Goal: Task Accomplishment & Management: Manage account settings

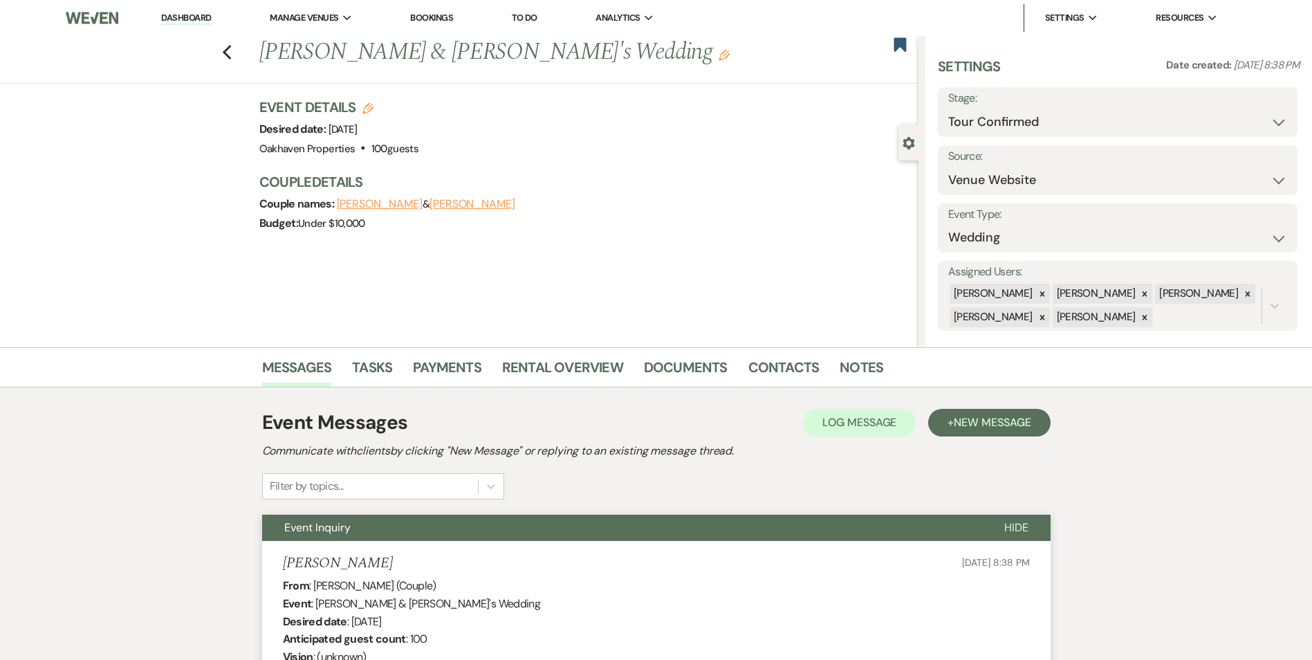
select select "4"
select select "5"
click at [191, 22] on link "Dashboard" at bounding box center [186, 18] width 50 height 13
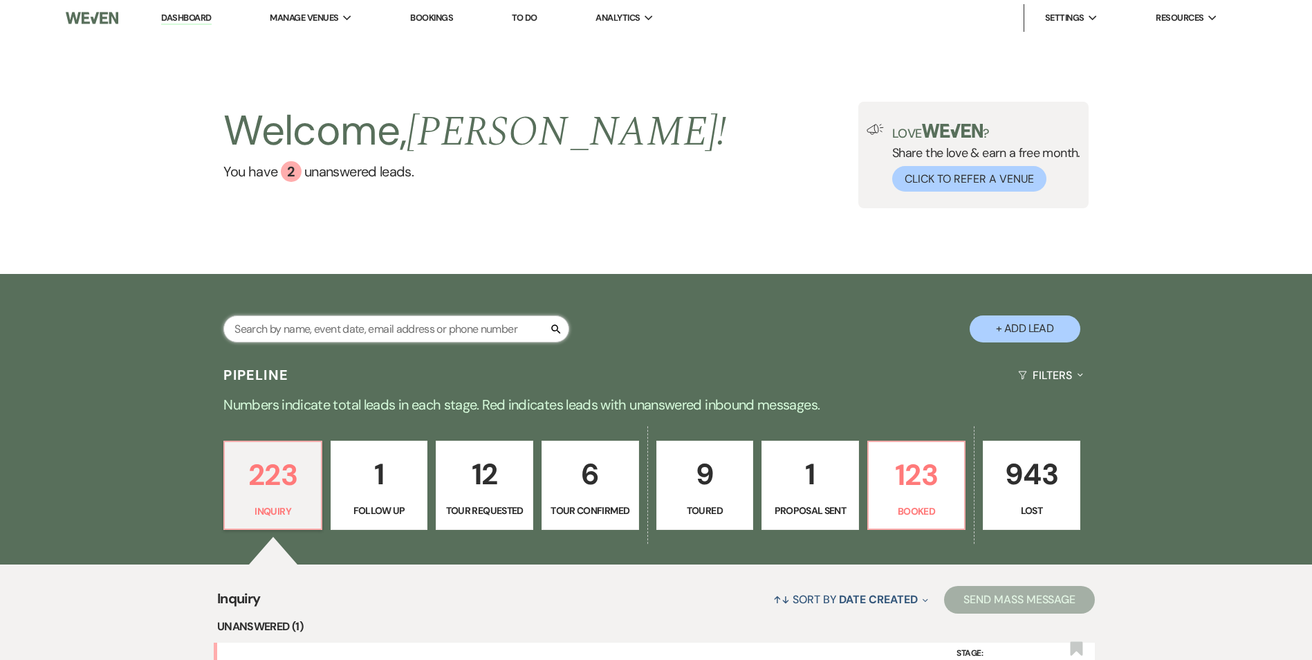
click at [282, 333] on input "text" at bounding box center [396, 328] width 346 height 27
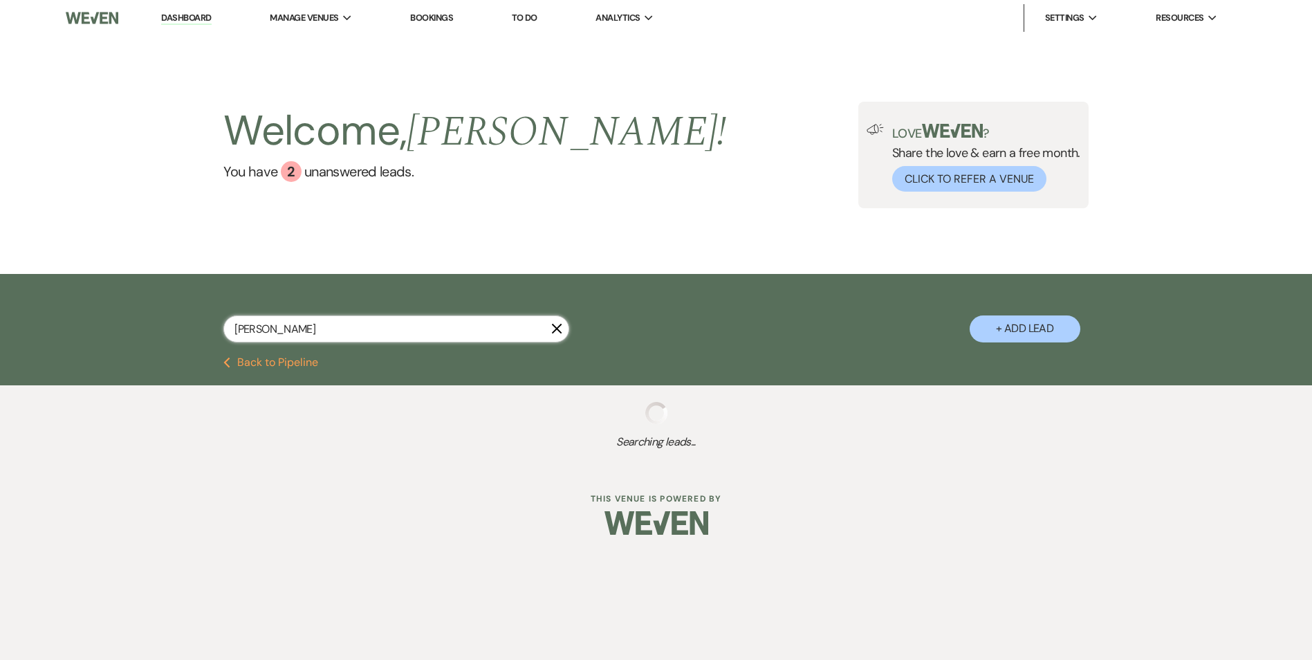
type input "carr"
select select "8"
select select "7"
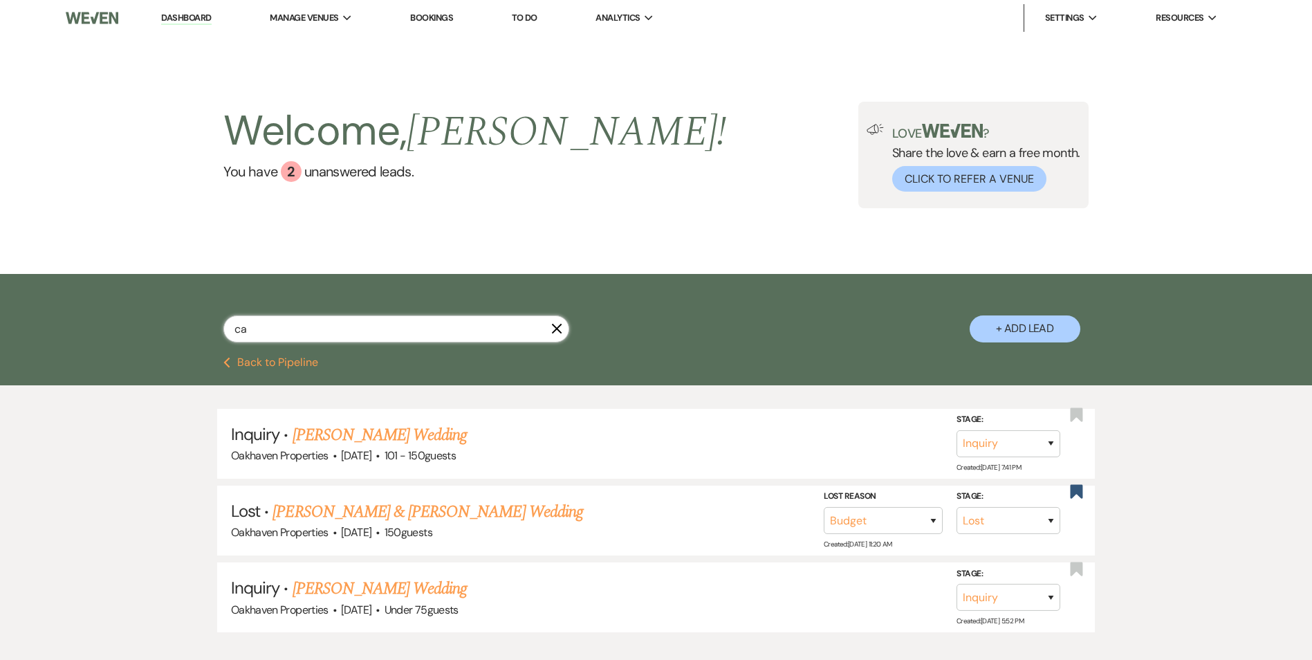
type input "c"
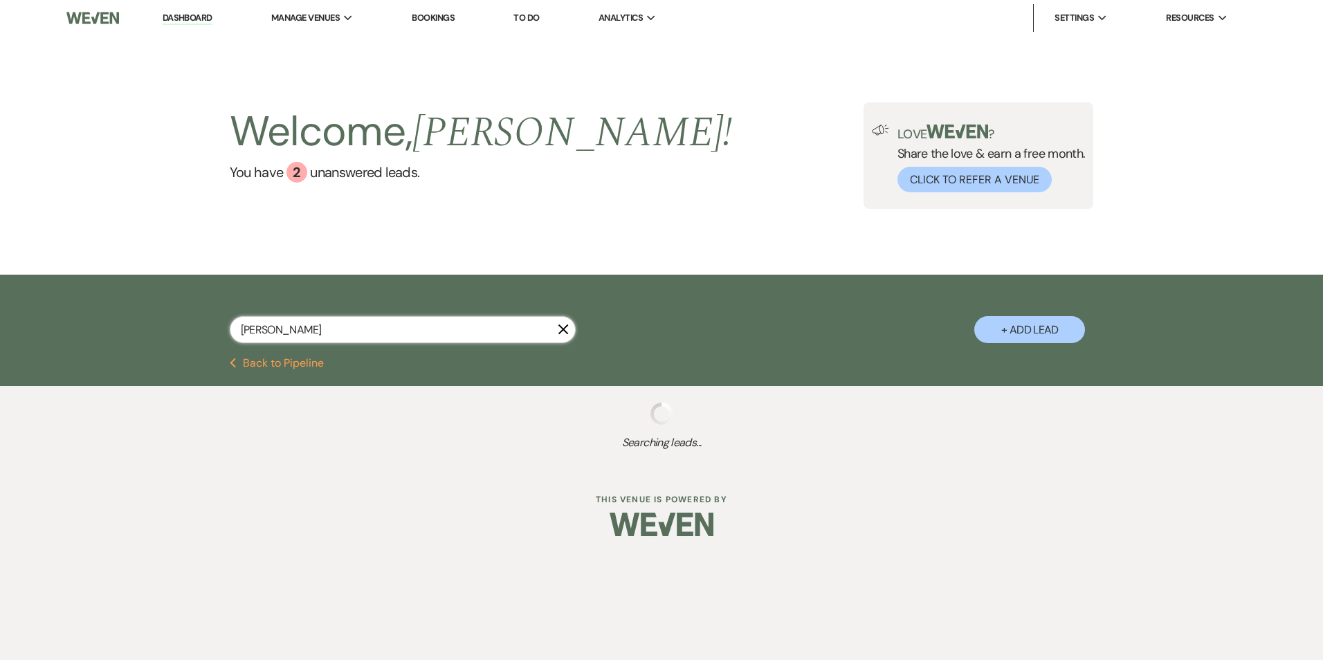
type input "kerri"
select select "8"
select select "6"
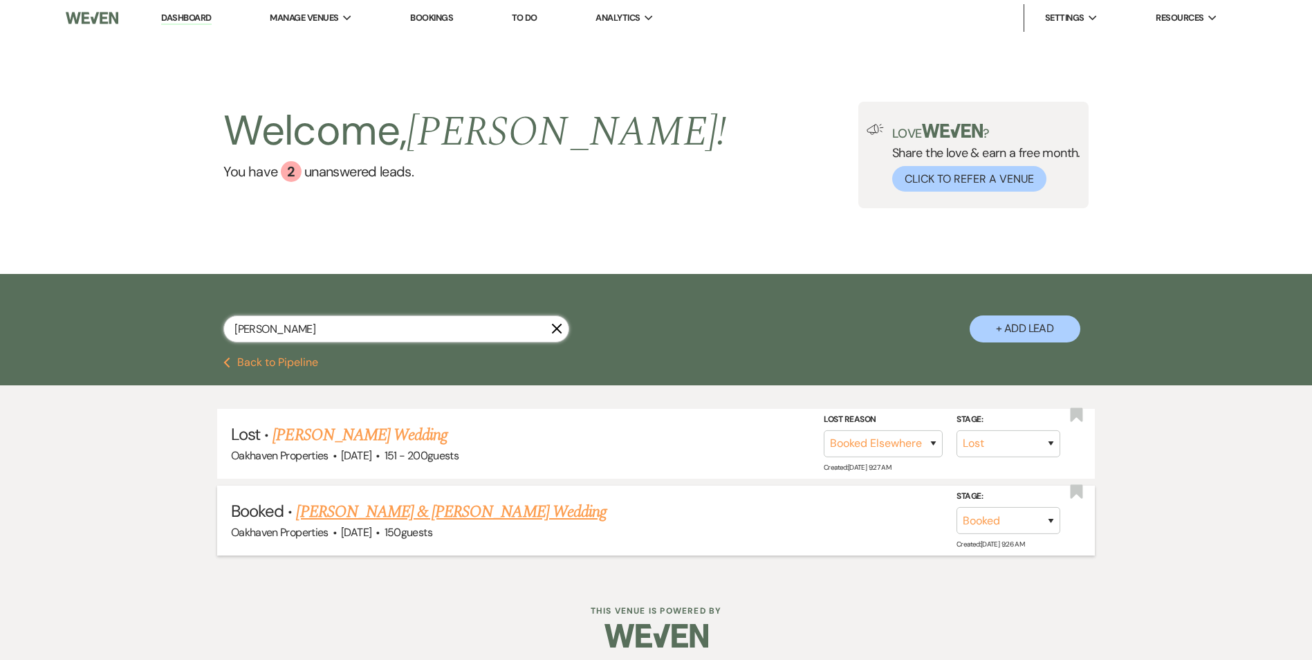
type input "kerri"
click at [538, 508] on link "Kerri Brumfield & Seth Welborn's Wedding" at bounding box center [451, 512] width 310 height 25
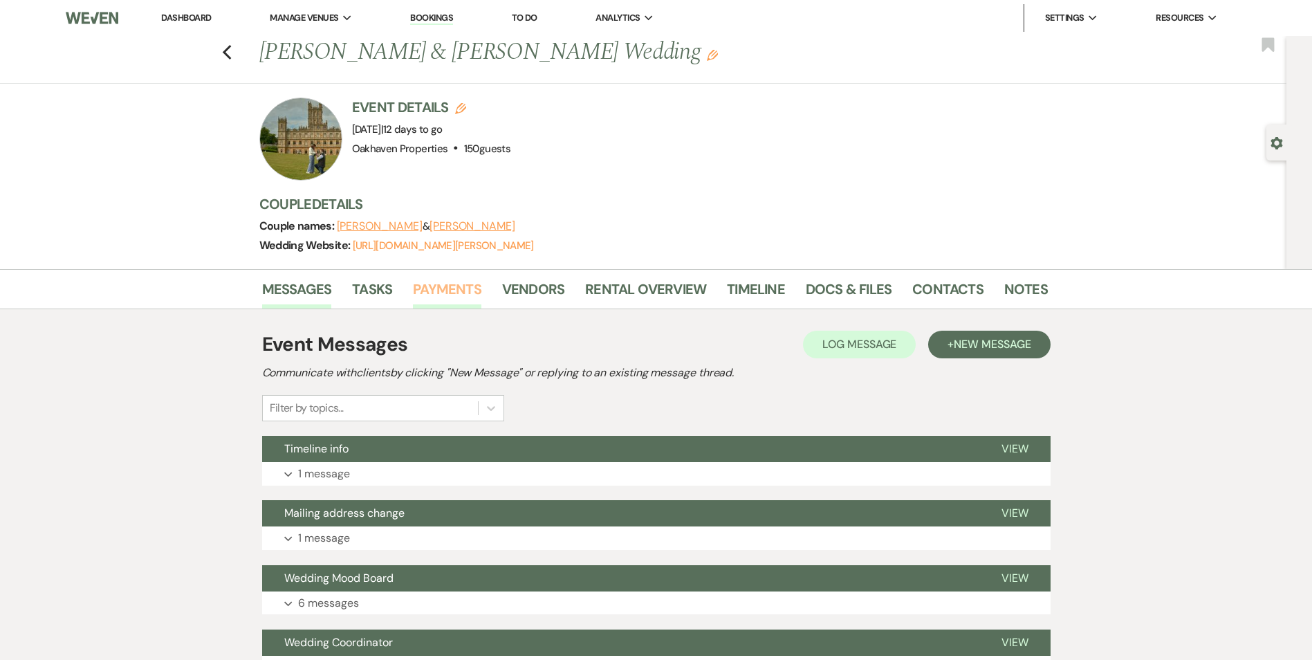
click at [456, 282] on link "Payments" at bounding box center [447, 293] width 68 height 30
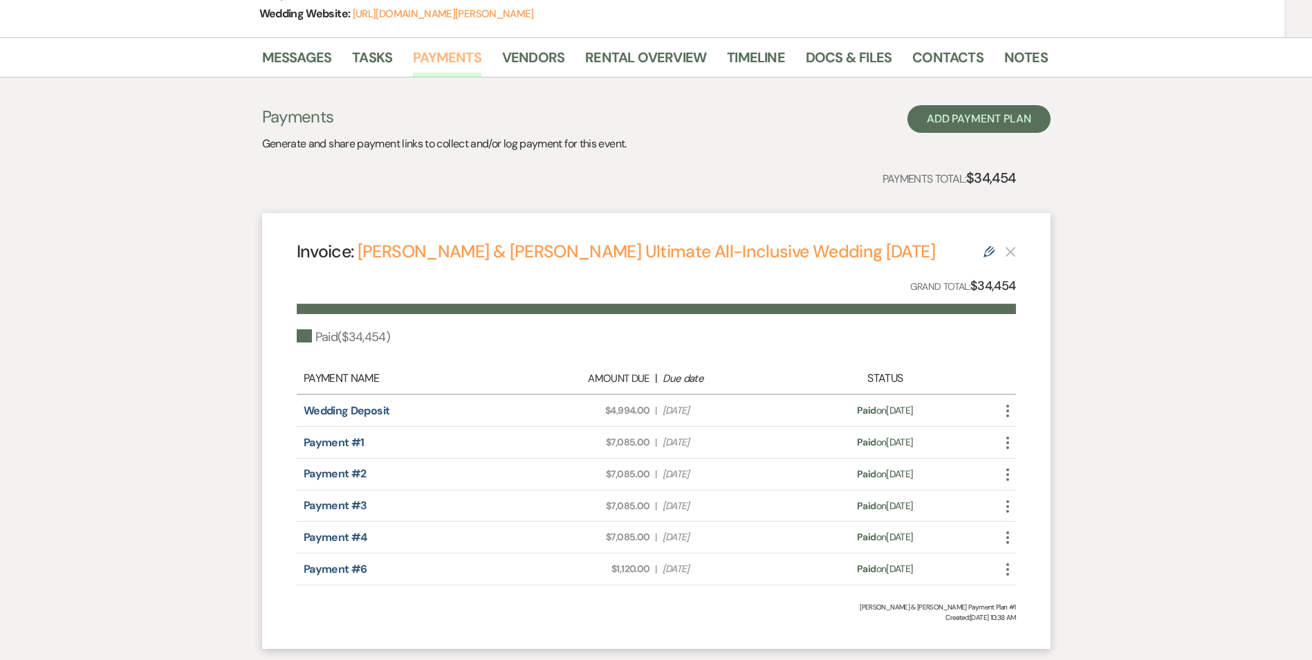
scroll to position [208, 0]
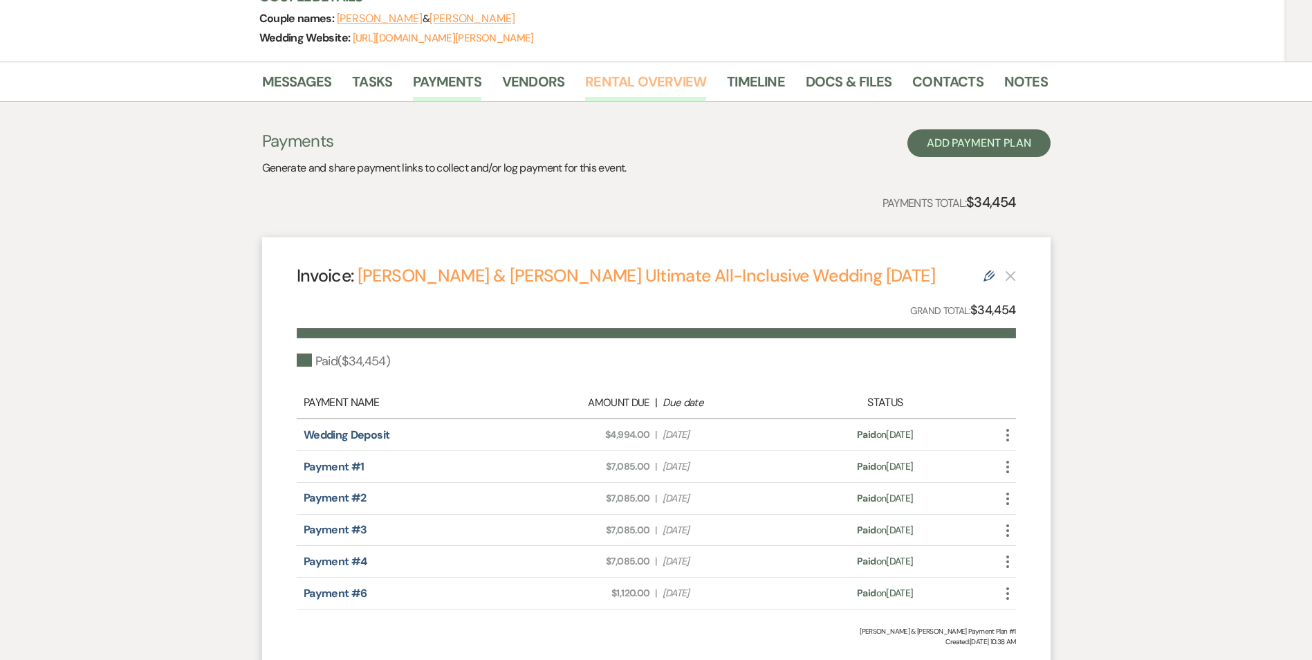
click at [622, 78] on link "Rental Overview" at bounding box center [645, 86] width 121 height 30
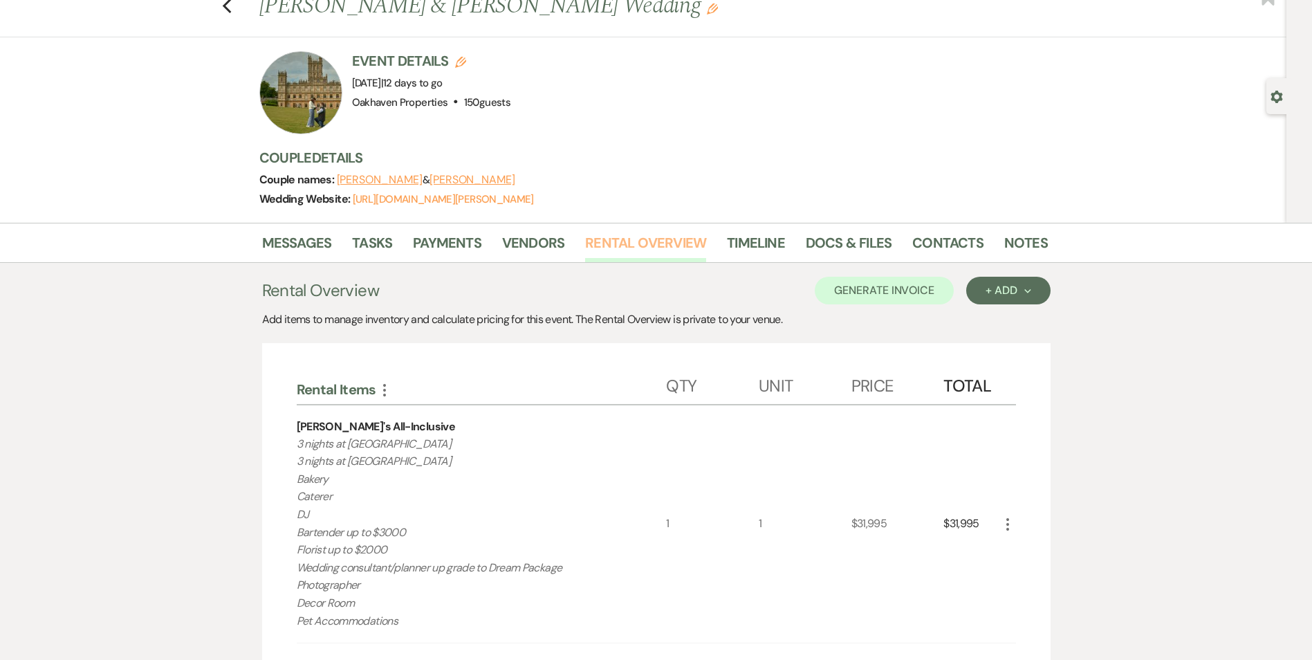
scroll to position [69, 0]
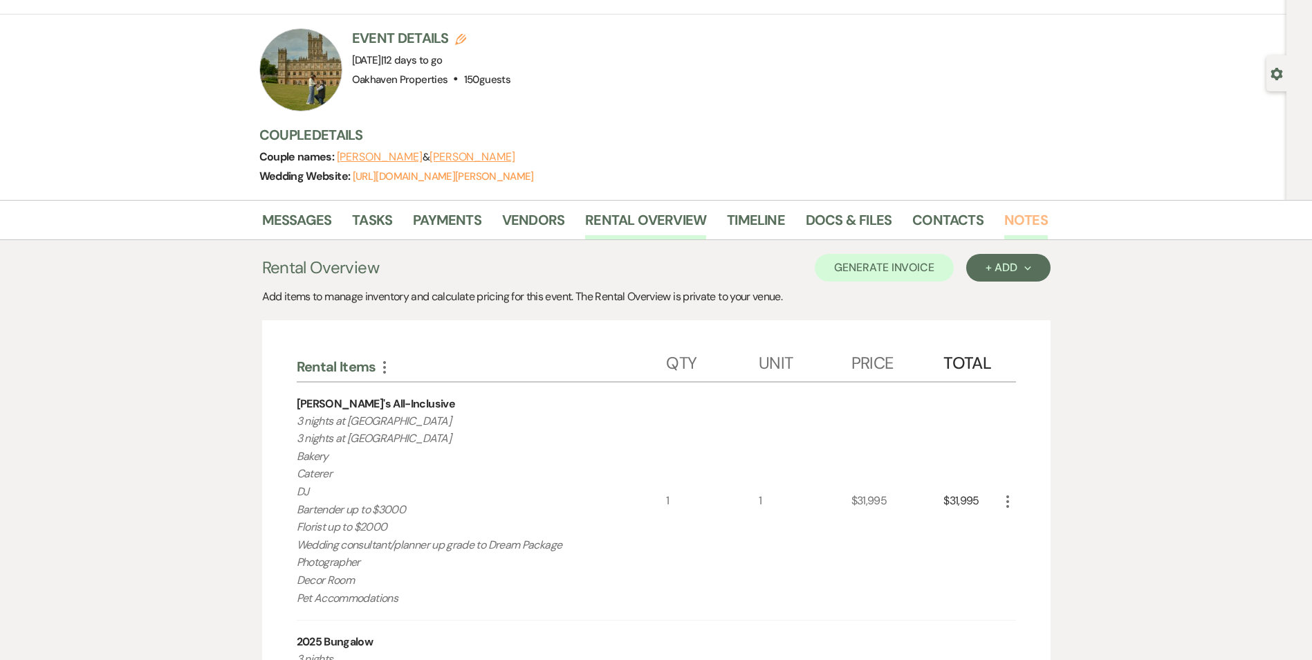
click at [1022, 218] on link "Notes" at bounding box center [1027, 224] width 44 height 30
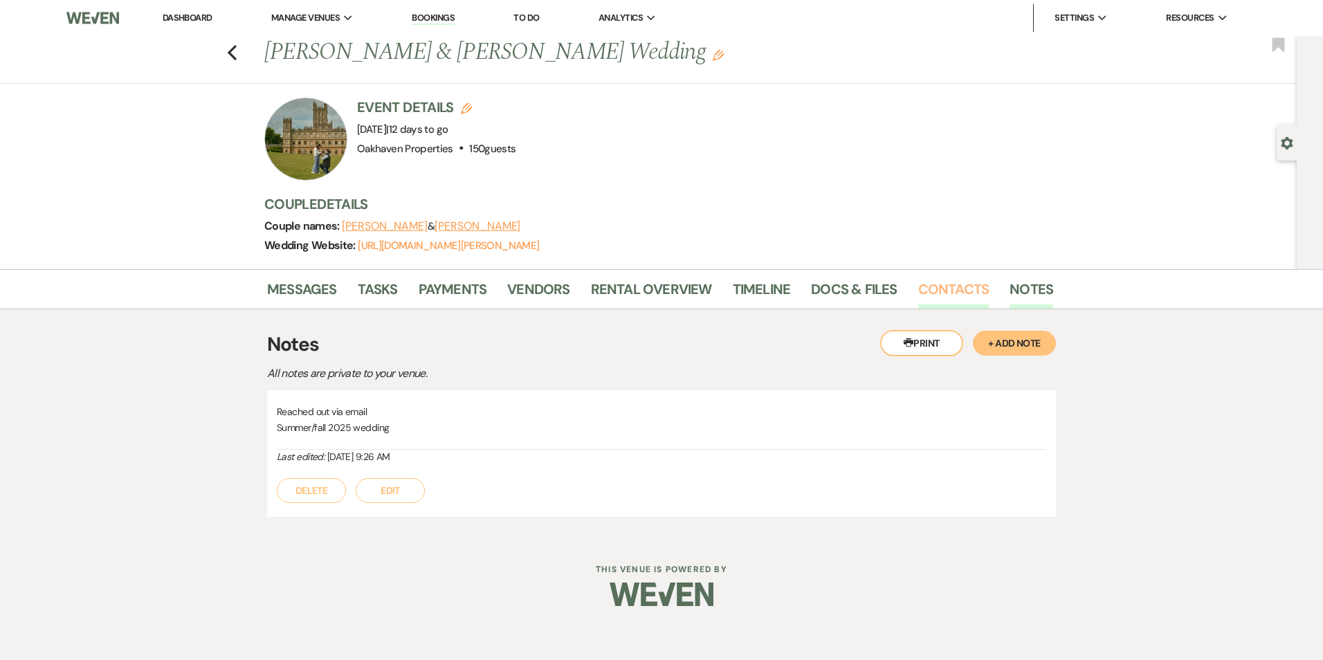
click at [937, 295] on link "Contacts" at bounding box center [953, 293] width 71 height 30
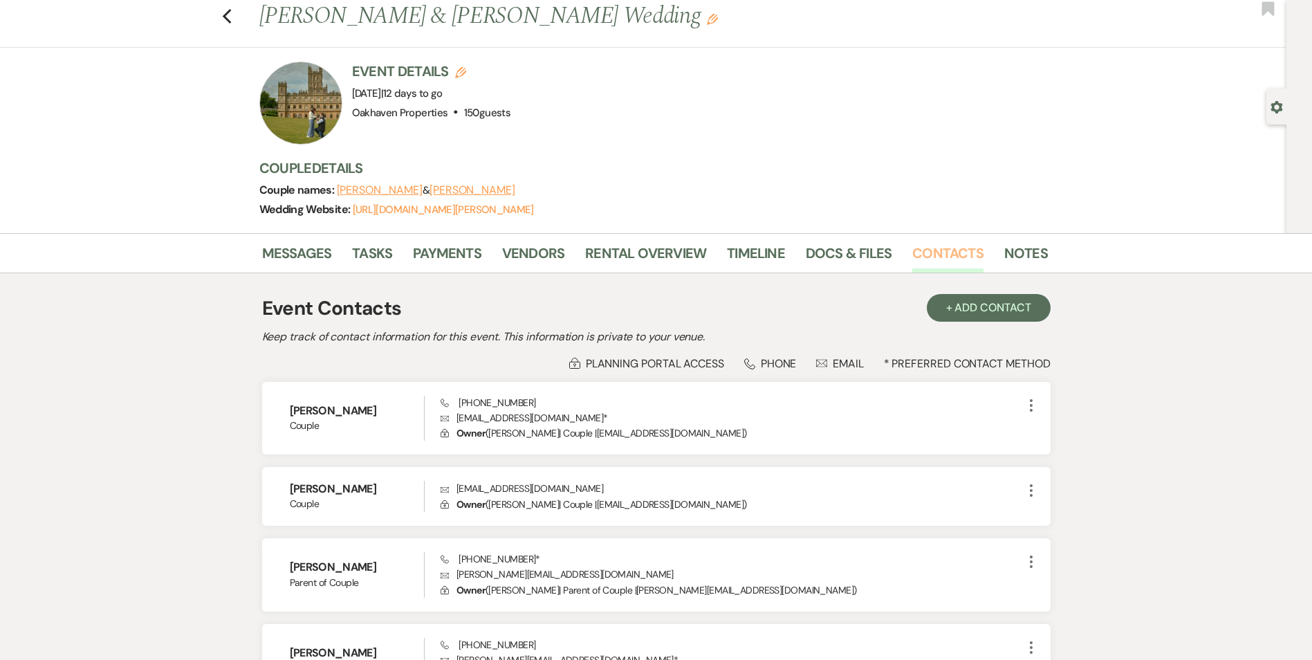
scroll to position [69, 0]
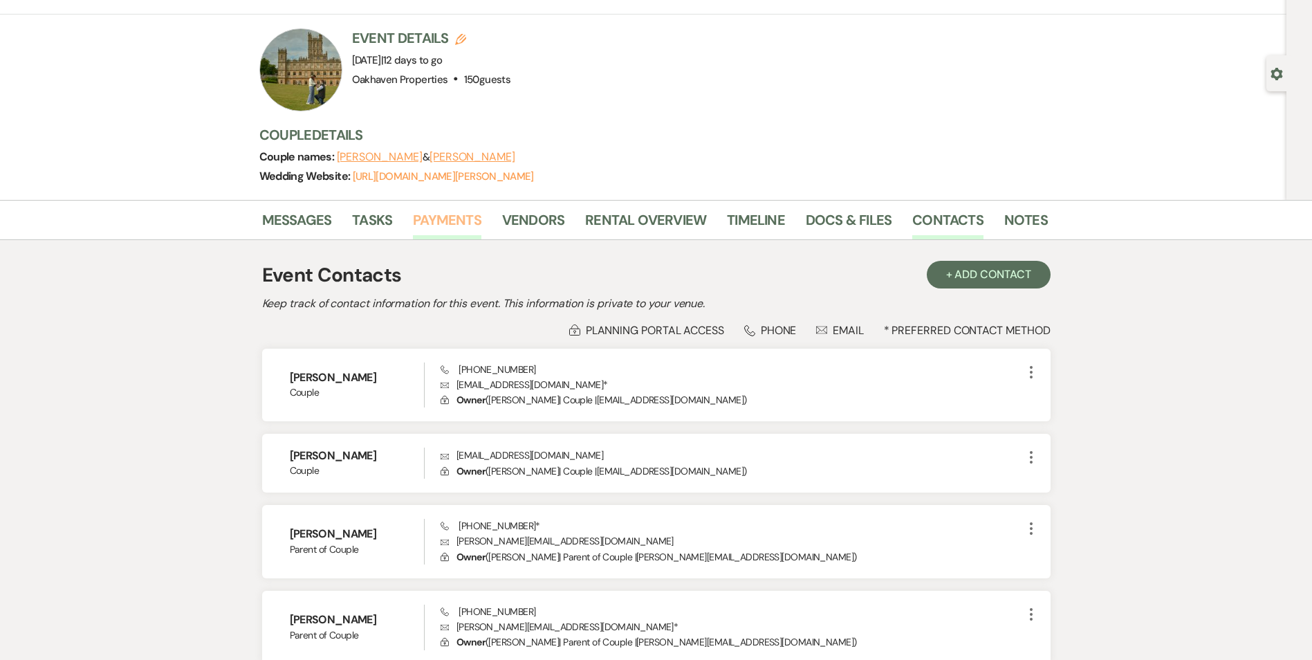
click at [443, 238] on link "Payments" at bounding box center [447, 224] width 68 height 30
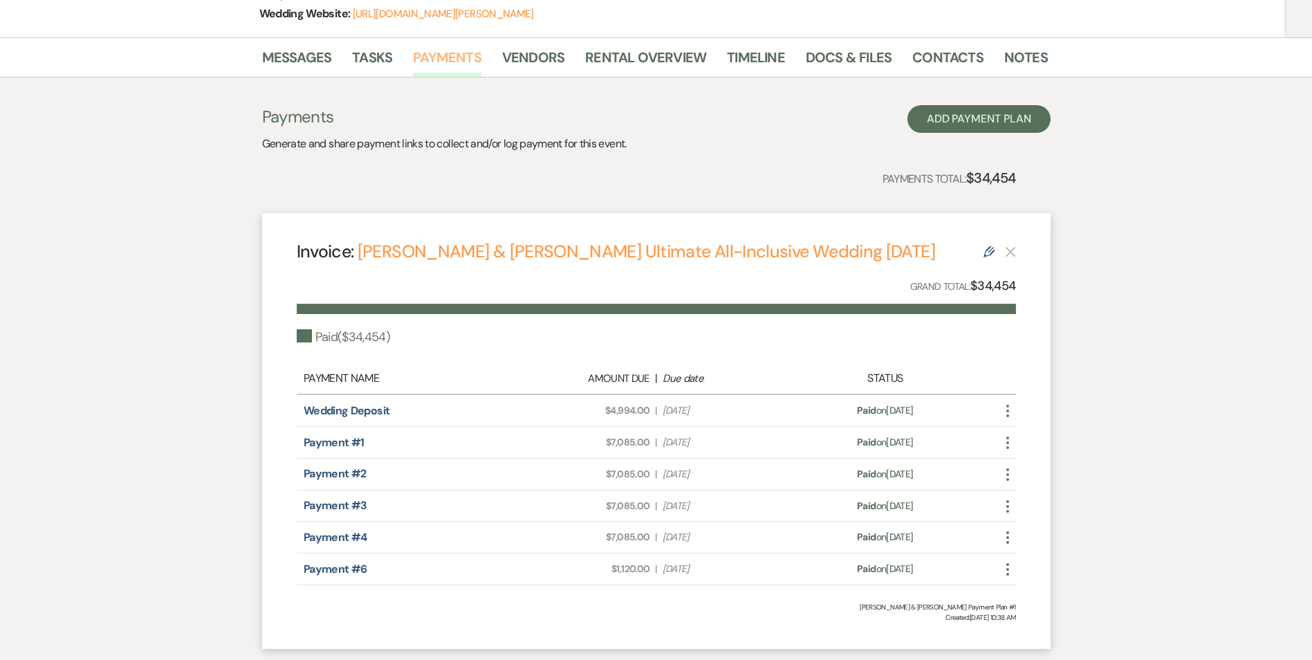
scroll to position [324, 0]
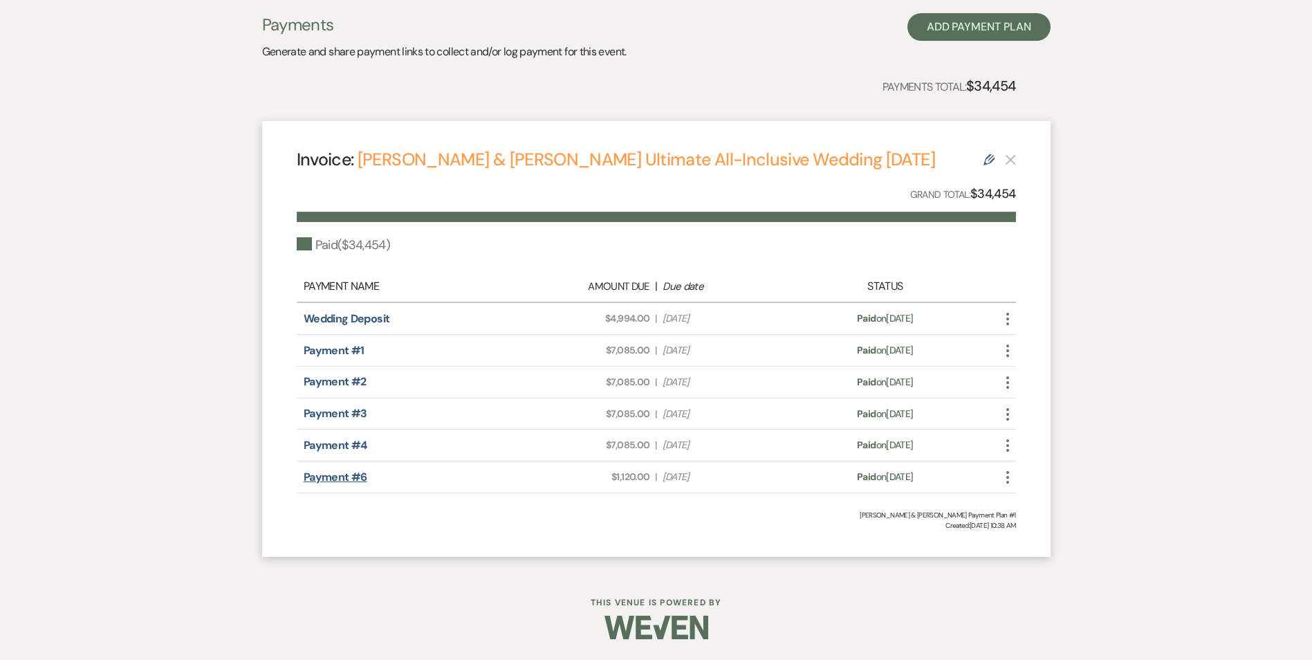
click at [327, 475] on link "Payment #6" at bounding box center [336, 477] width 64 height 15
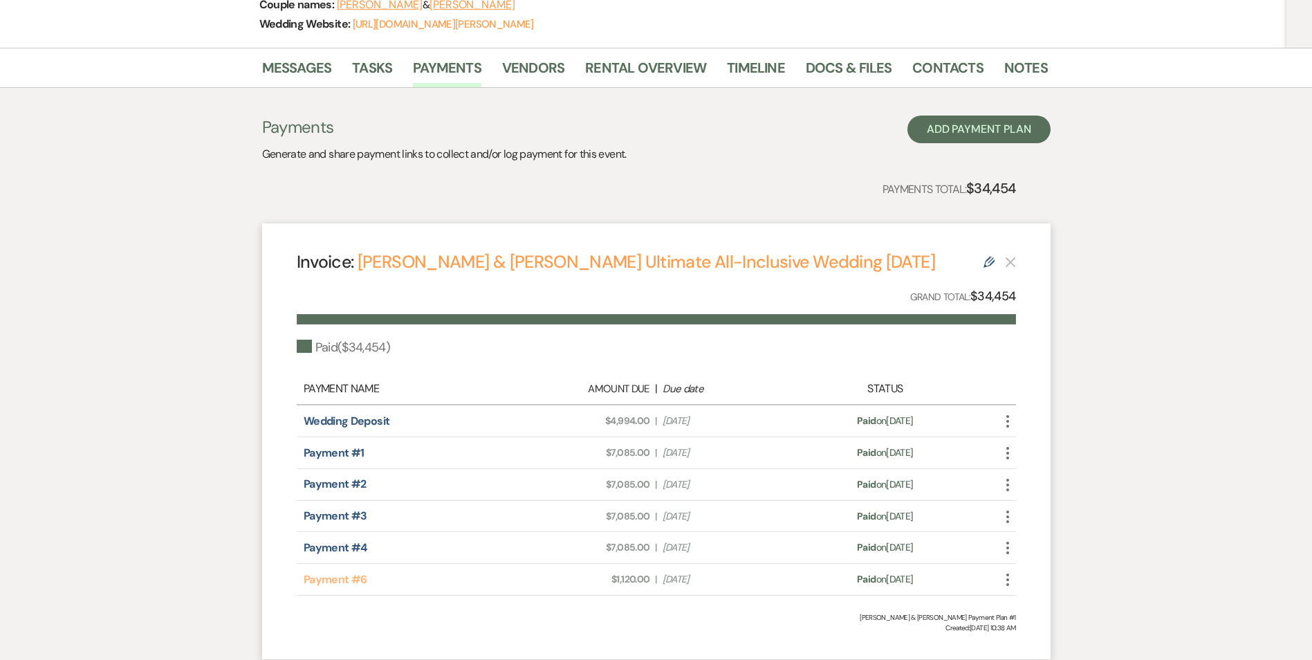
scroll to position [0, 0]
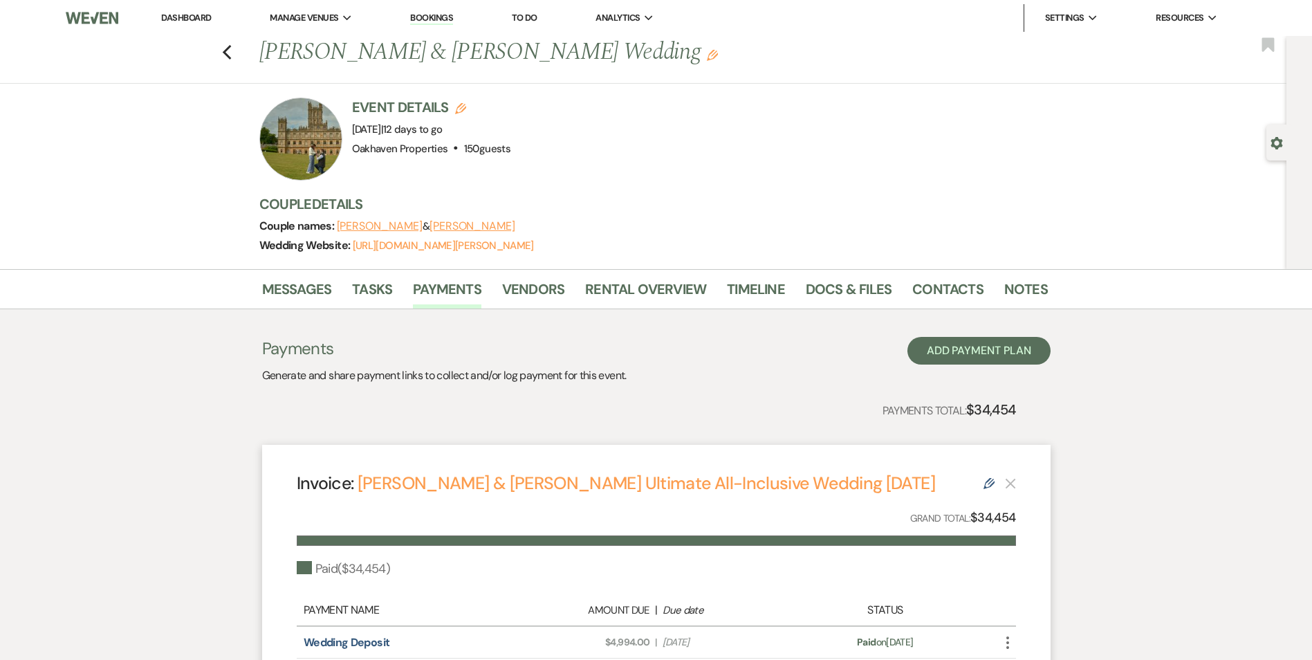
click at [194, 15] on link "Dashboard" at bounding box center [186, 18] width 50 height 12
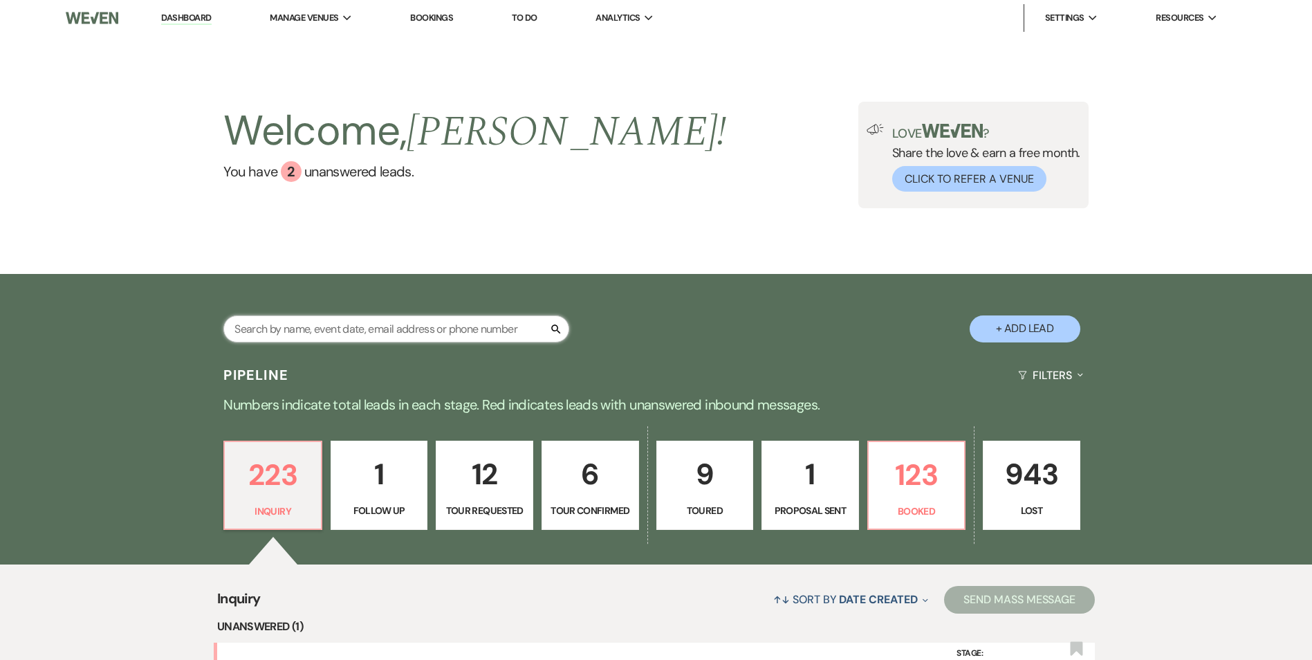
click at [346, 327] on input "text" at bounding box center [396, 328] width 346 height 27
type input "cassandra"
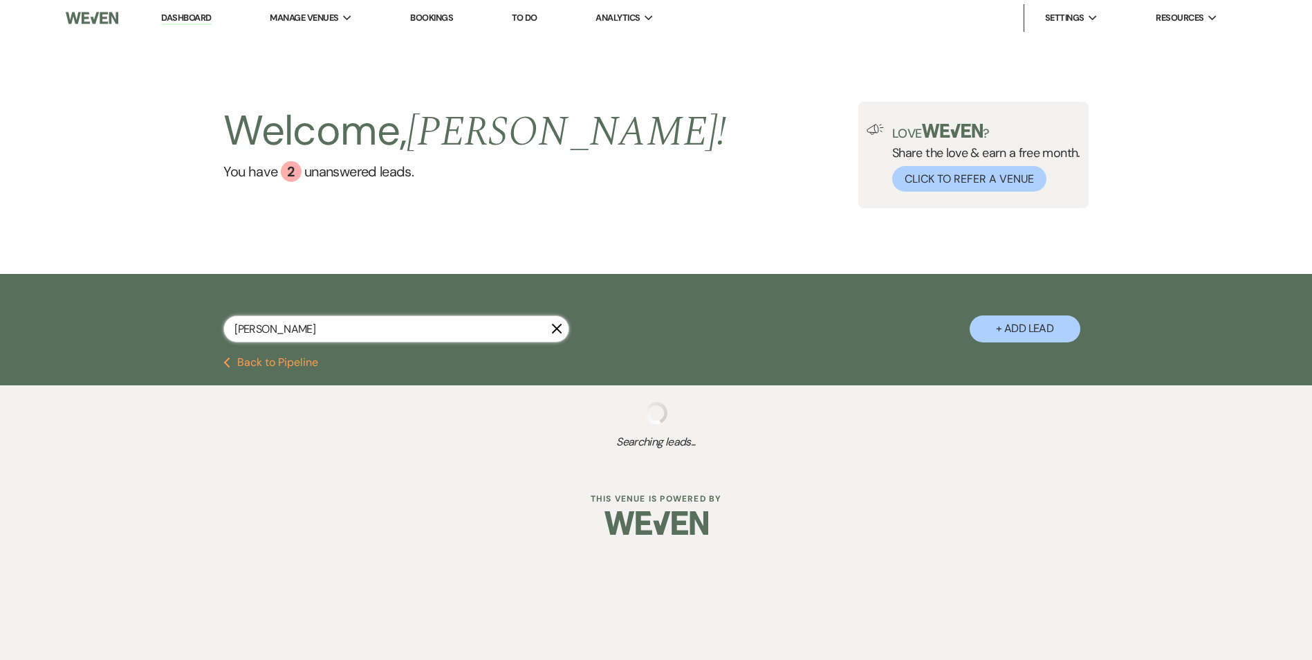
select select "8"
select select "6"
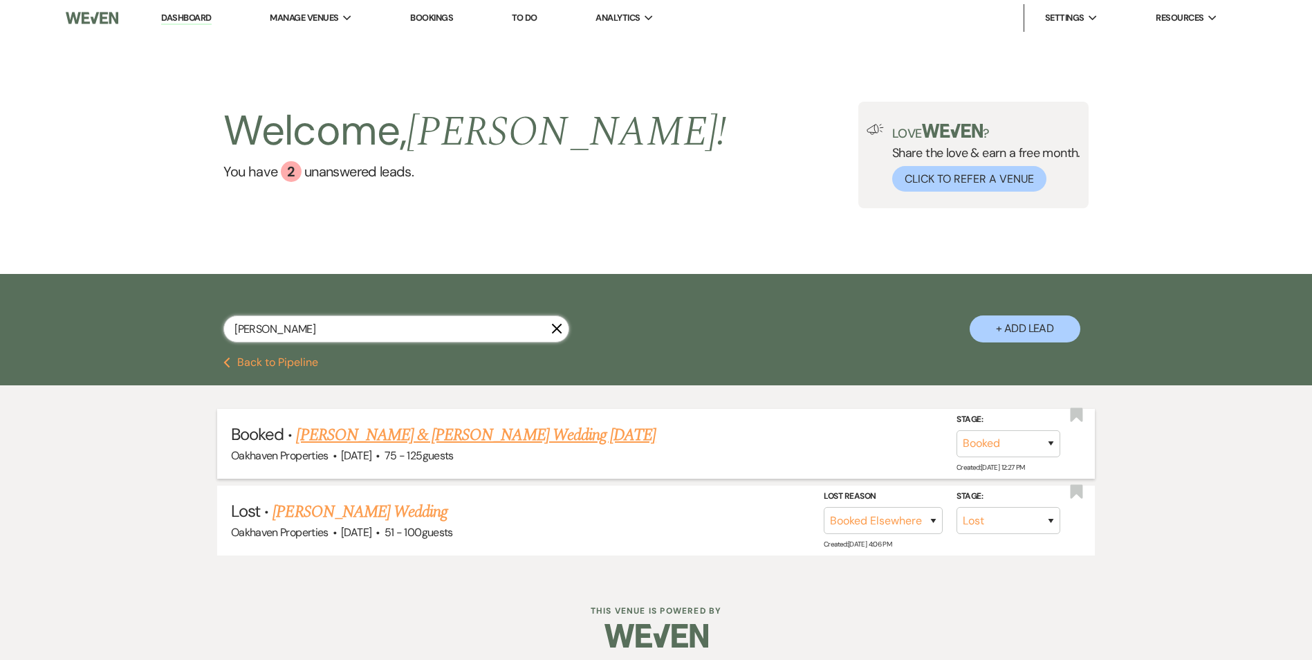
type input "cassandra"
click at [452, 428] on link "Cassandra Sumlin & Juan Johnson's Wedding 10/1/25" at bounding box center [476, 435] width 360 height 25
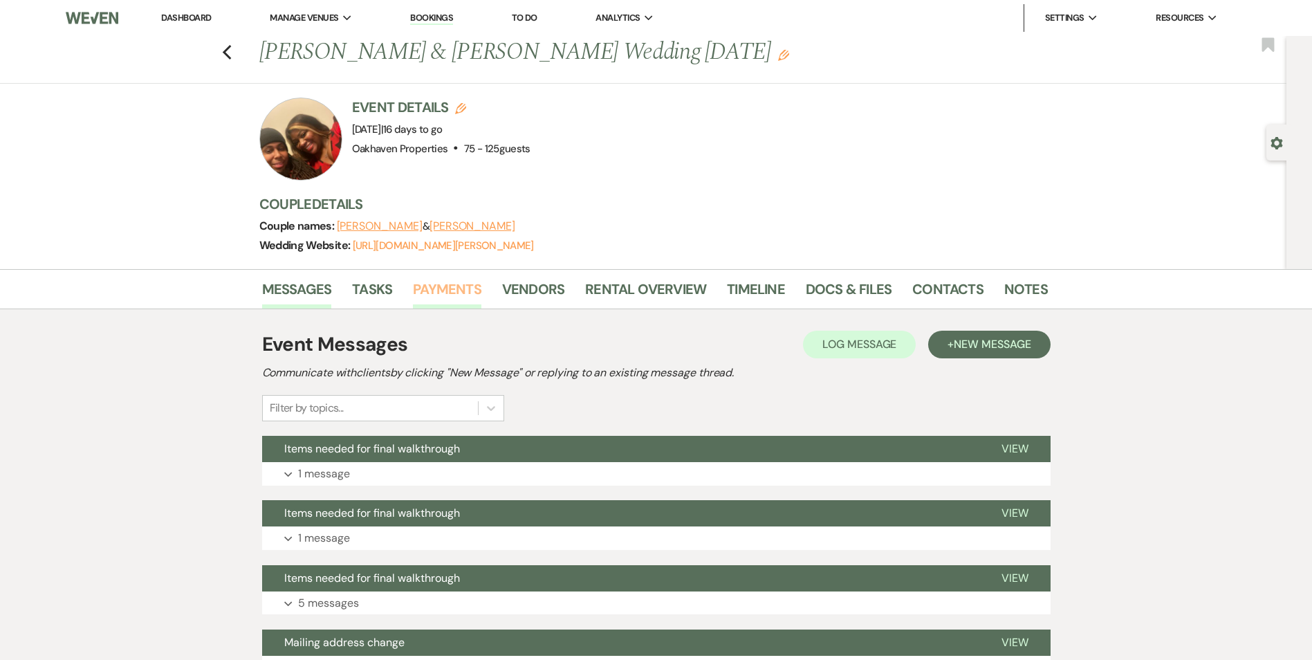
click at [447, 289] on link "Payments" at bounding box center [447, 293] width 68 height 30
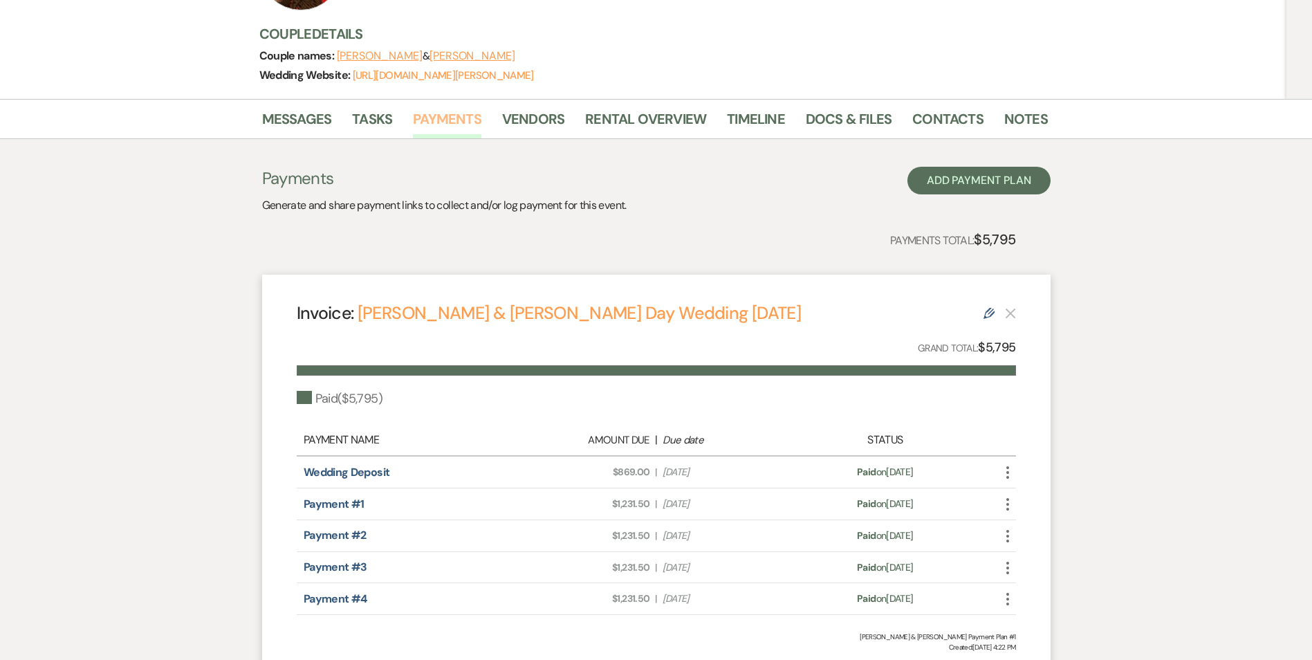
scroll to position [69, 0]
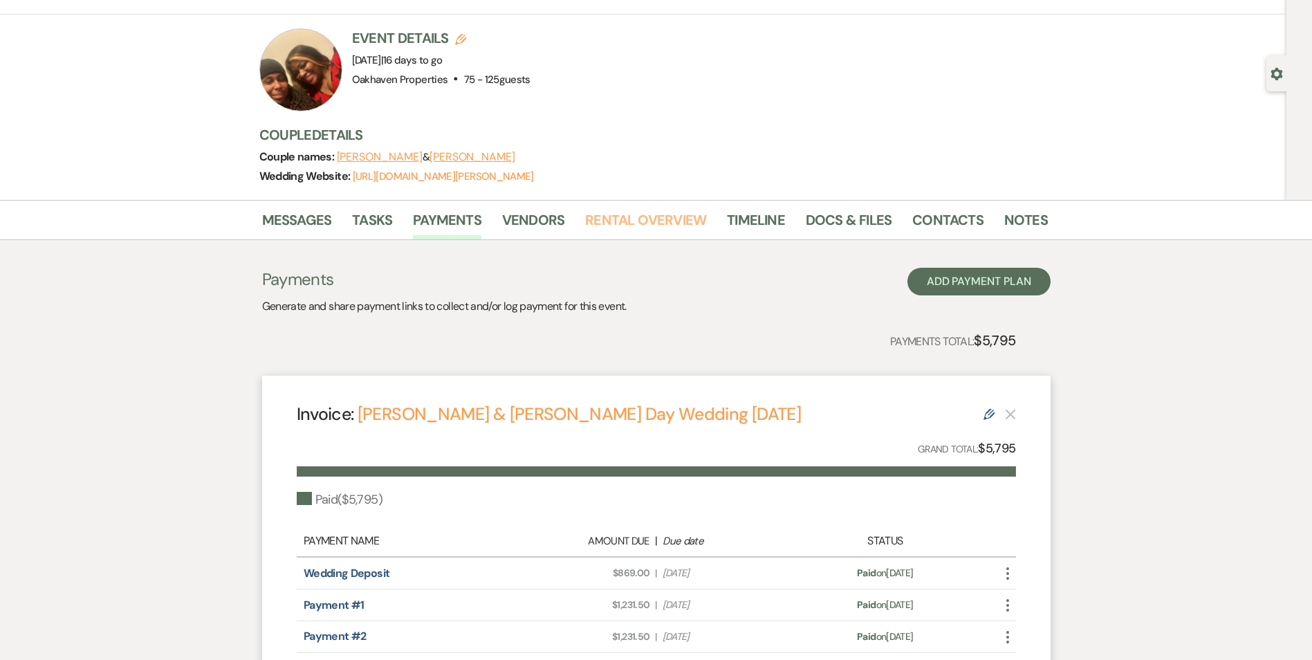
click at [623, 214] on link "Rental Overview" at bounding box center [645, 224] width 121 height 30
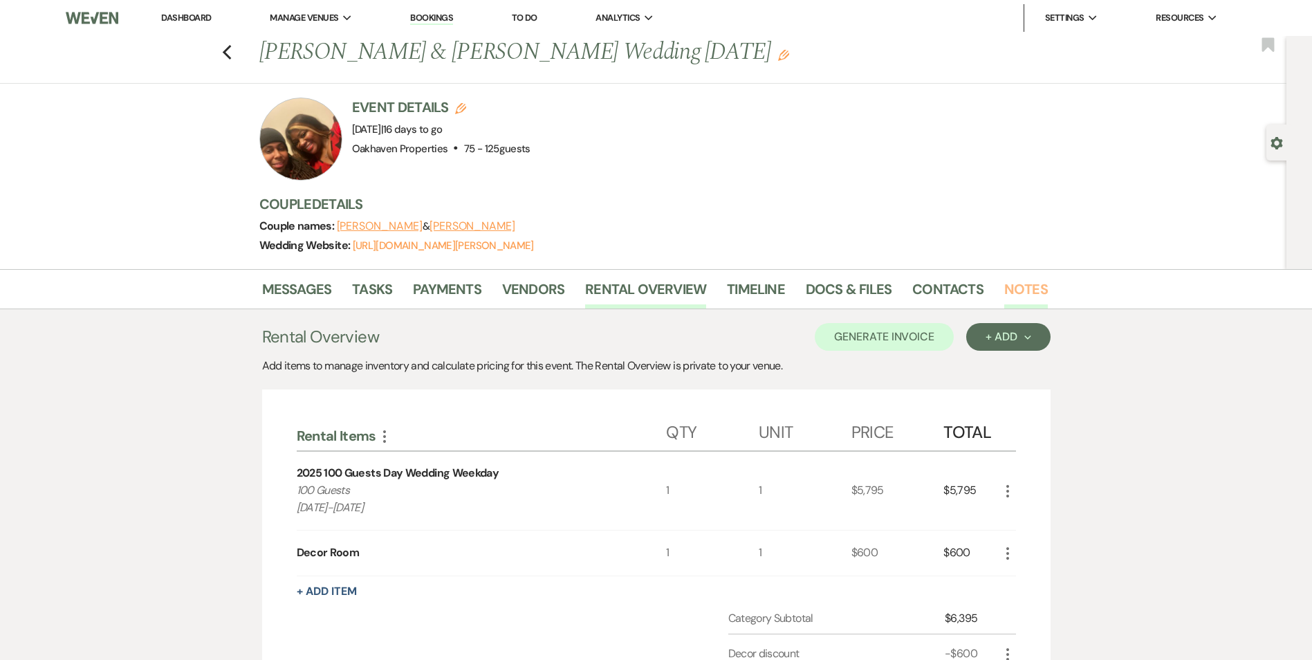
click at [1032, 282] on link "Notes" at bounding box center [1027, 293] width 44 height 30
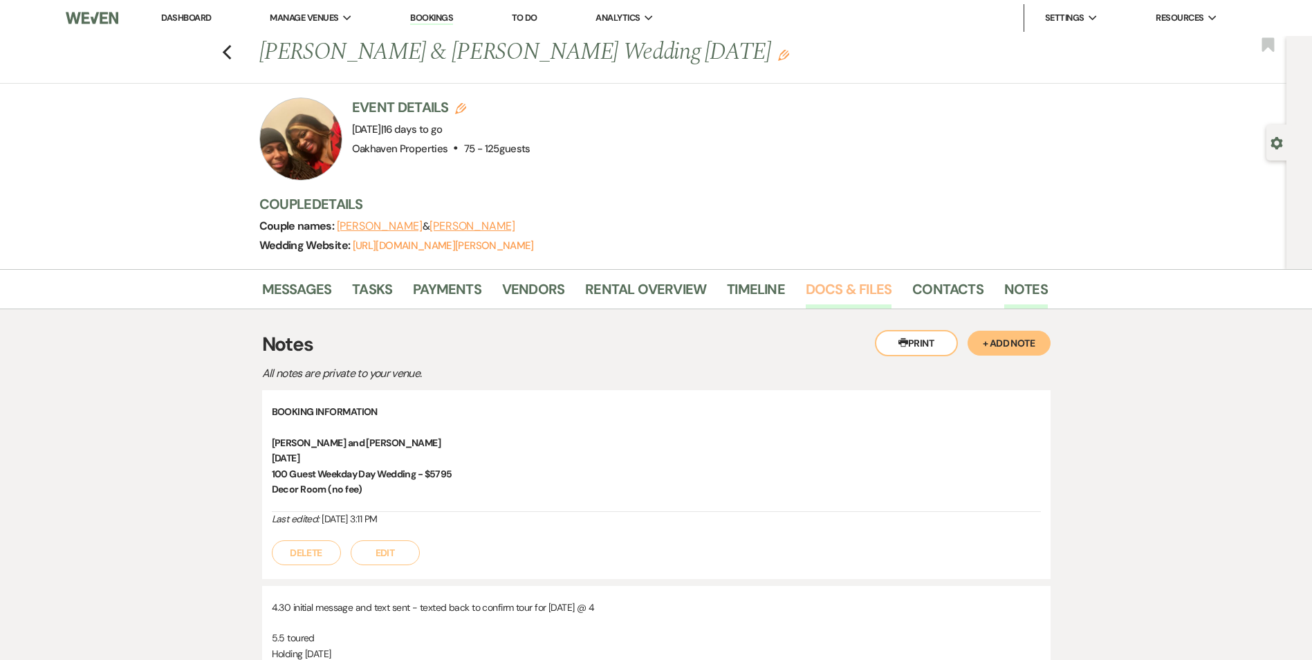
drag, startPoint x: 854, startPoint y: 293, endPoint x: 858, endPoint y: 309, distance: 15.8
click at [854, 294] on link "Docs & Files" at bounding box center [849, 293] width 86 height 30
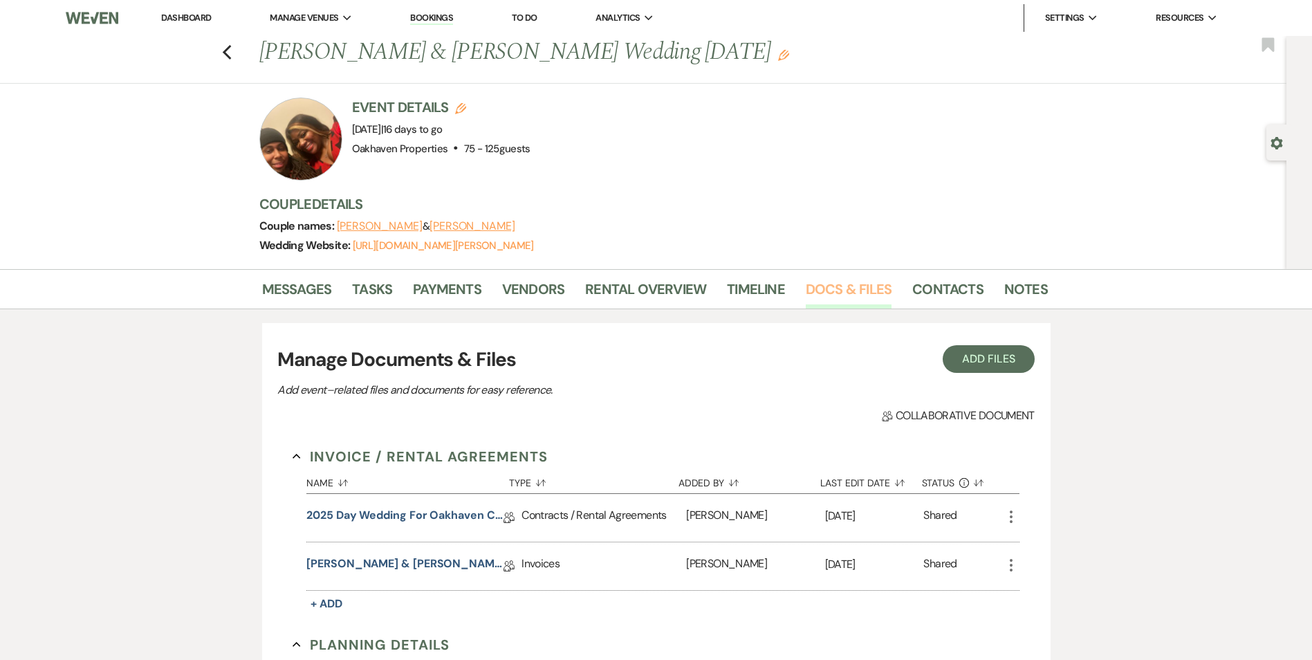
scroll to position [277, 0]
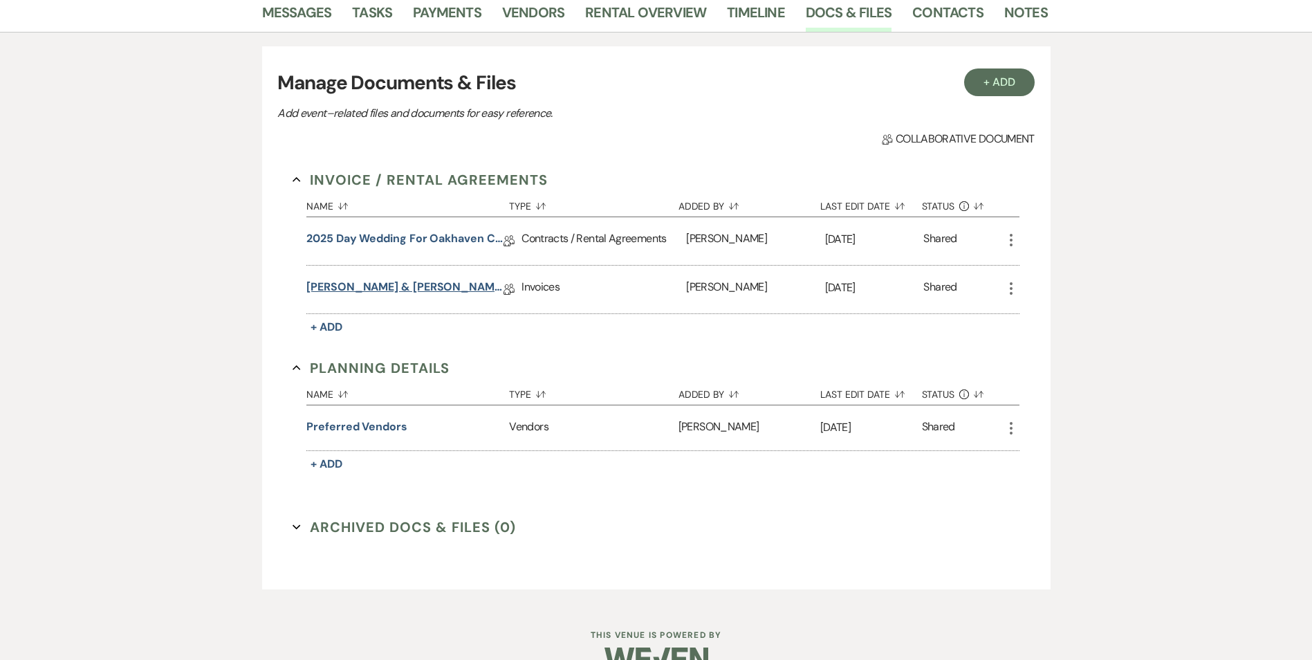
click at [407, 284] on link "Cassandra Sumlin & Juan Johnson's Day Wedding 10/1/25" at bounding box center [404, 289] width 197 height 21
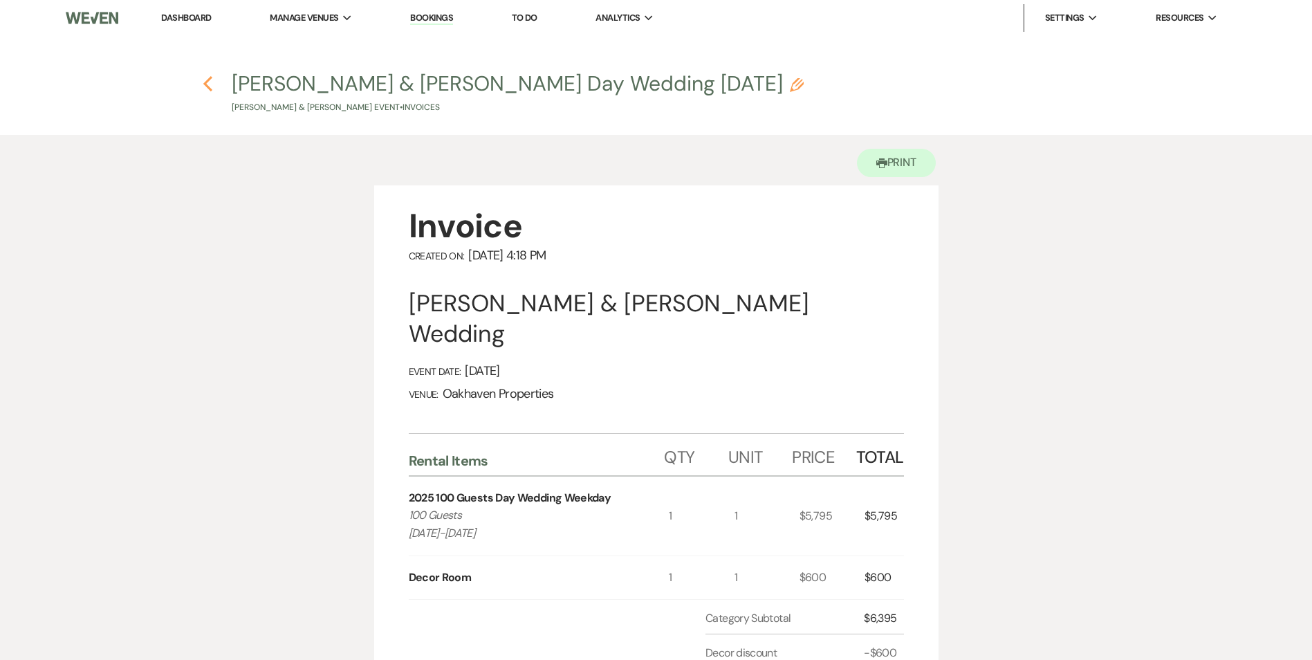
click at [205, 83] on use "button" at bounding box center [207, 83] width 9 height 15
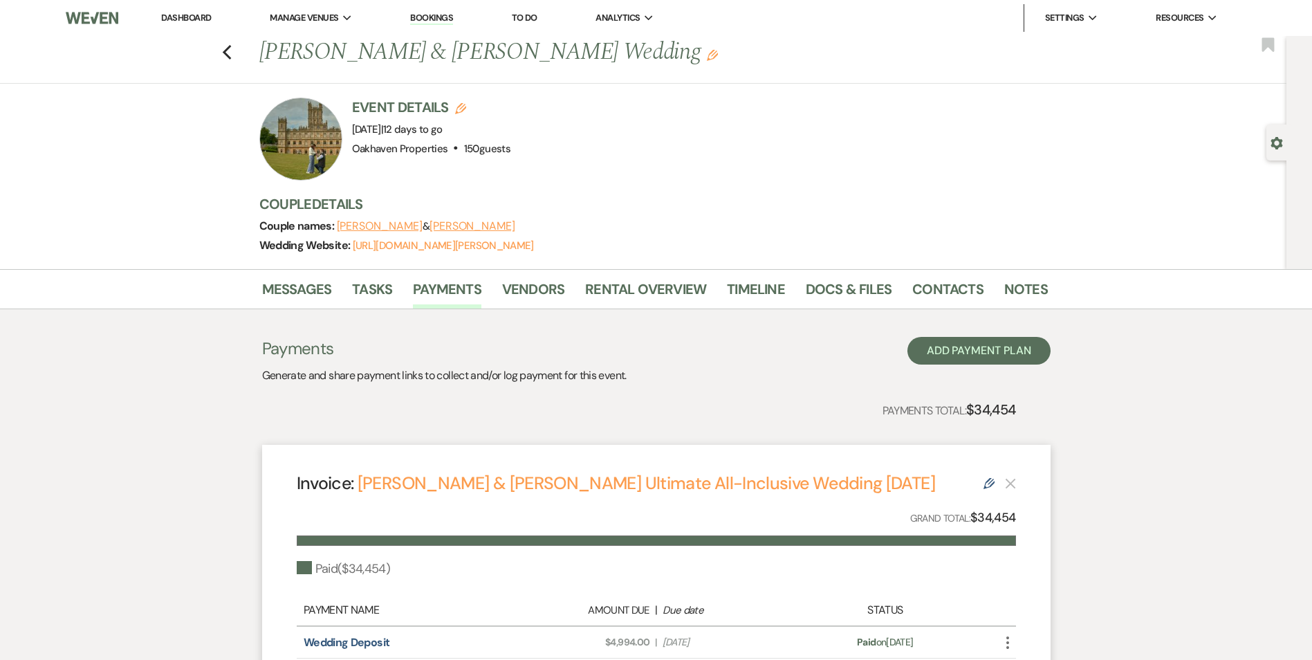
drag, startPoint x: 234, startPoint y: 55, endPoint x: 248, endPoint y: 68, distance: 19.1
click at [232, 55] on icon "Previous" at bounding box center [227, 52] width 10 height 17
click at [187, 19] on link "Dashboard" at bounding box center [186, 18] width 50 height 12
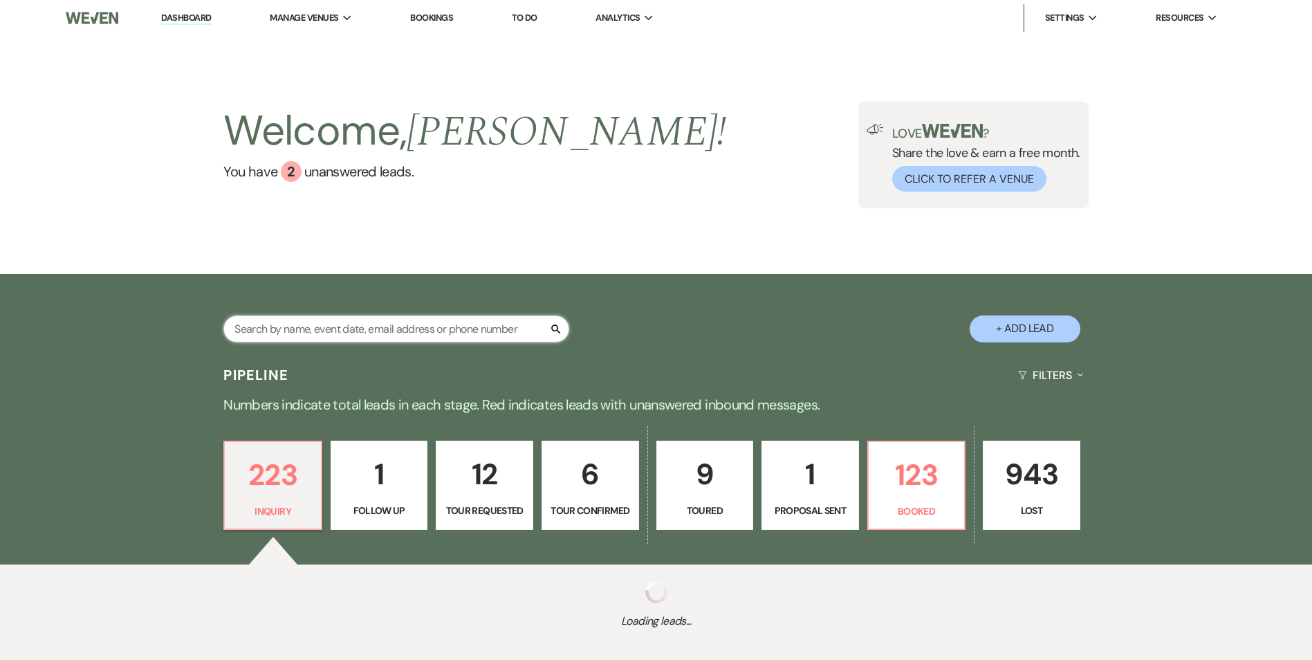
click at [311, 335] on input "text" at bounding box center [396, 328] width 346 height 27
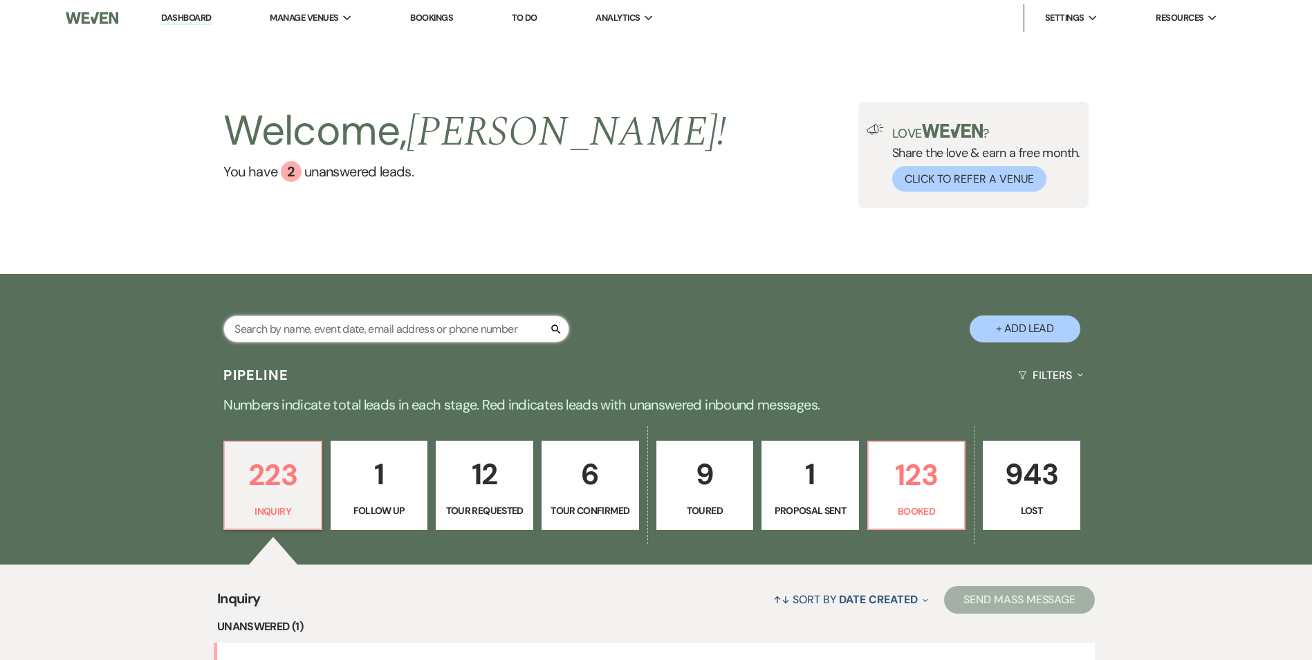
click at [310, 336] on input "text" at bounding box center [396, 328] width 346 height 27
click at [250, 327] on input "alex" at bounding box center [396, 328] width 346 height 27
click at [582, 254] on div "Welcome, Kara ! You have 2 unanswered lead s . Love ? Share the love & earn a f…" at bounding box center [656, 155] width 1312 height 238
click at [583, 254] on div "Welcome, Kara ! You have 2 unanswered lead s . Love ? Share the love & earn a f…" at bounding box center [656, 155] width 1312 height 238
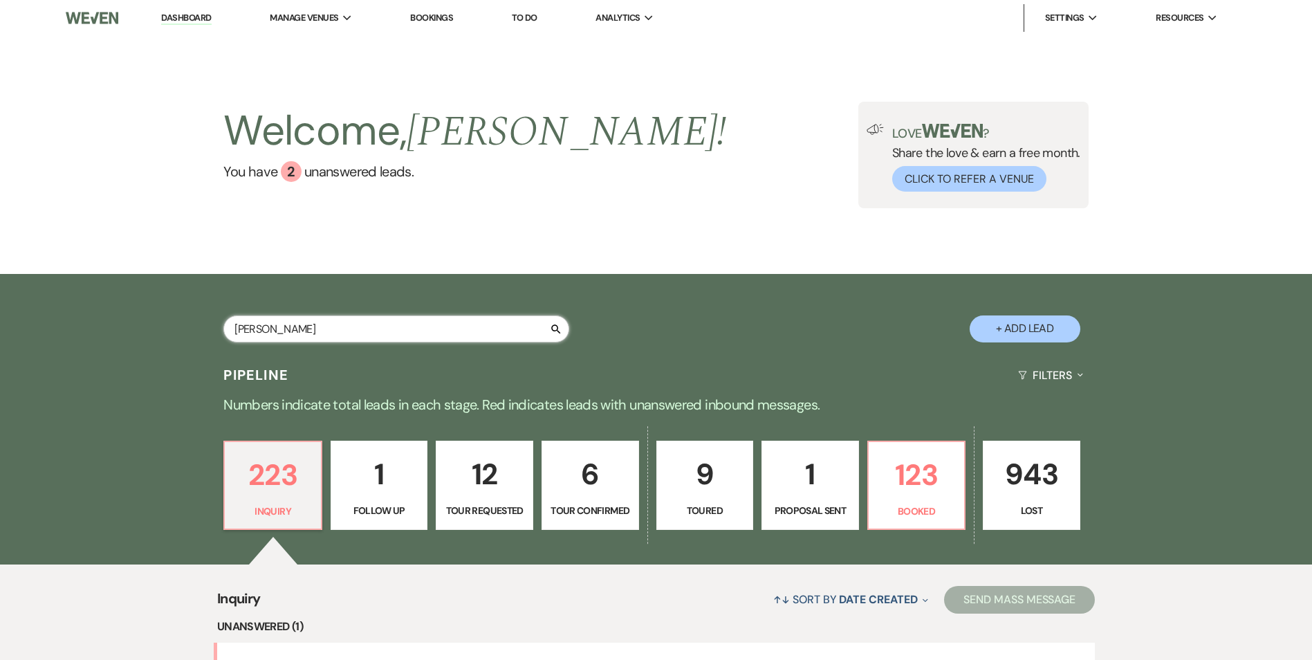
click at [311, 319] on input "alex" at bounding box center [396, 328] width 346 height 27
click at [295, 332] on input "alex" at bounding box center [396, 328] width 346 height 27
click at [296, 332] on input "alex" at bounding box center [396, 328] width 346 height 27
type input "all"
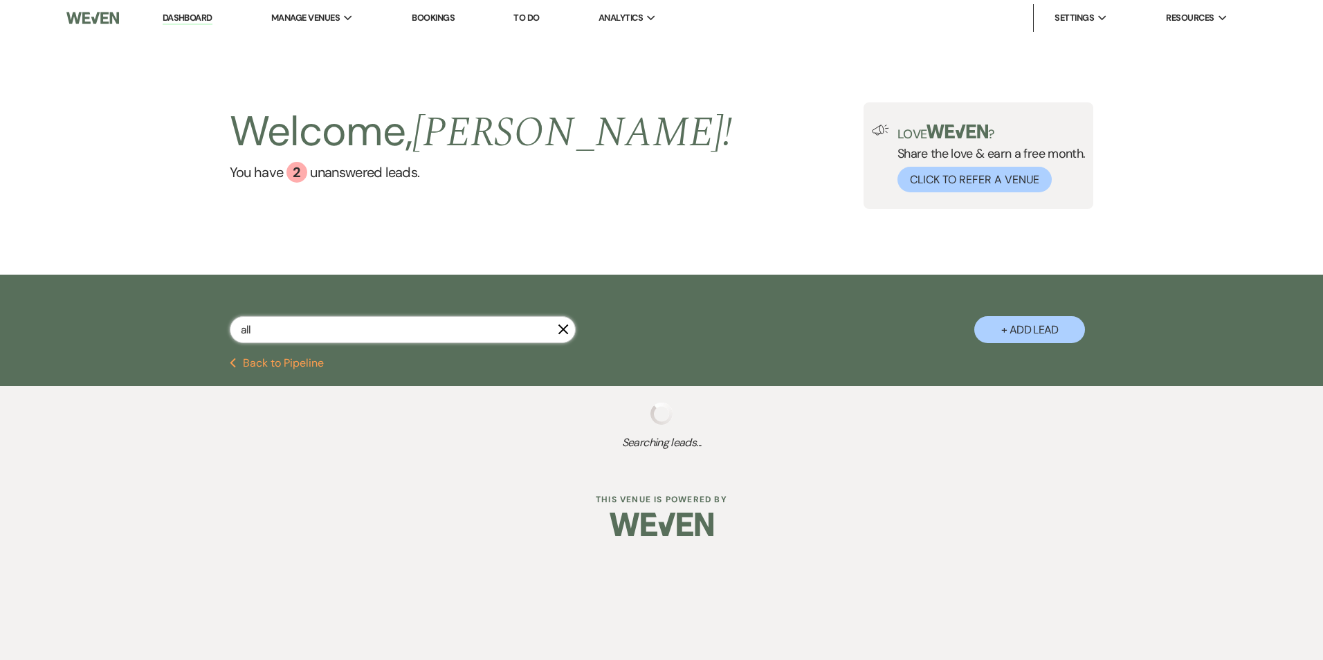
select select "5"
select select "8"
select select "7"
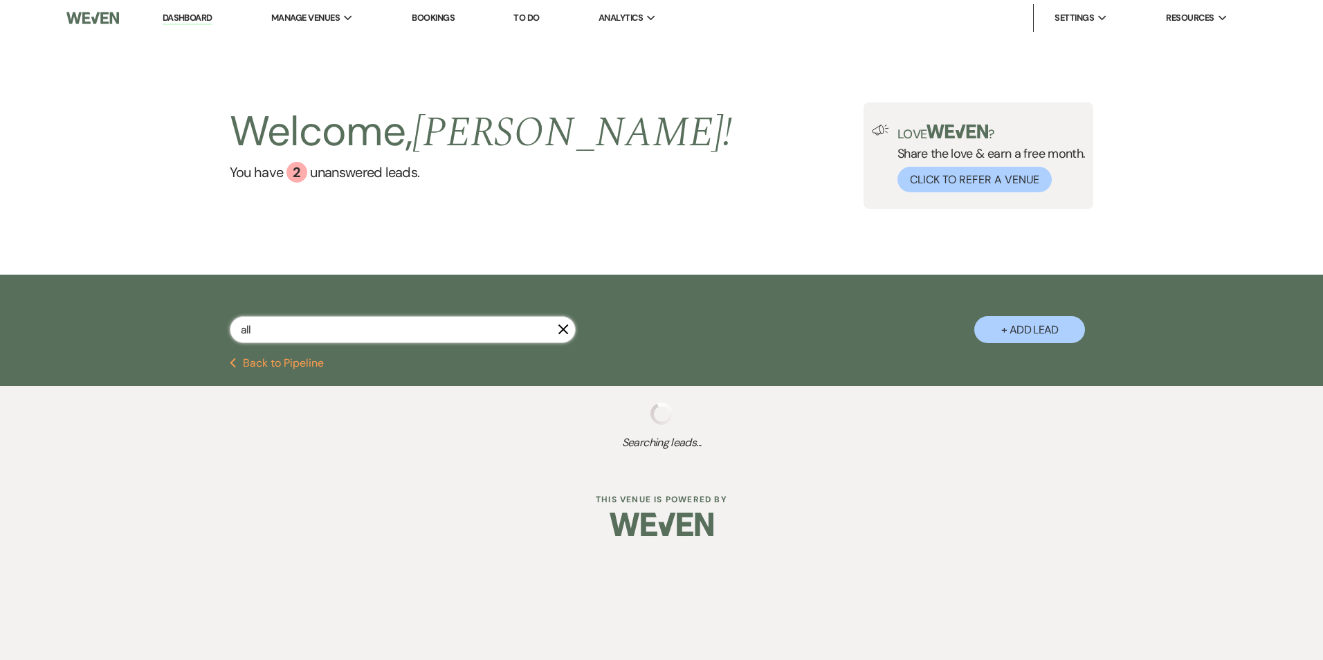
select select "8"
select select "6"
select select "8"
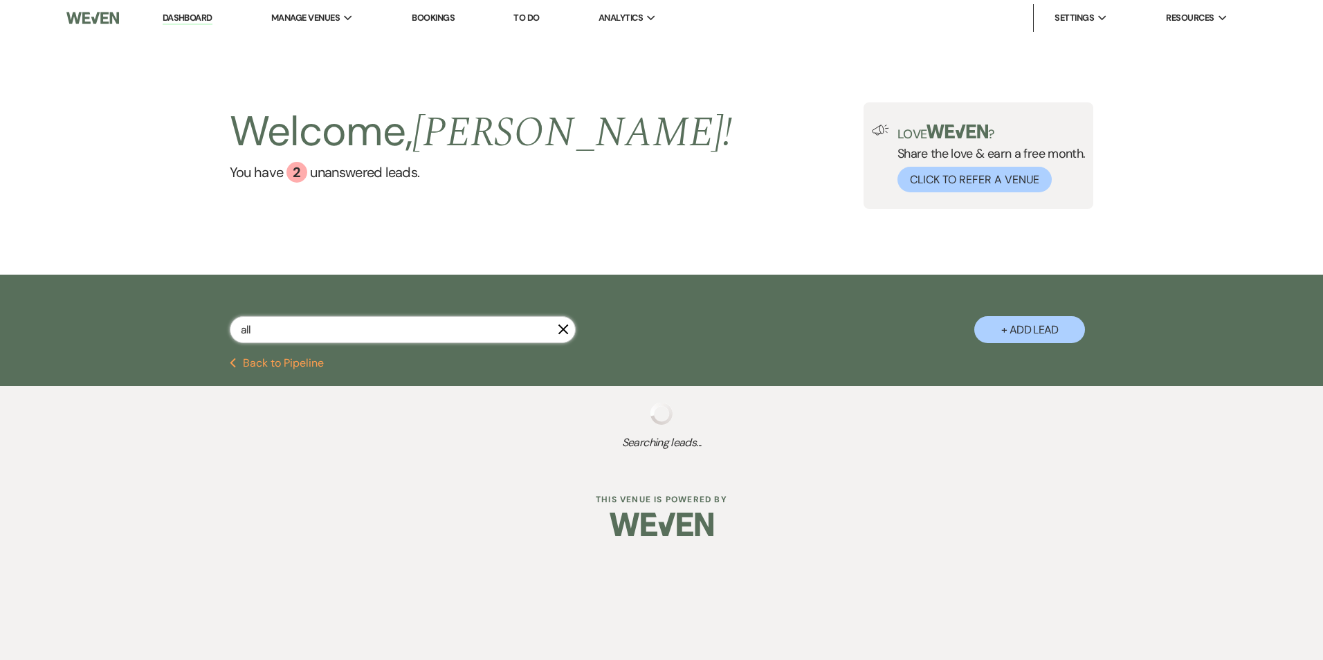
select select "6"
select select "8"
select select "6"
select select "8"
select select "5"
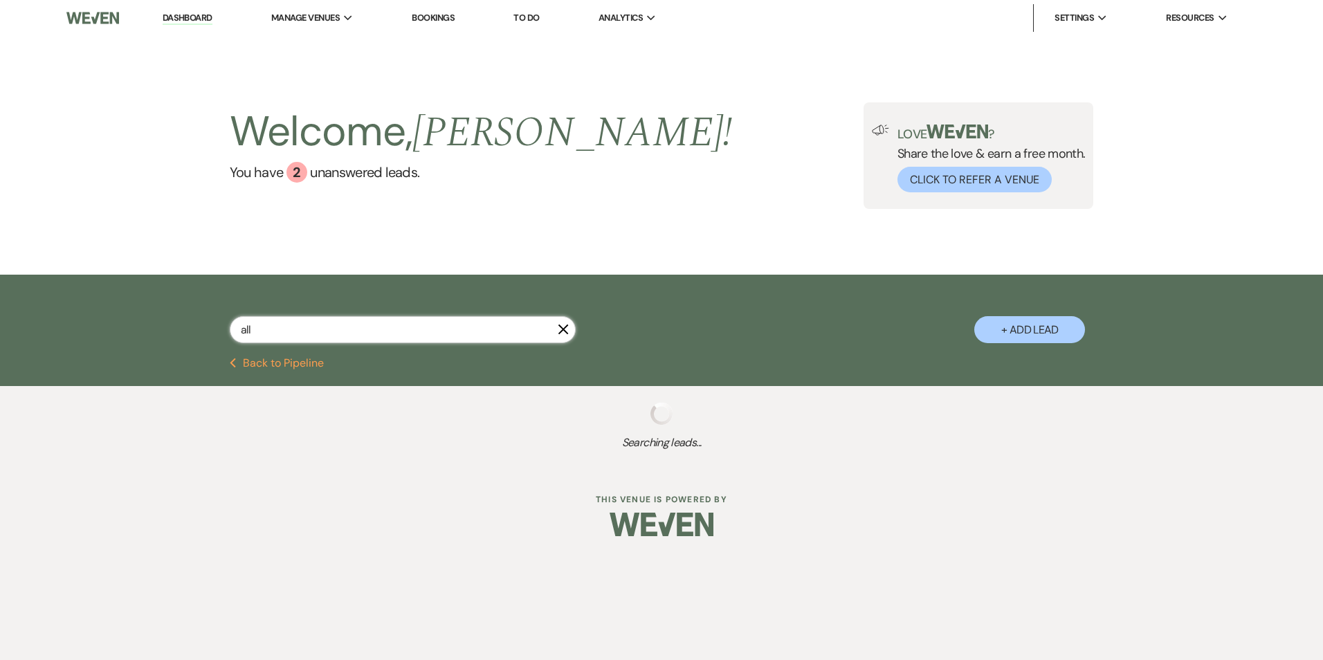
select select "8"
select select "5"
select select "8"
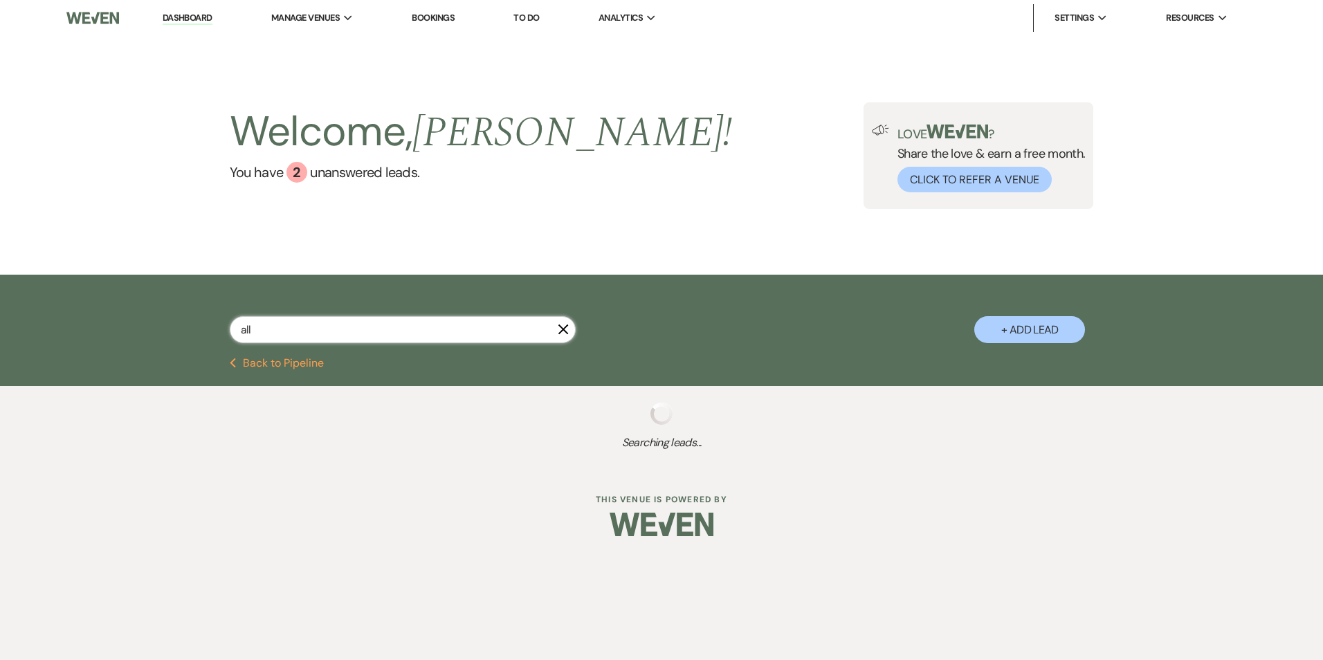
select select "5"
select select "8"
select select "6"
select select "8"
select select "5"
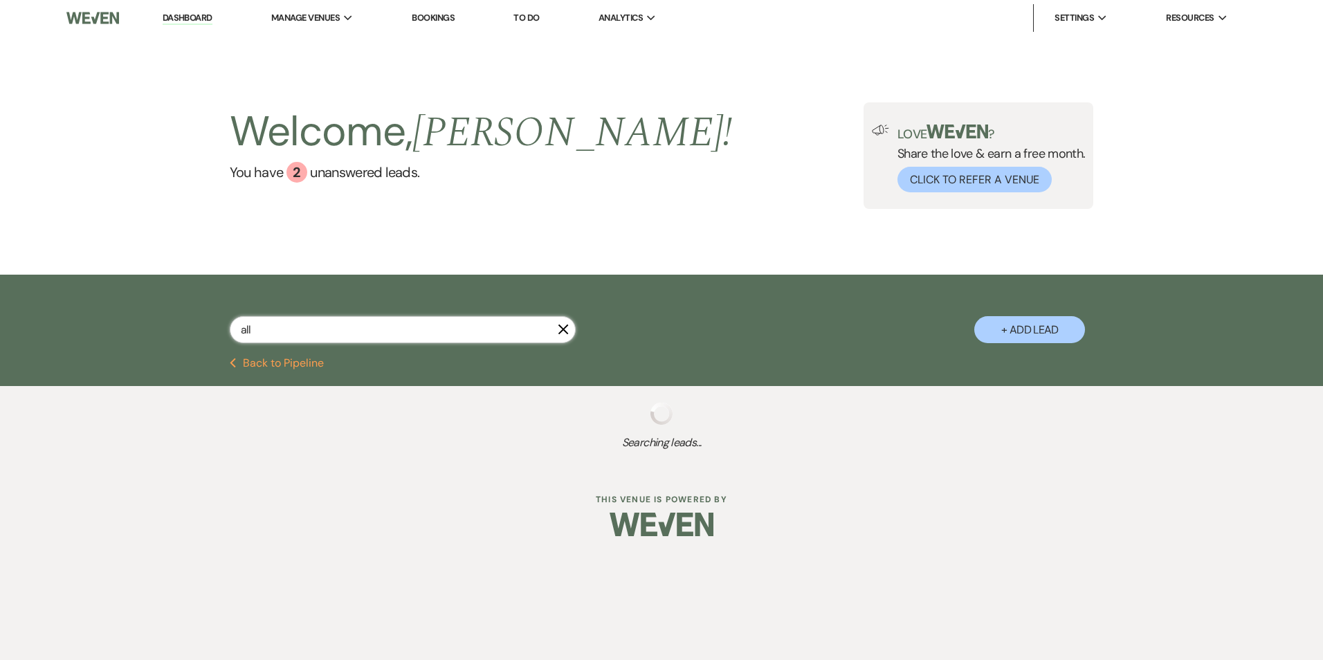
select select "8"
select select "6"
select select "8"
select select "3"
select select "8"
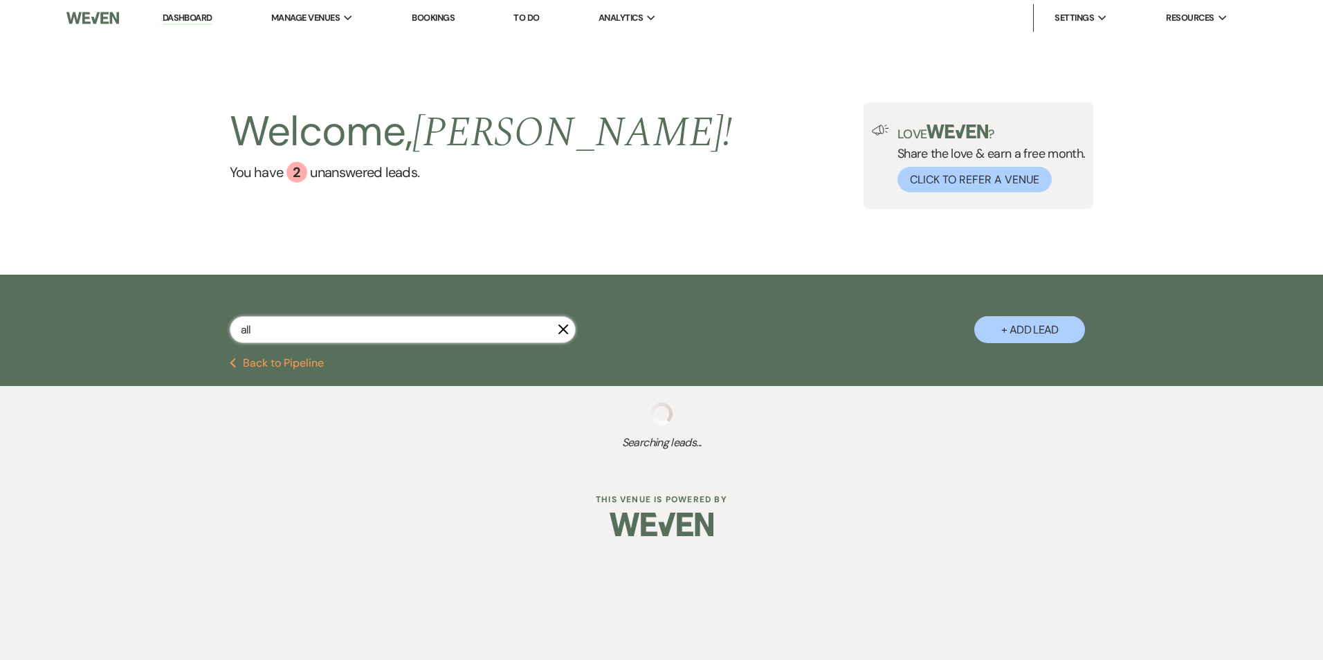
select select "5"
select select "8"
select select "6"
select select "8"
select select "7"
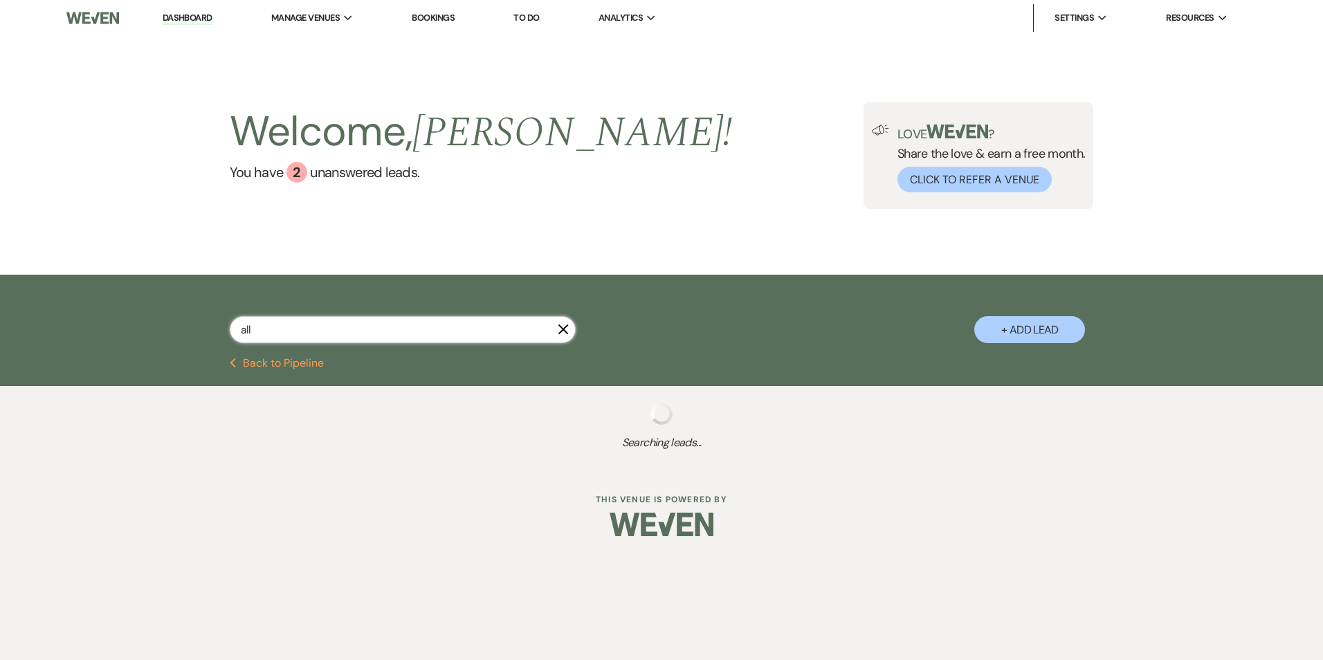
select select "8"
select select "5"
select select "8"
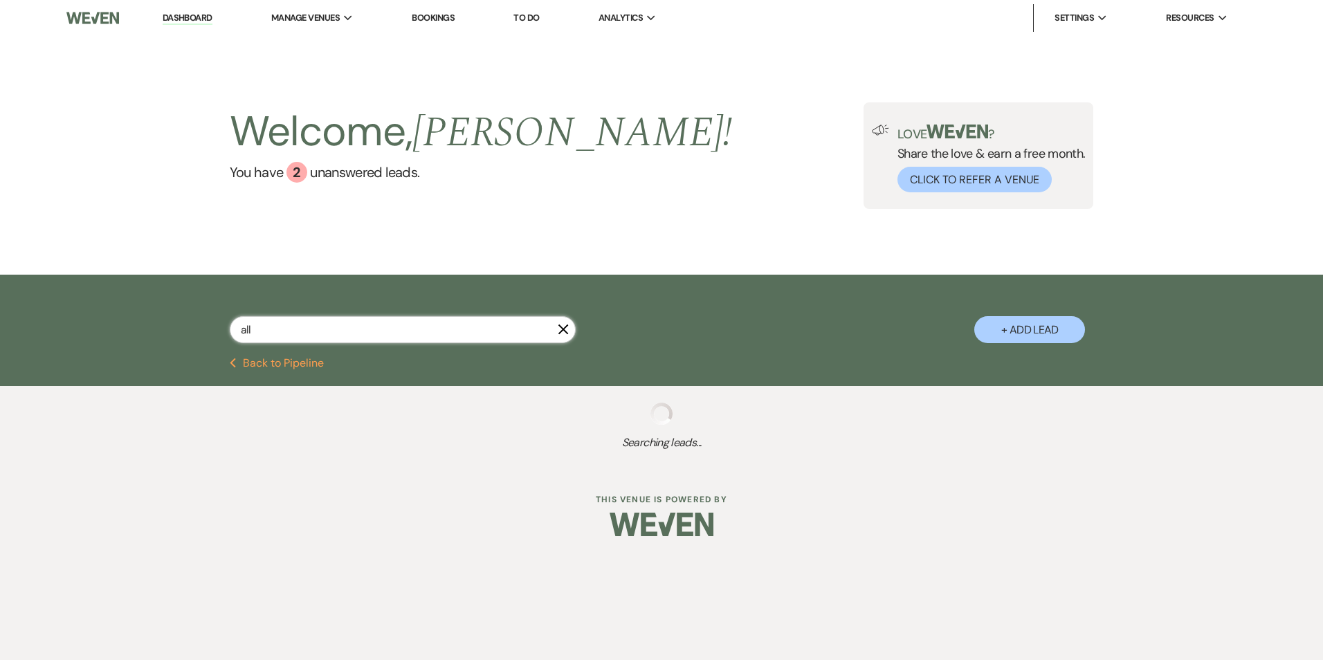
select select "6"
select select "8"
select select "4"
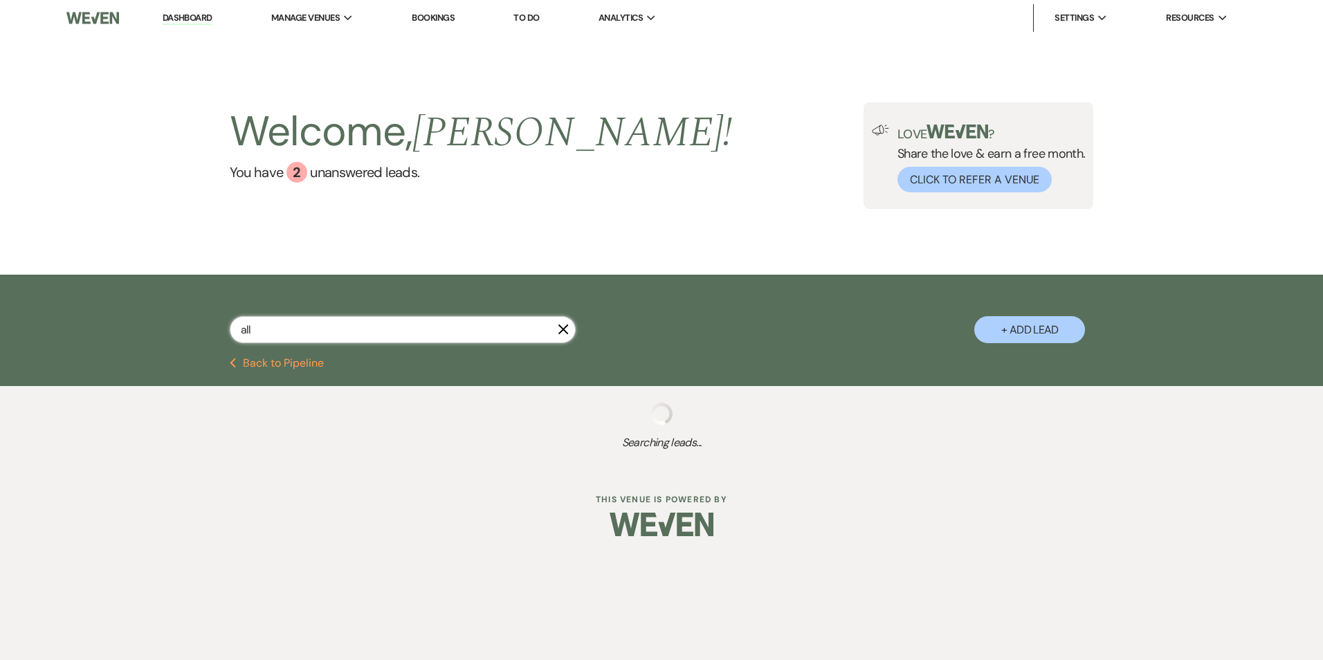
select select "8"
select select "6"
select select "8"
select select "6"
select select "8"
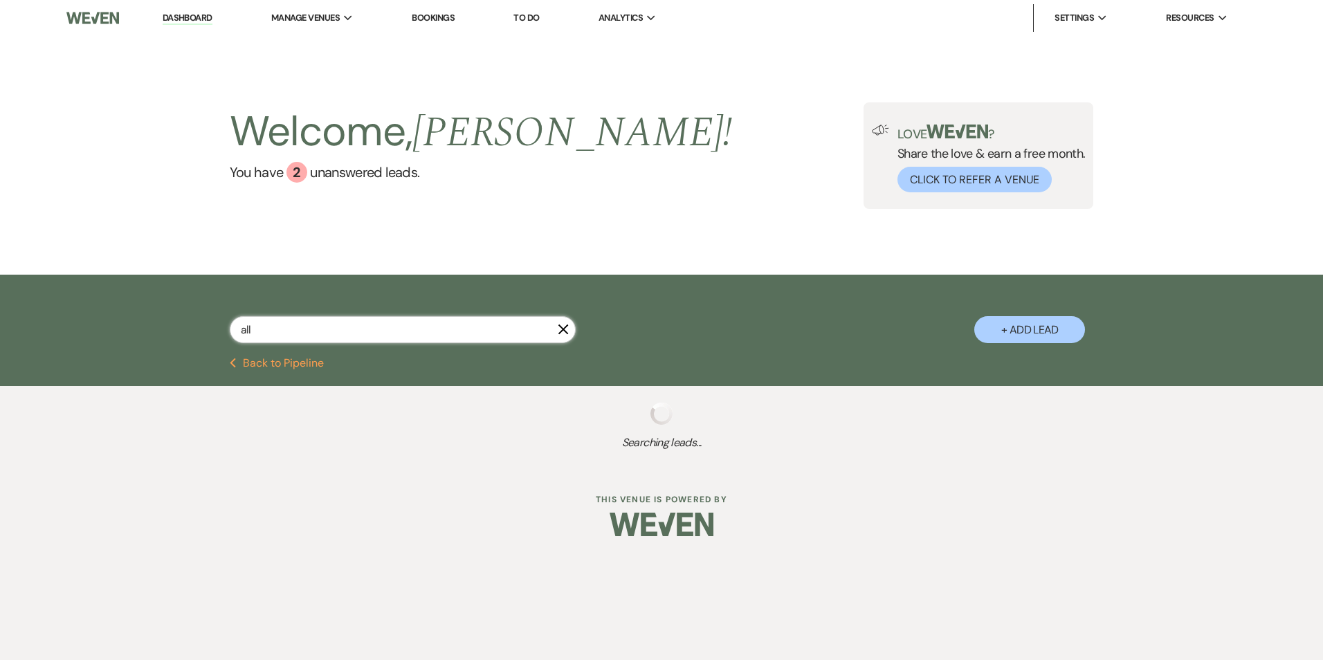
select select "5"
select select "8"
select select "5"
select select "8"
select select "5"
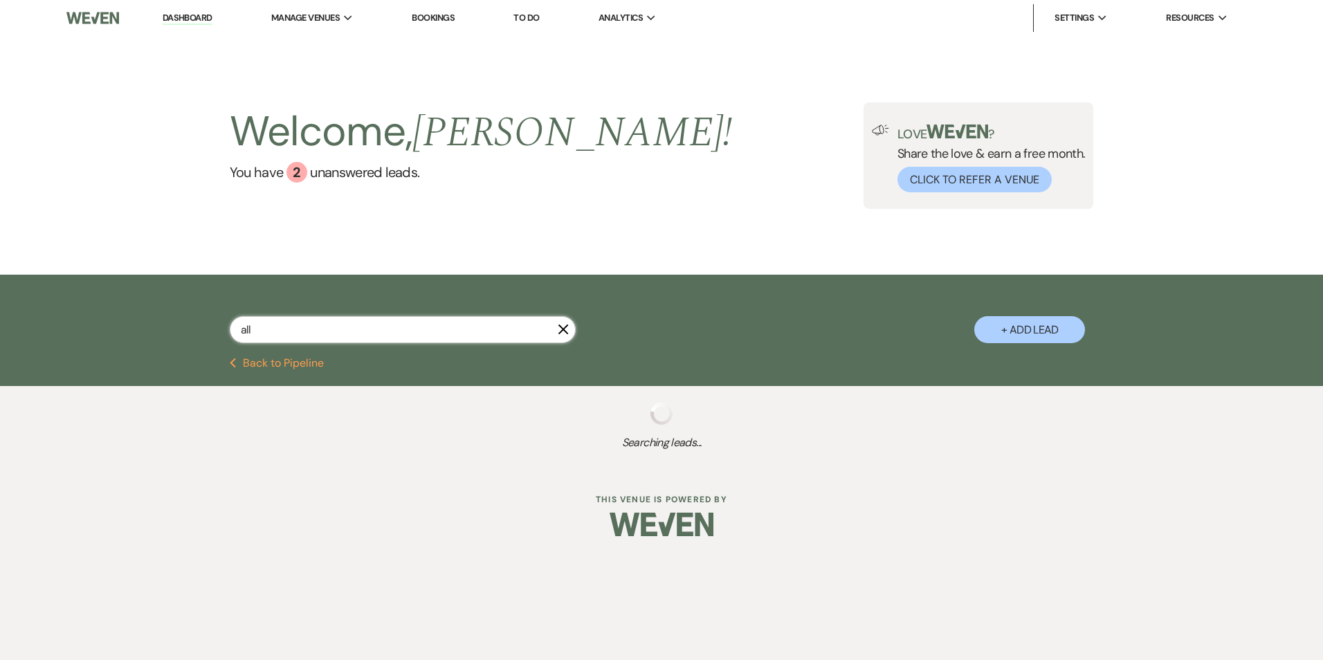
select select "8"
select select "5"
select select "8"
select select "5"
select select "8"
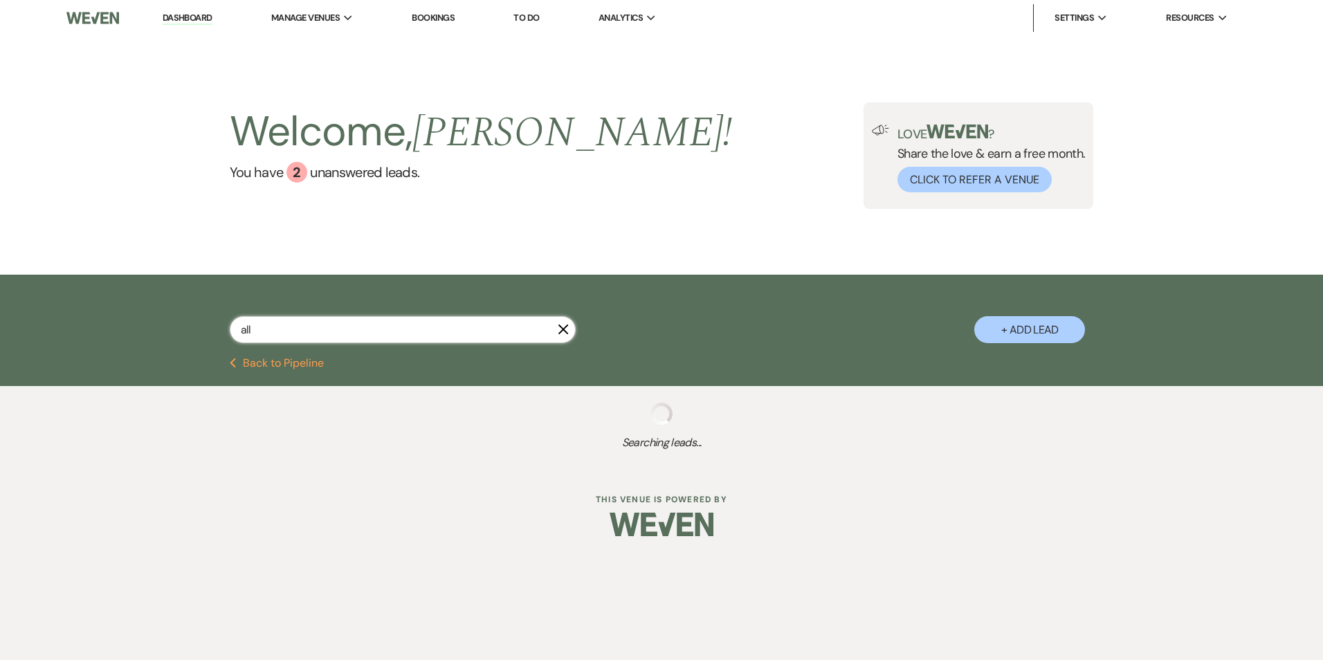
select select "5"
select select "8"
select select "5"
select select "8"
select select "5"
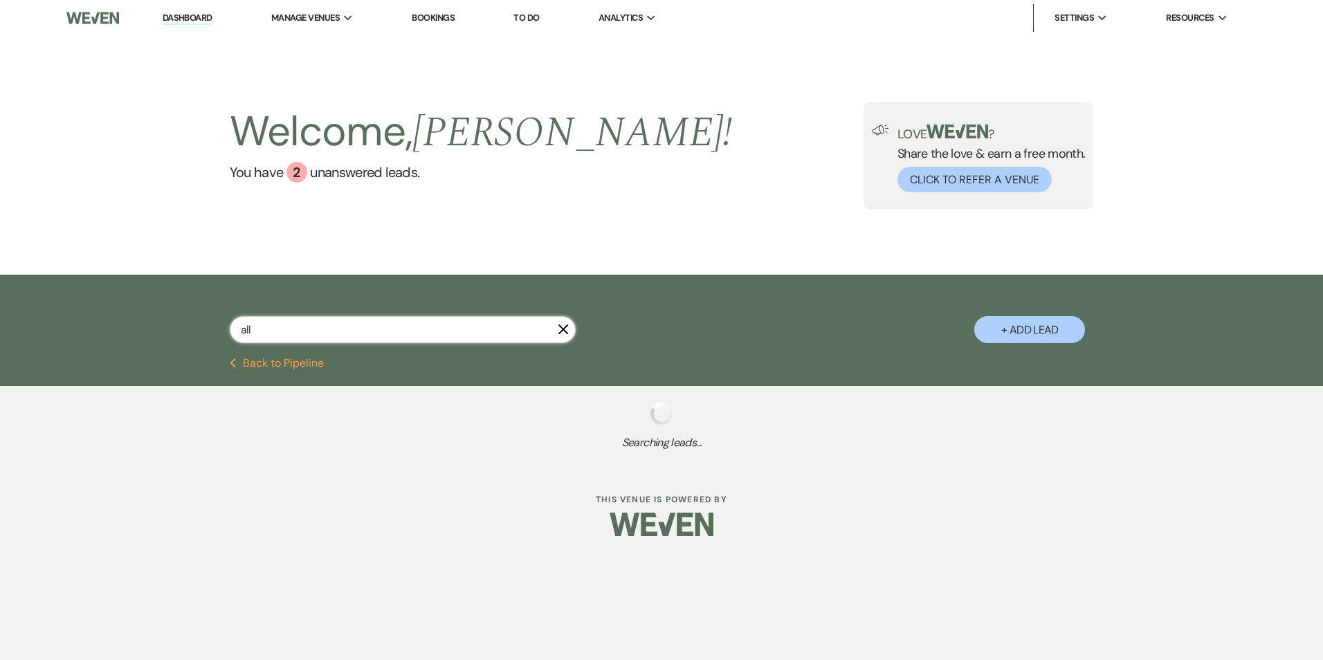
select select "8"
select select "5"
select select "8"
select select "3"
select select "8"
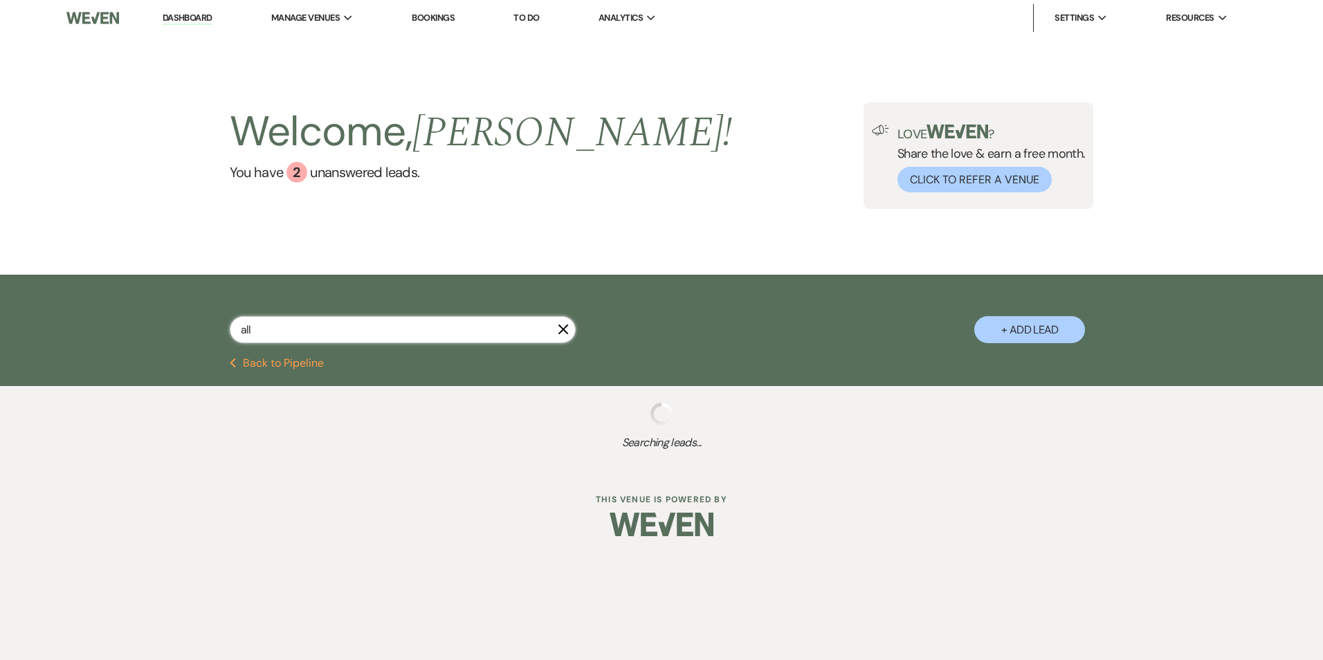
select select "8"
select select "1"
select select "8"
select select "5"
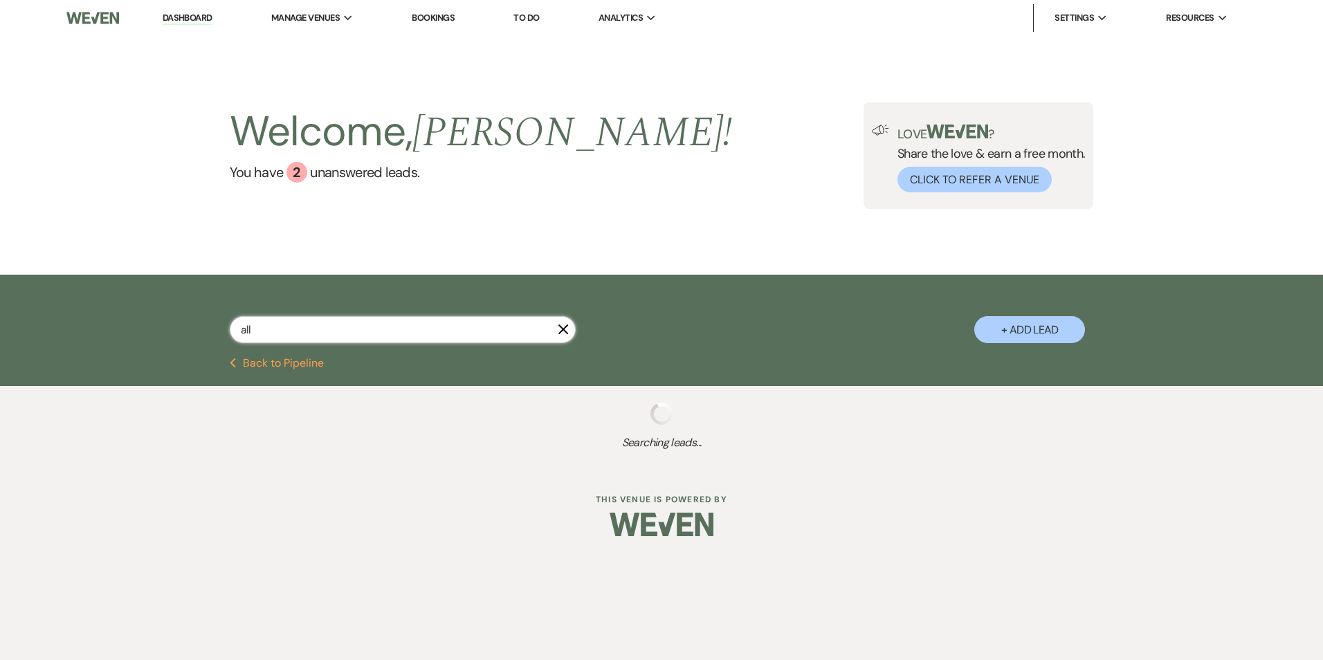
select select "8"
select select "7"
select select "8"
select select "5"
select select "8"
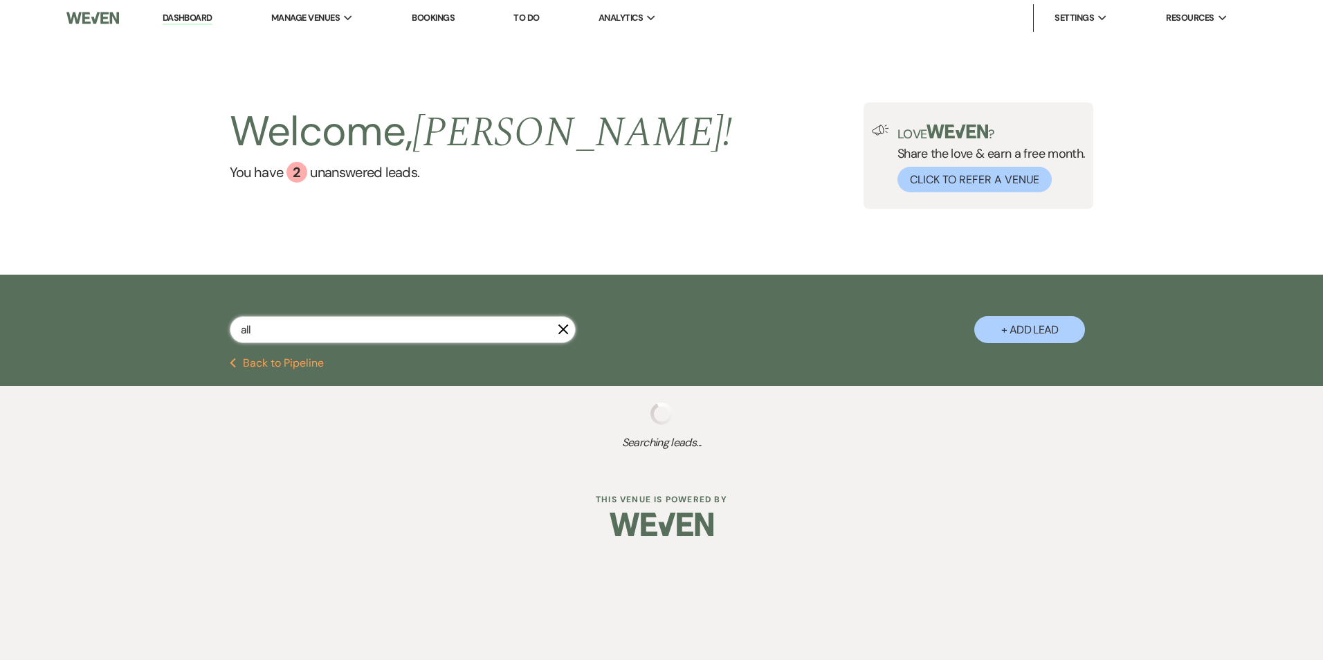
select select "5"
select select "8"
select select "5"
select select "8"
select select "5"
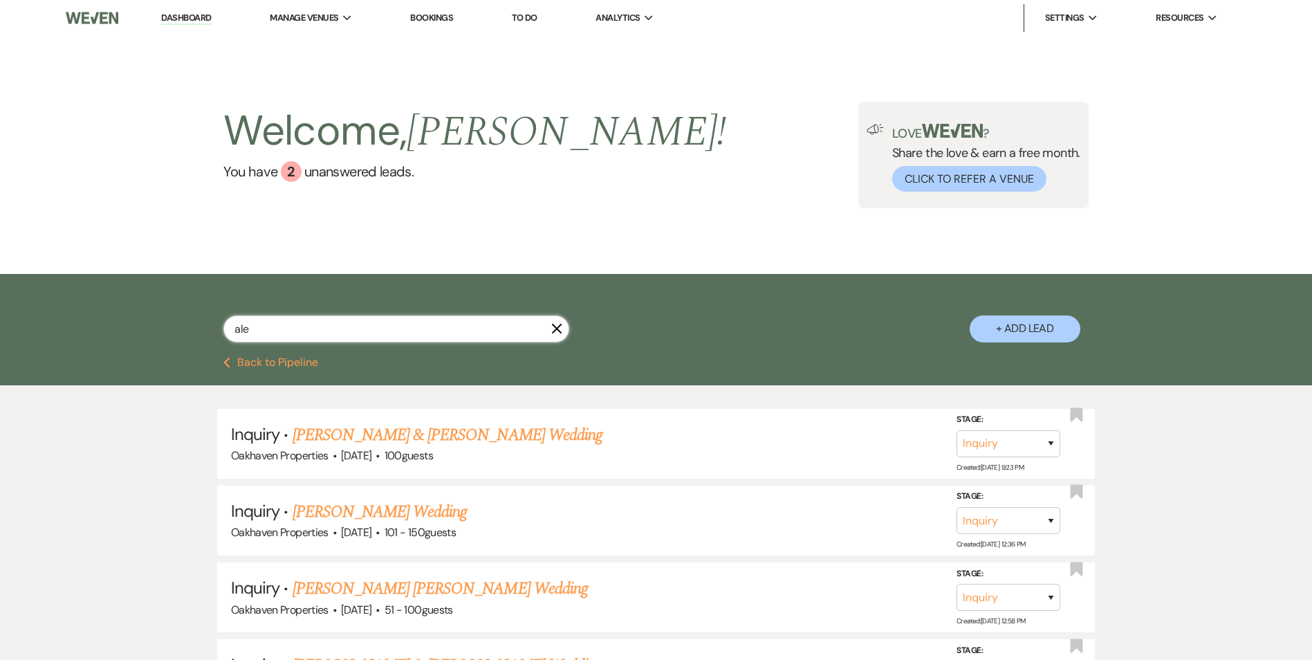
type input "alex"
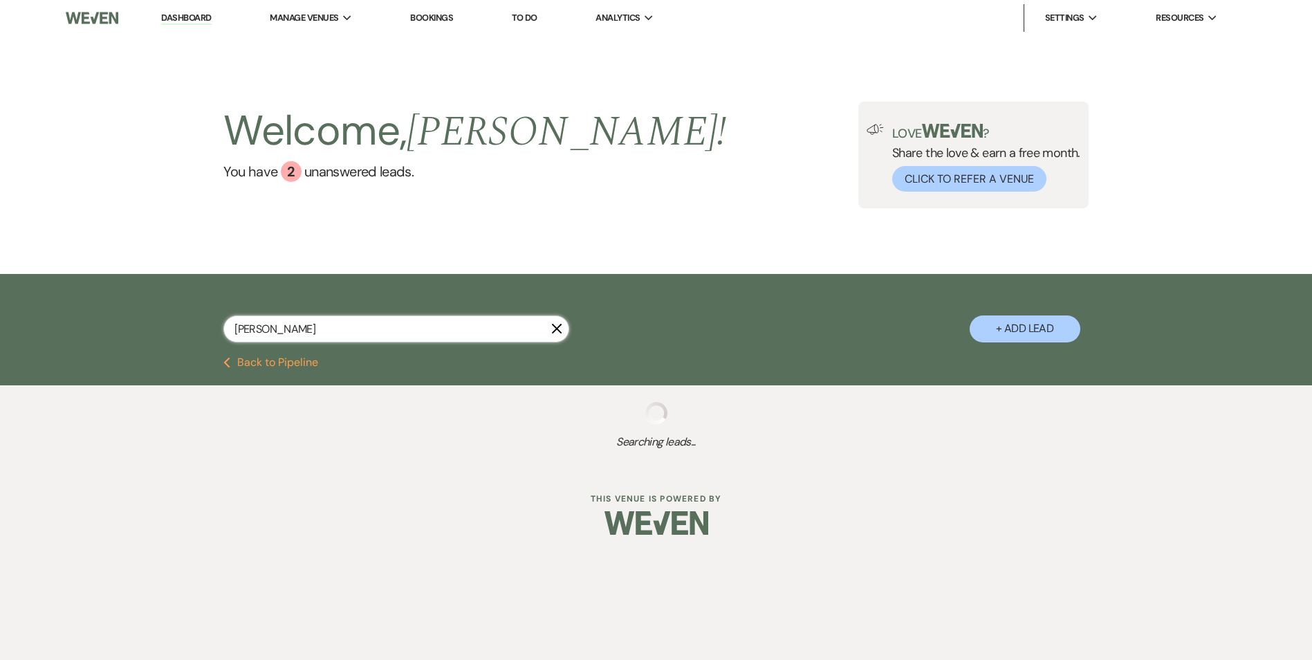
select select "8"
select select "6"
select select "8"
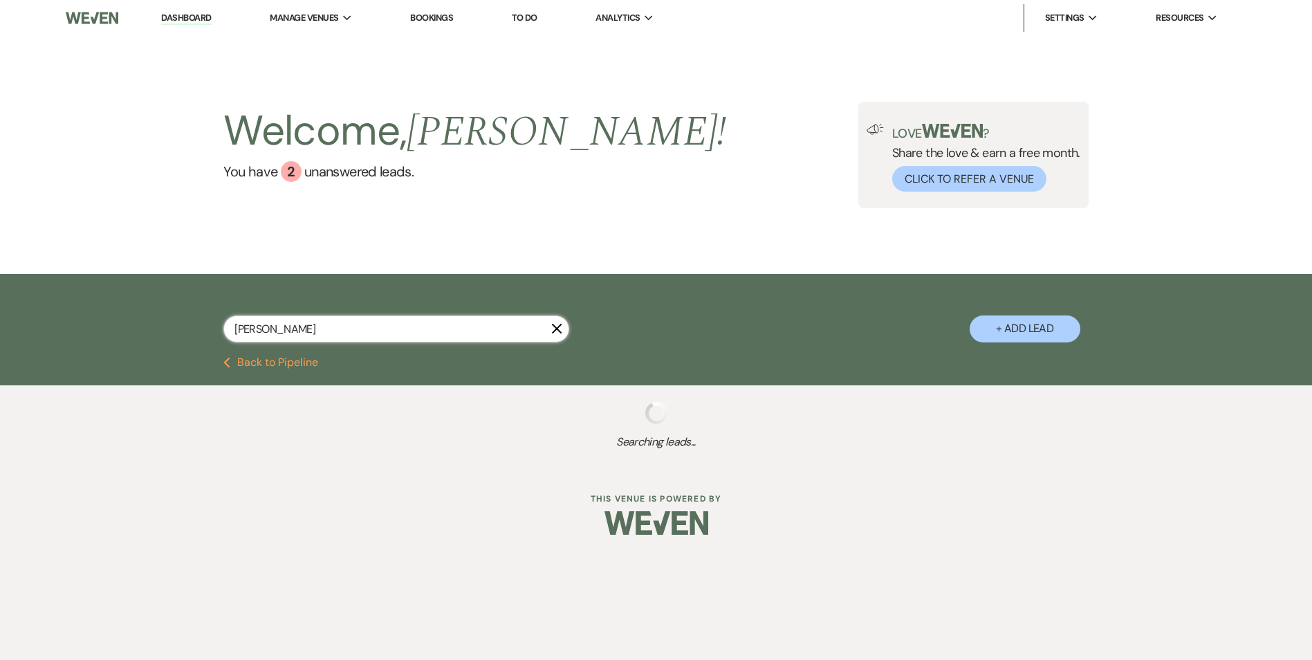
select select "8"
select select "1"
select select "8"
select select "6"
select select "8"
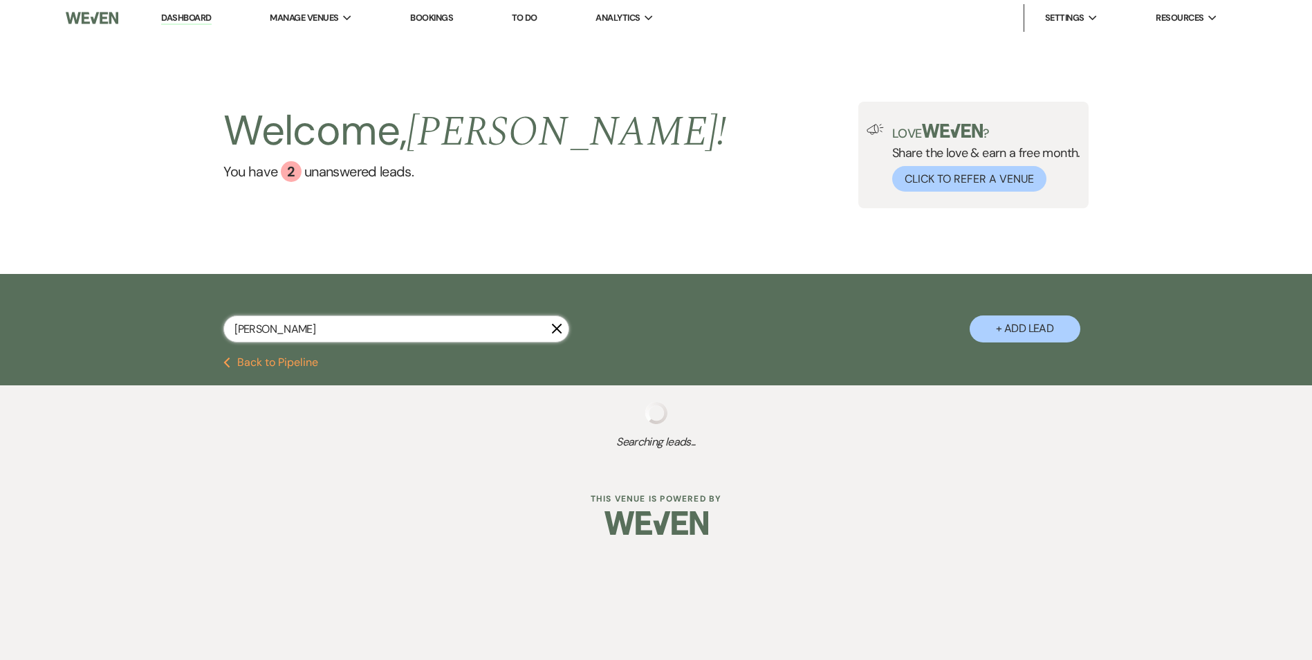
select select "5"
select select "8"
select select "5"
select select "8"
select select "5"
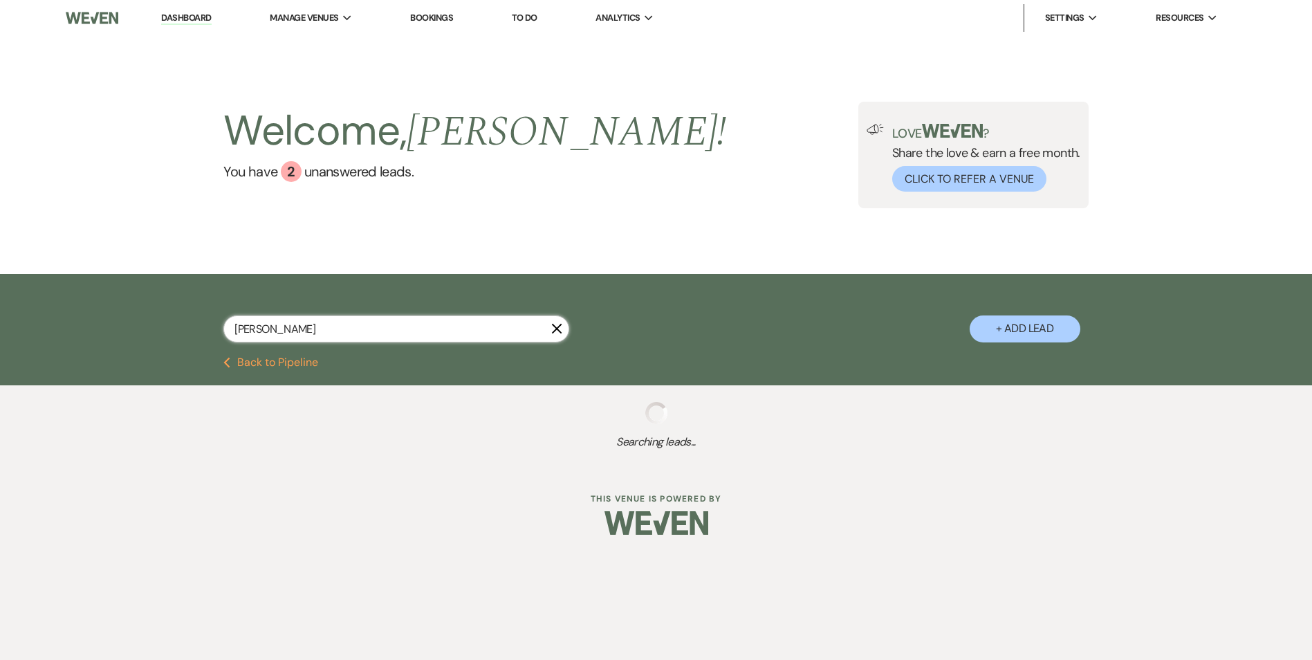
select select "8"
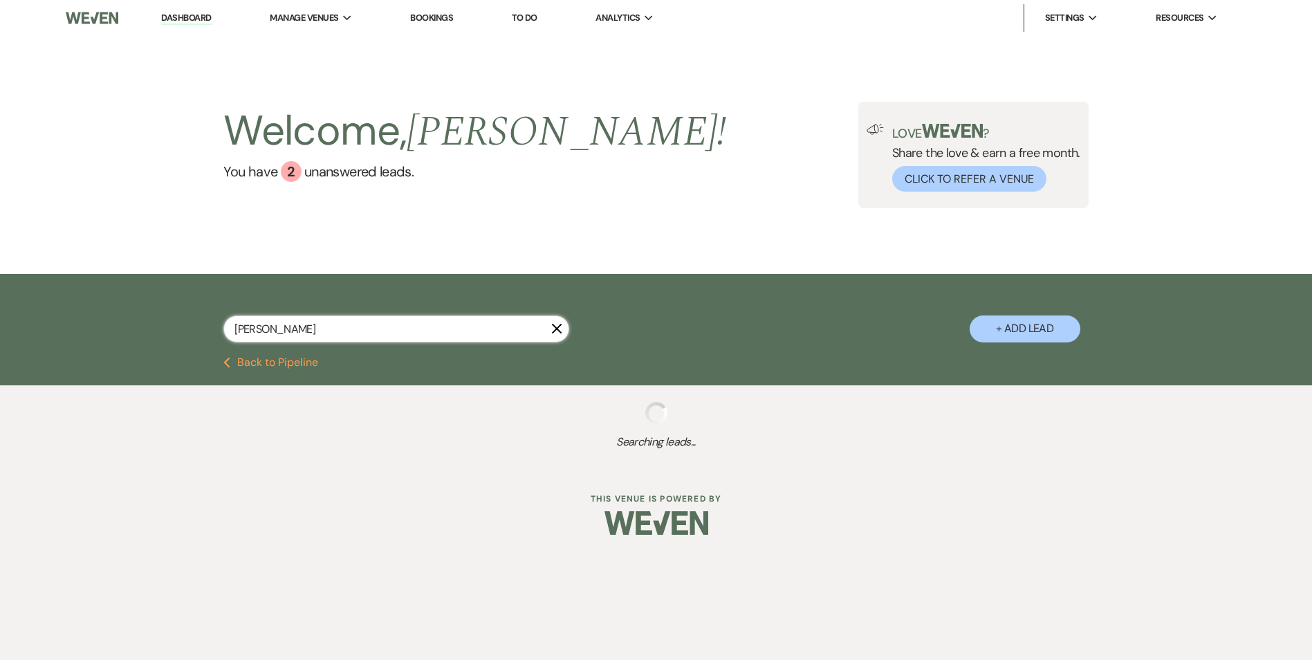
select select "6"
select select "8"
select select "6"
select select "8"
select select "10"
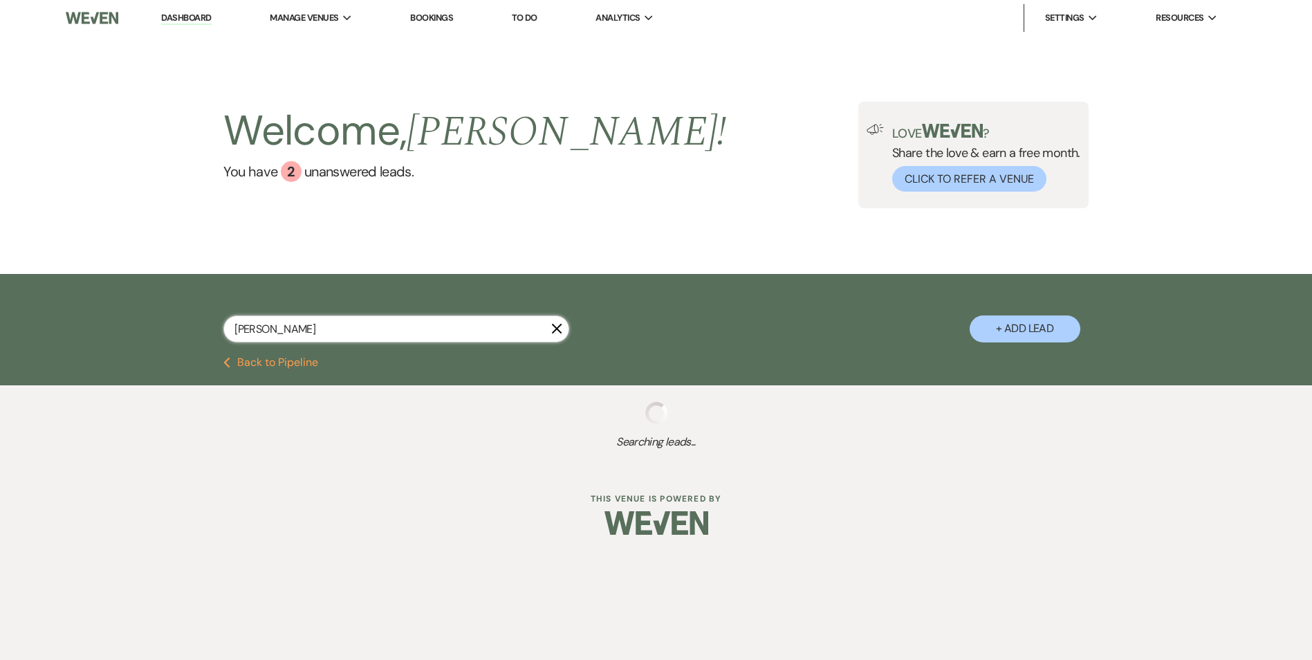
select select "8"
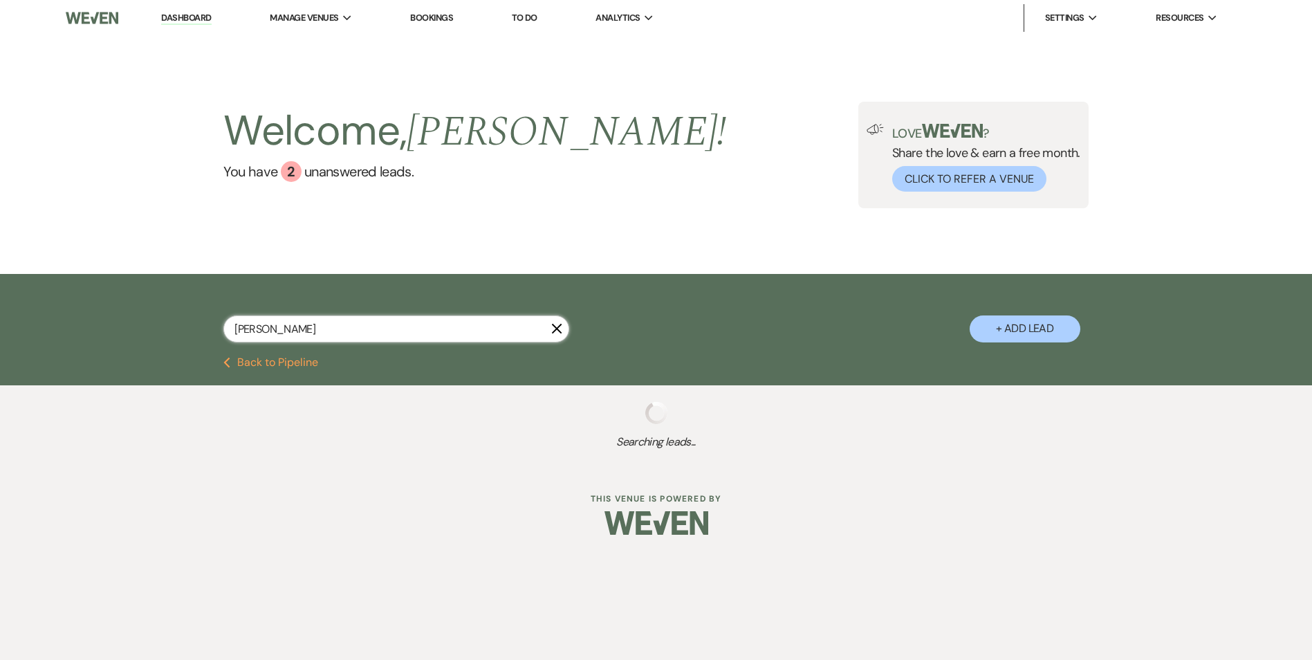
select select "5"
select select "8"
select select "6"
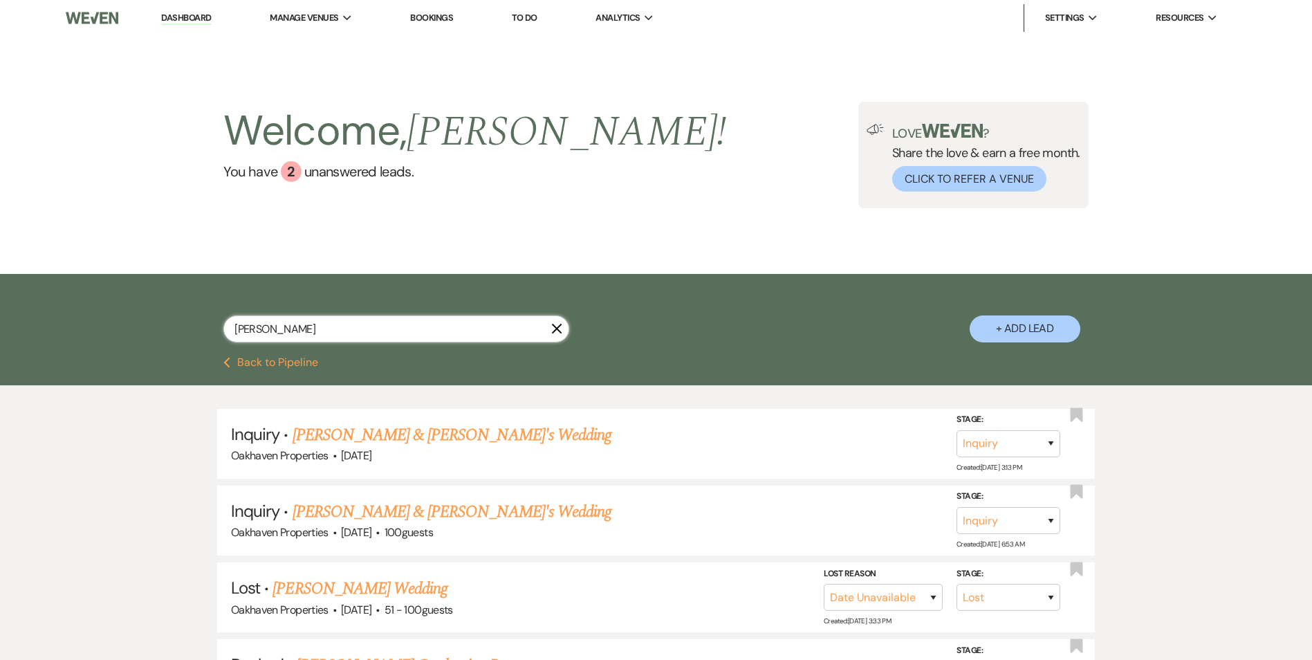
type input "alex smith"
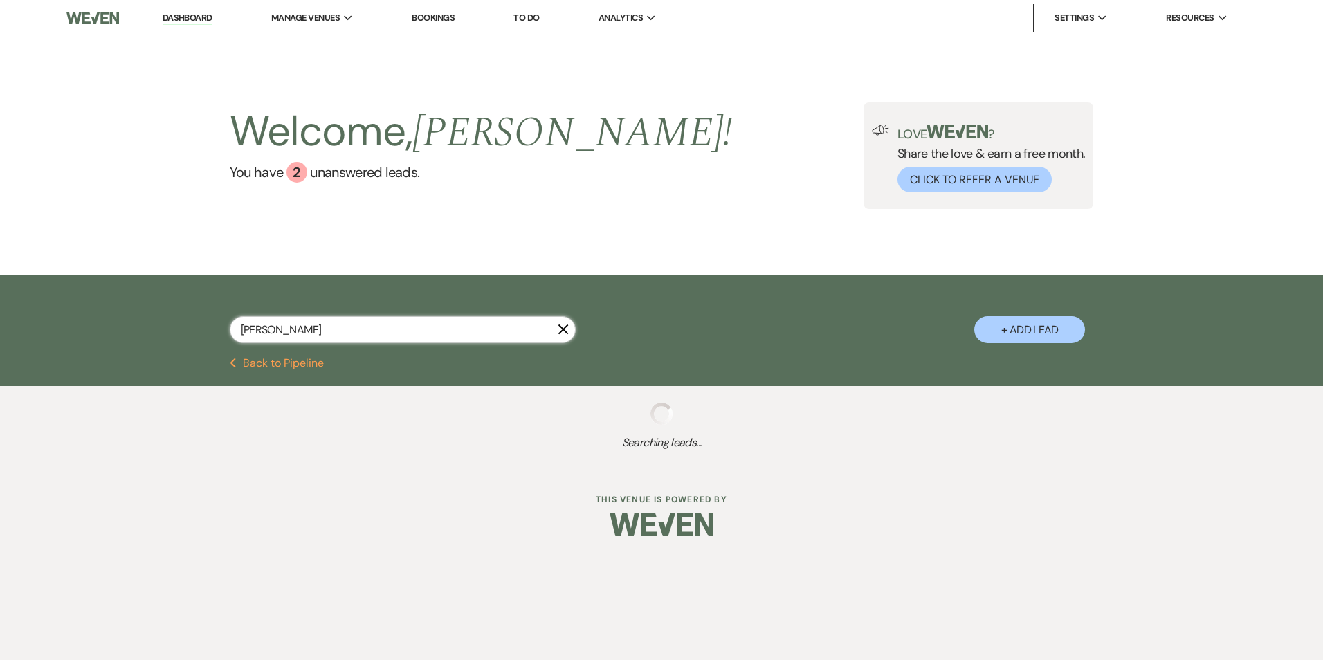
select select "8"
select select "6"
select select "8"
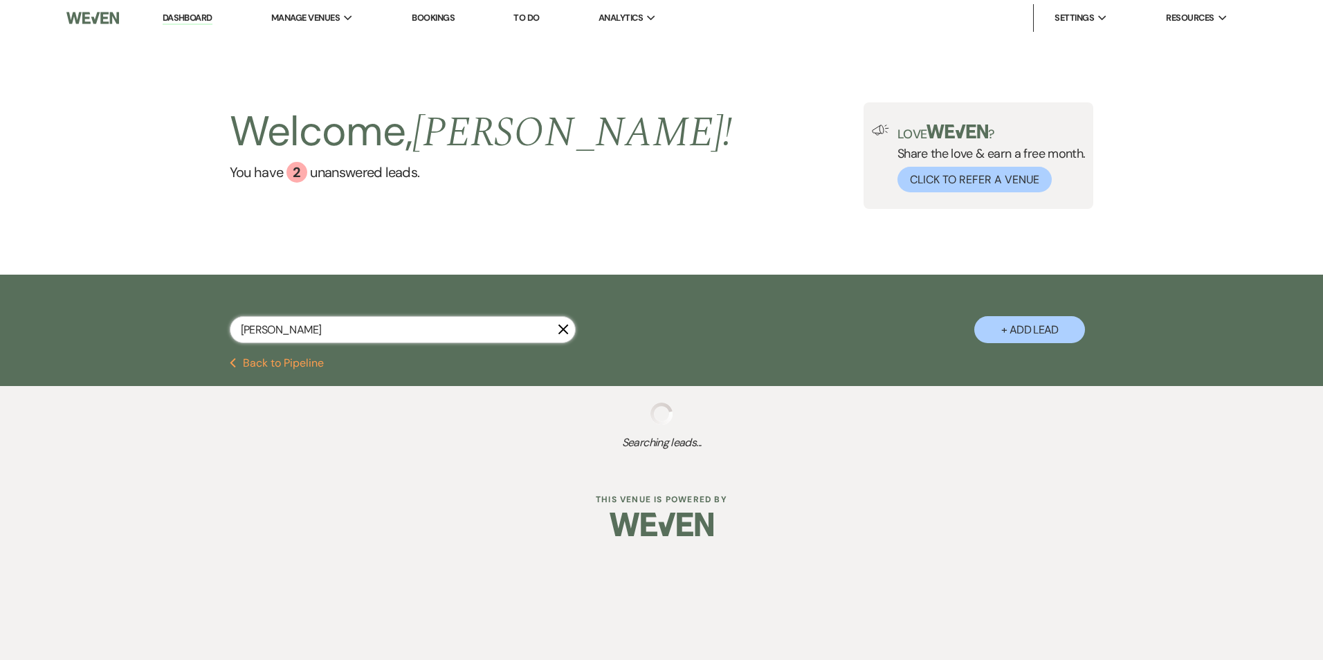
select select "8"
select select "5"
select select "8"
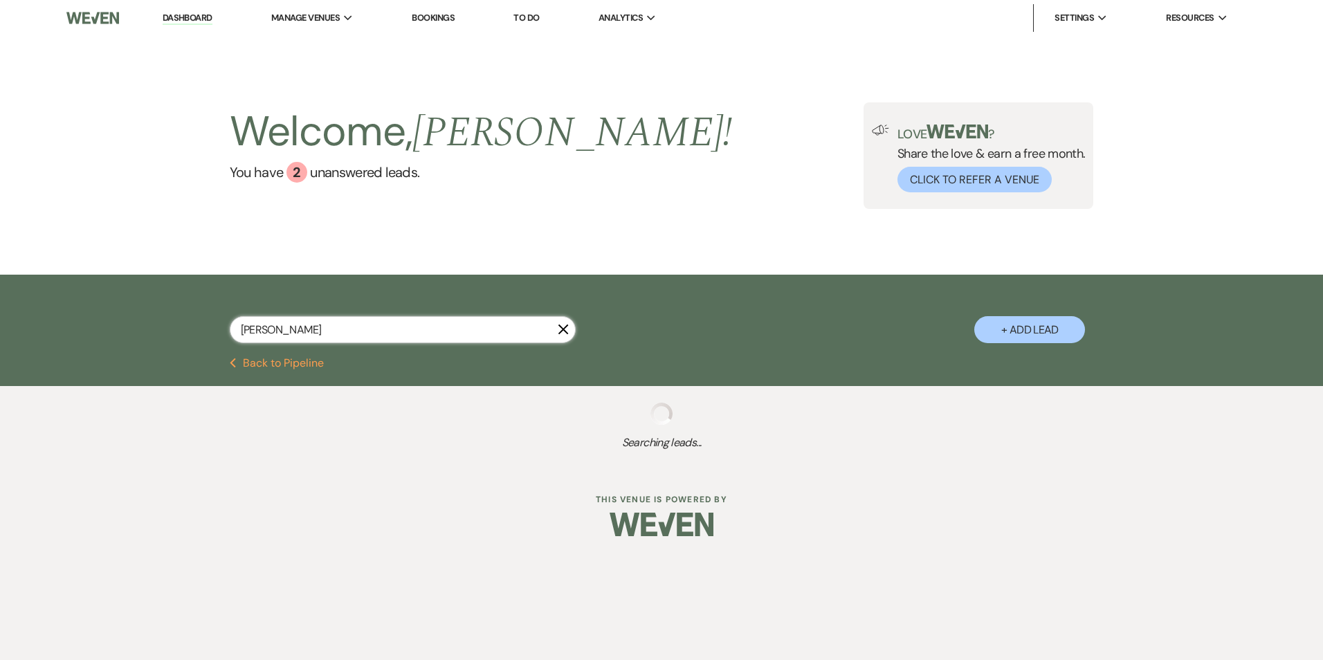
select select "1"
select select "8"
select select "5"
select select "8"
select select "3"
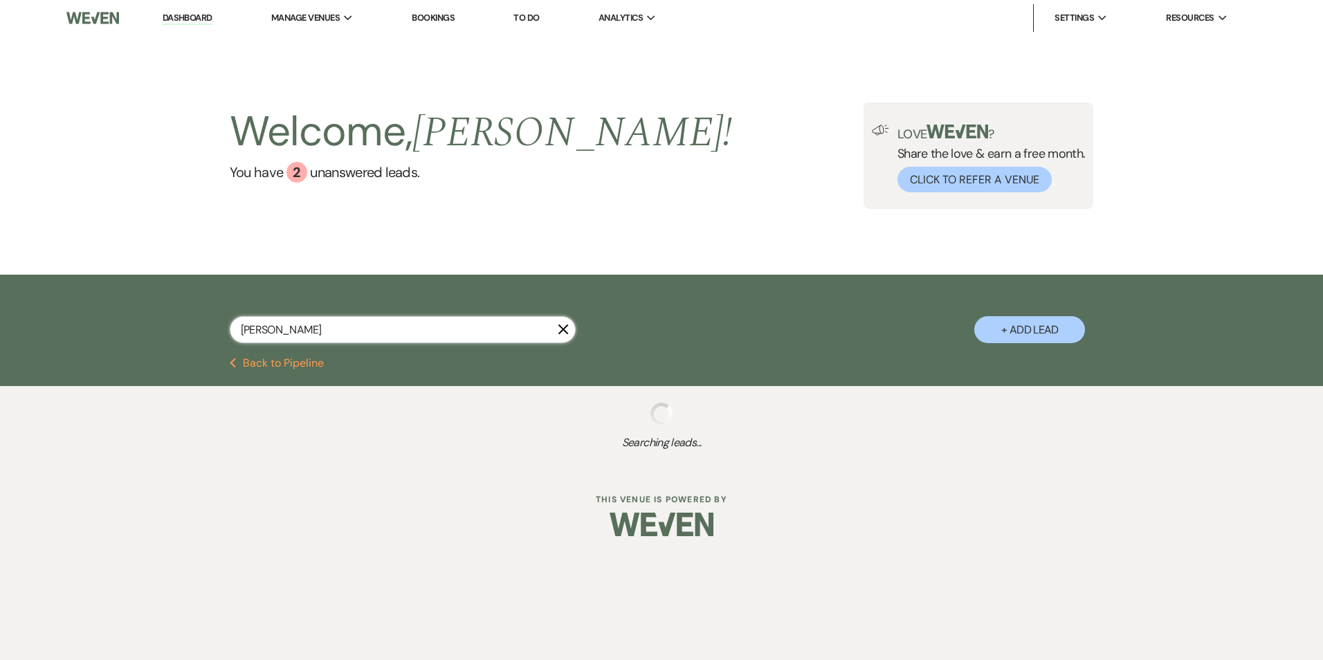
select select "8"
select select "5"
select select "8"
select select "5"
select select "8"
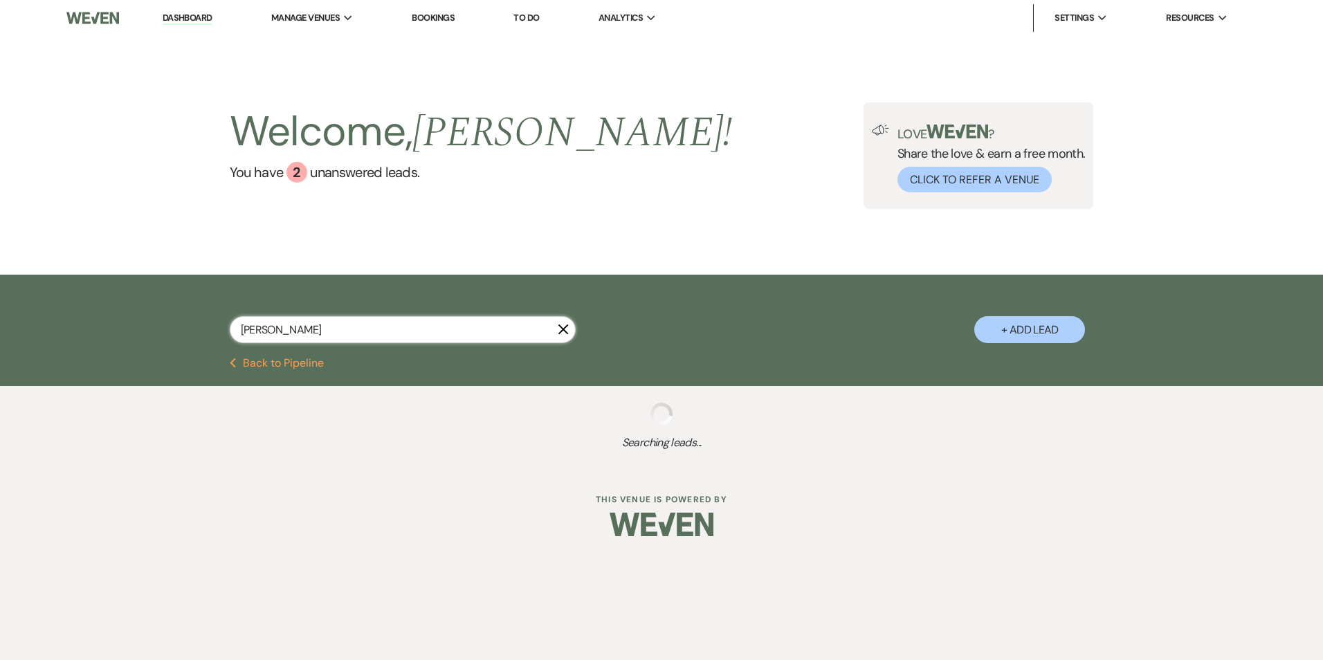
select select "8"
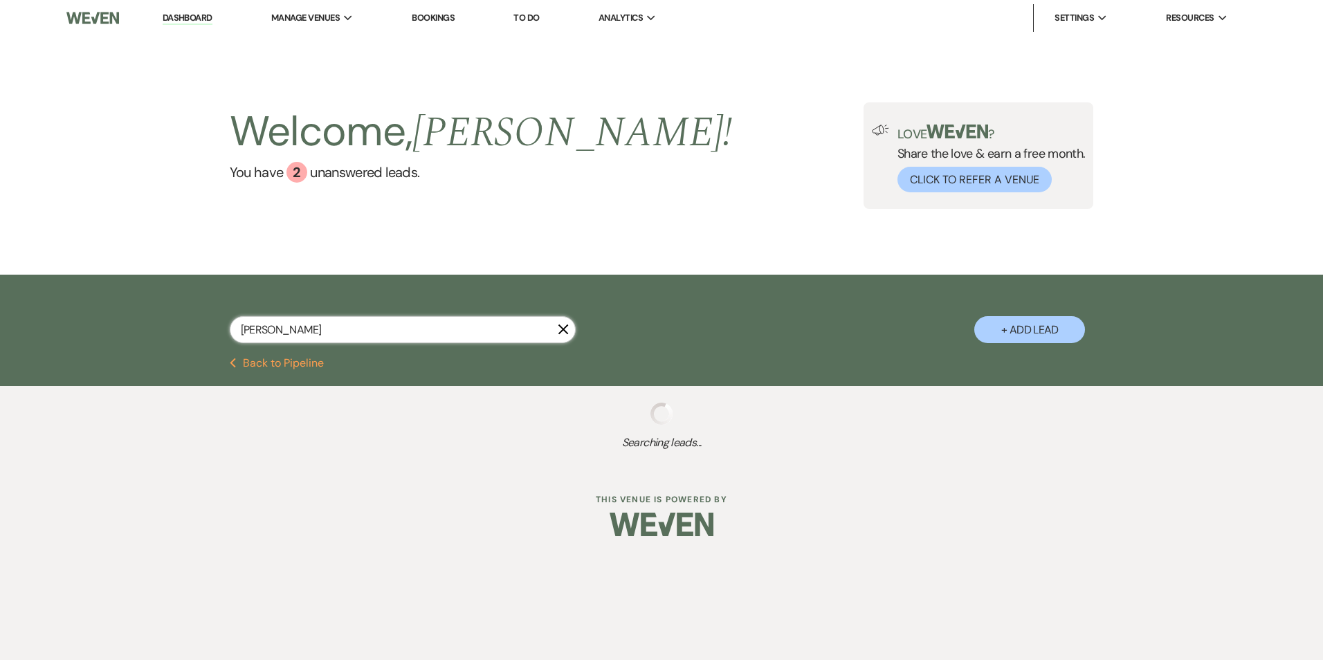
select select "8"
select select "6"
select select "8"
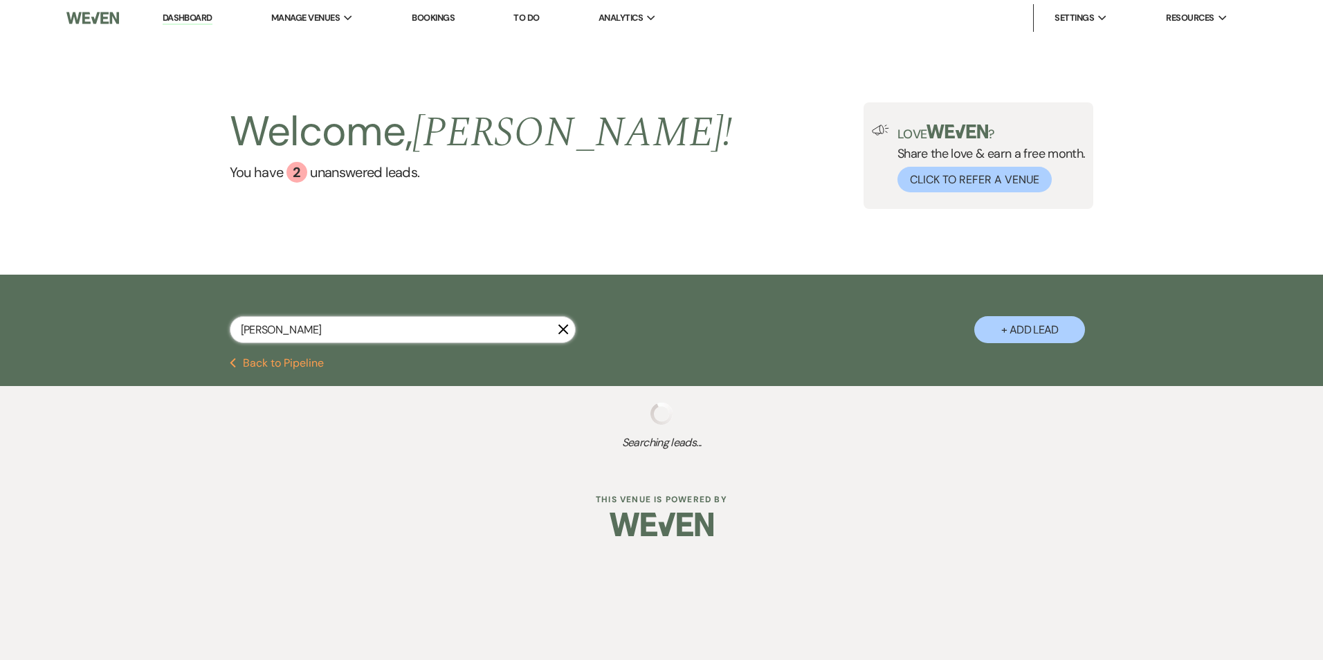
select select "6"
select select "8"
select select "10"
select select "8"
select select "5"
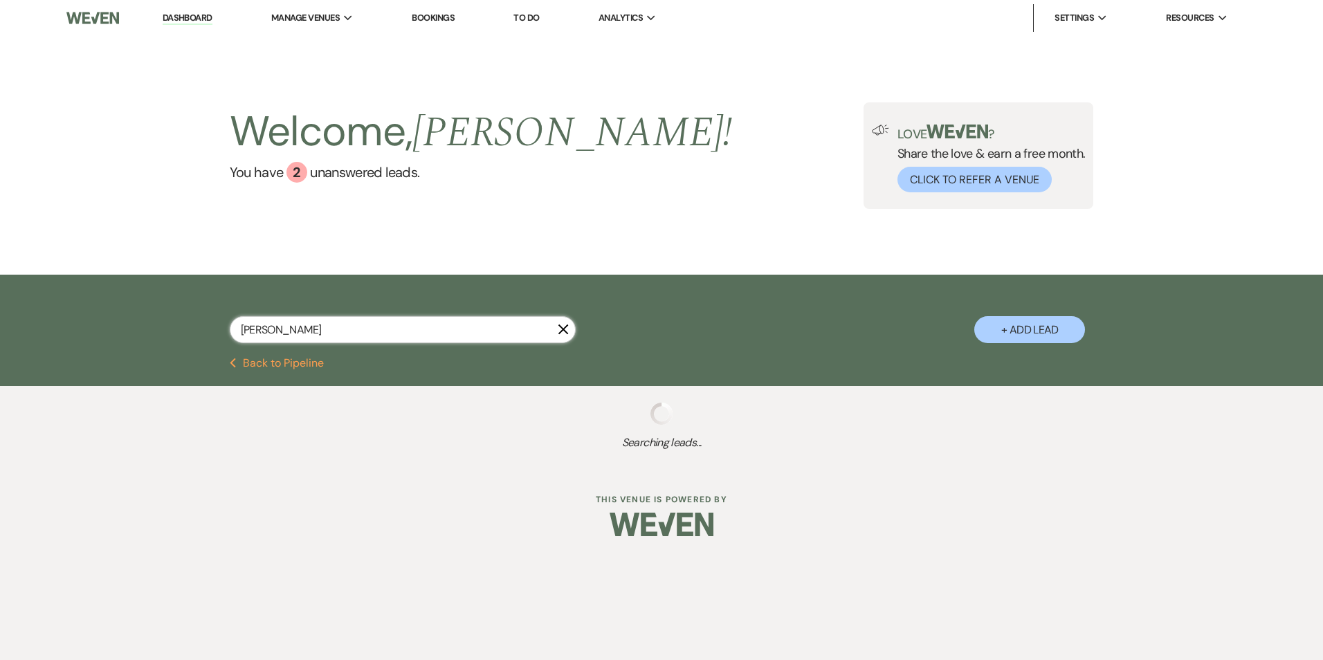
select select "8"
select select "1"
select select "8"
select select "5"
select select "8"
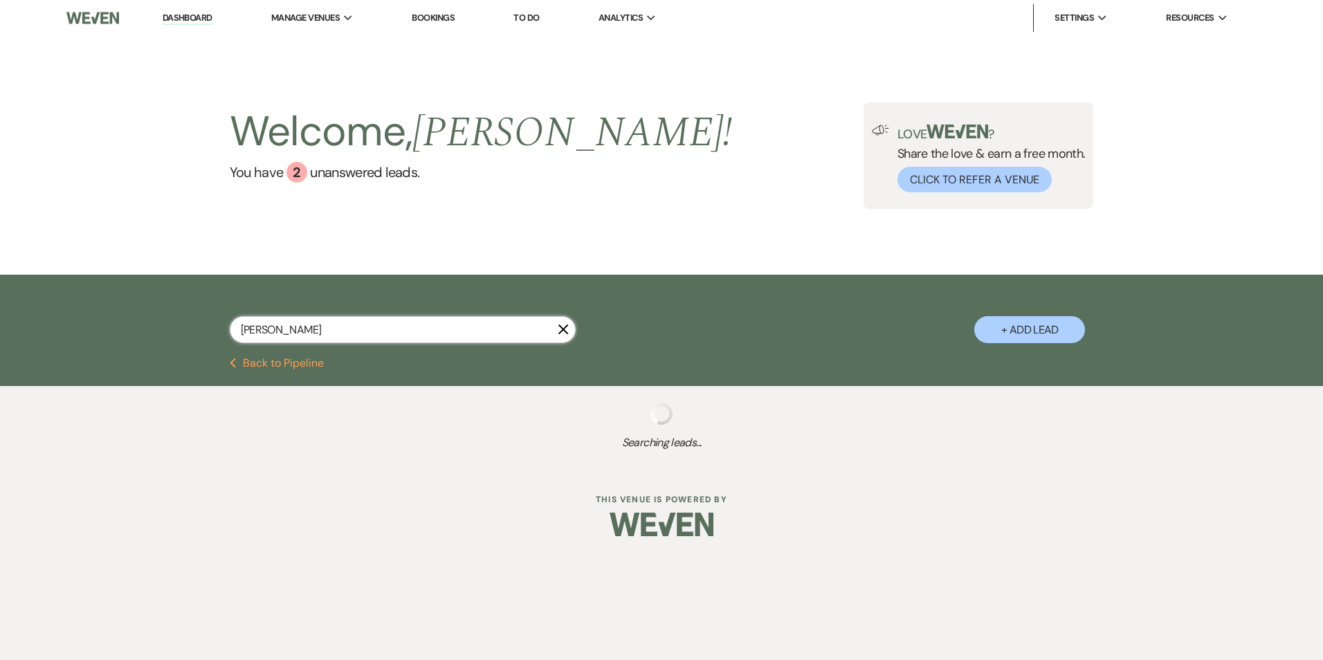
select select "8"
select select "6"
select select "8"
select select "7"
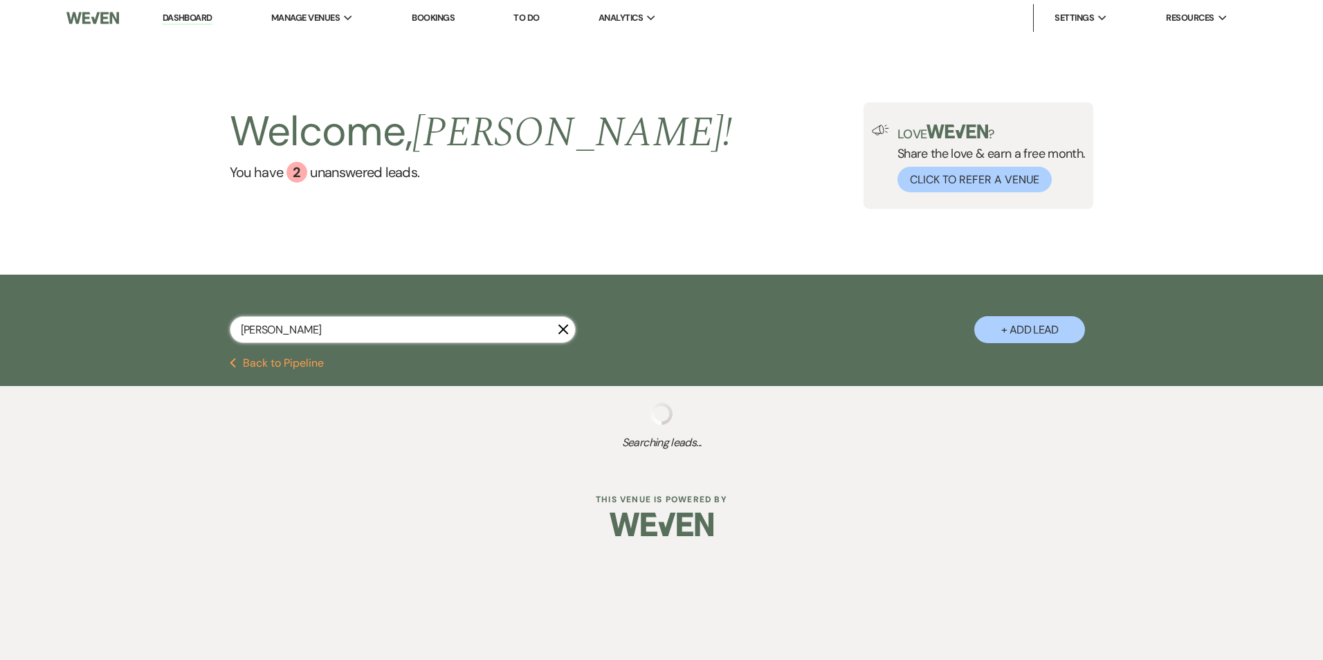
select select "8"
select select "6"
select select "8"
select select "5"
select select "8"
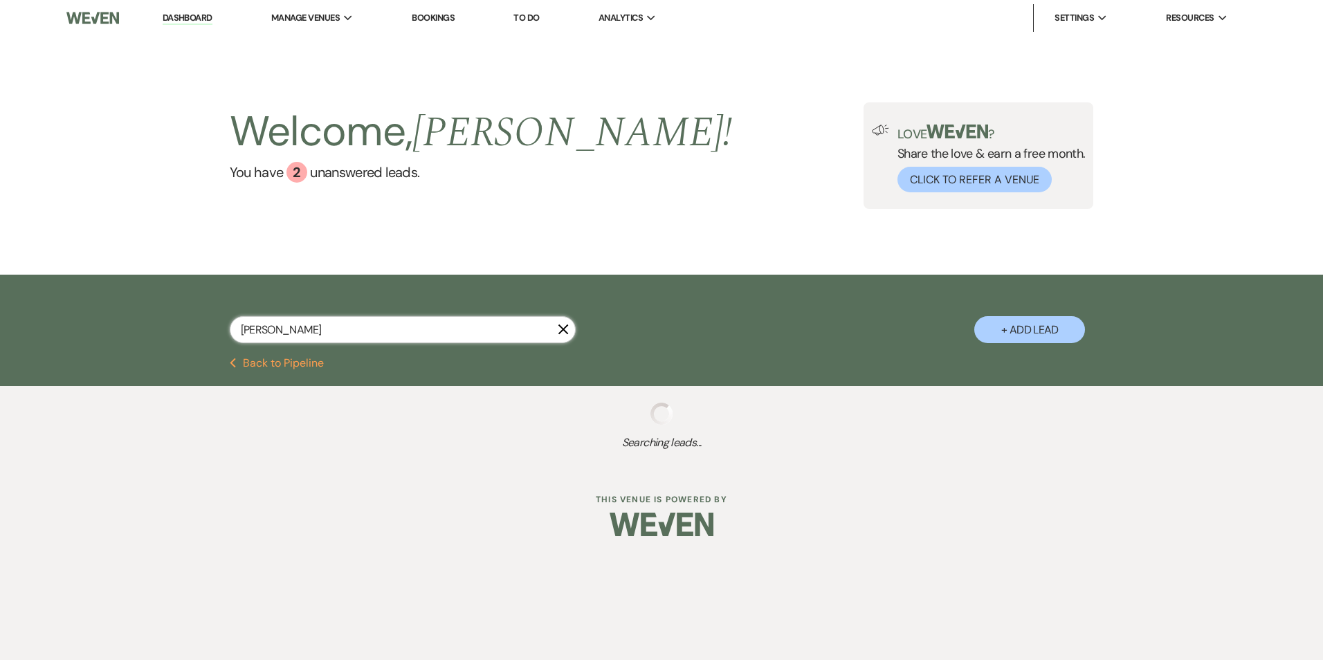
select select "6"
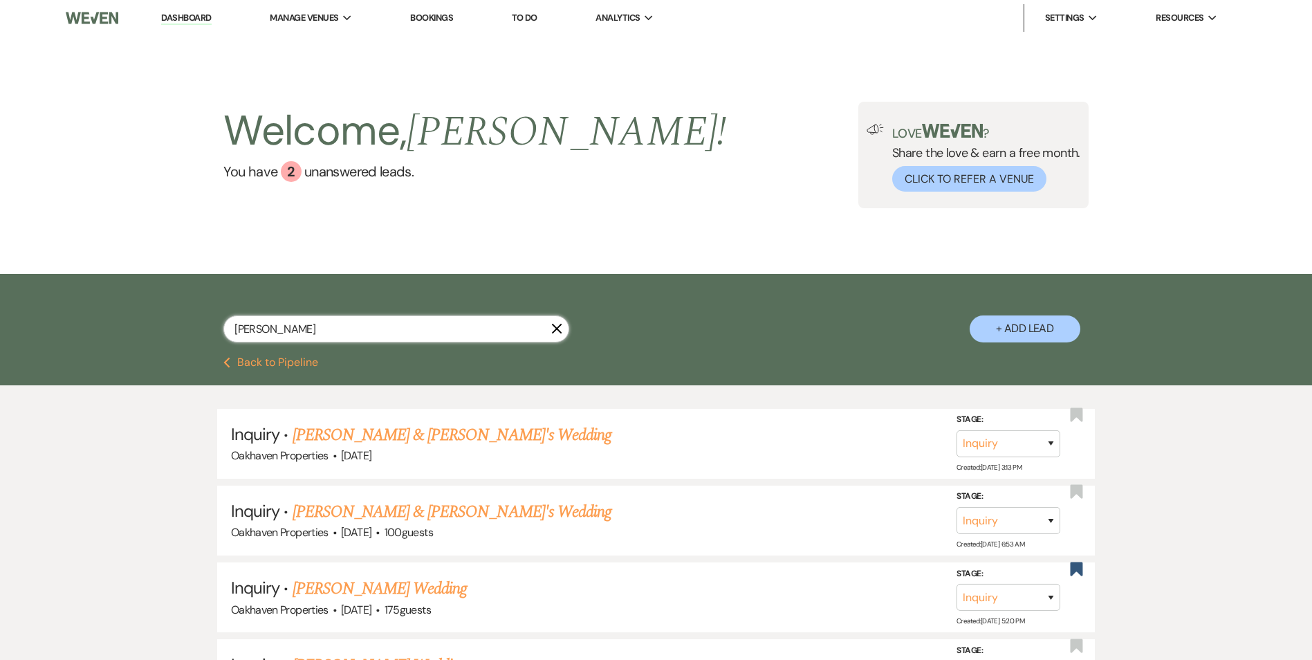
type input "alex smithno"
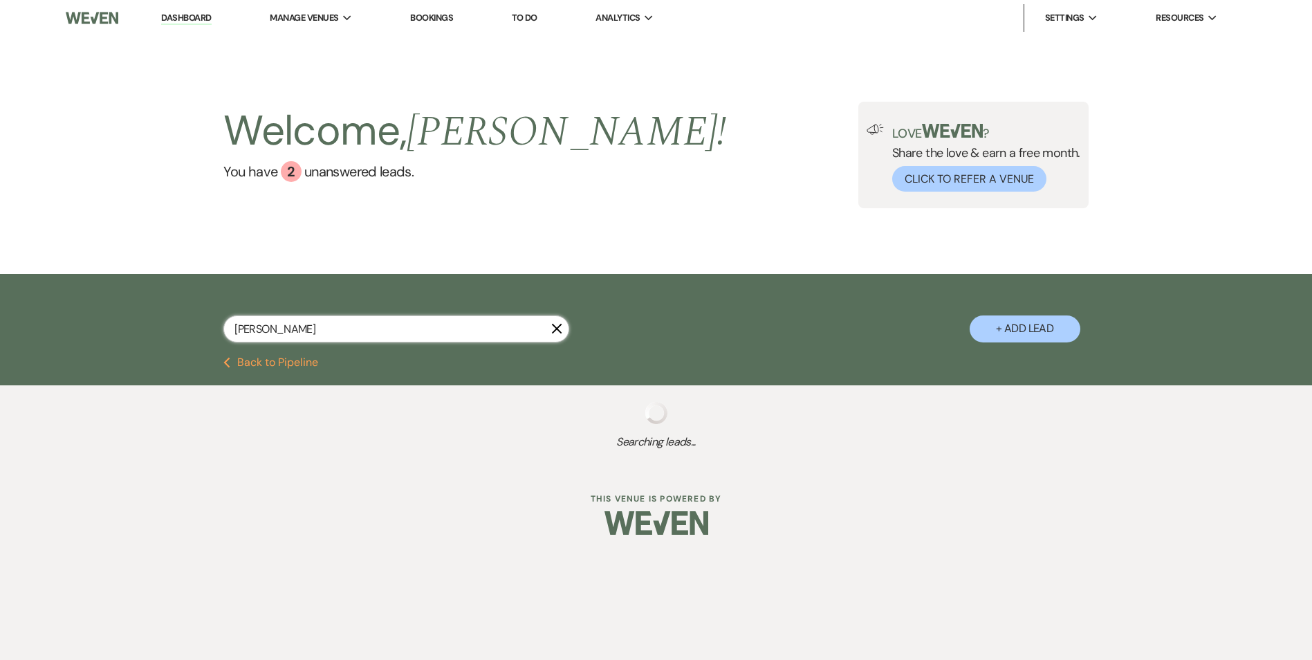
select select "8"
select select "6"
select select "8"
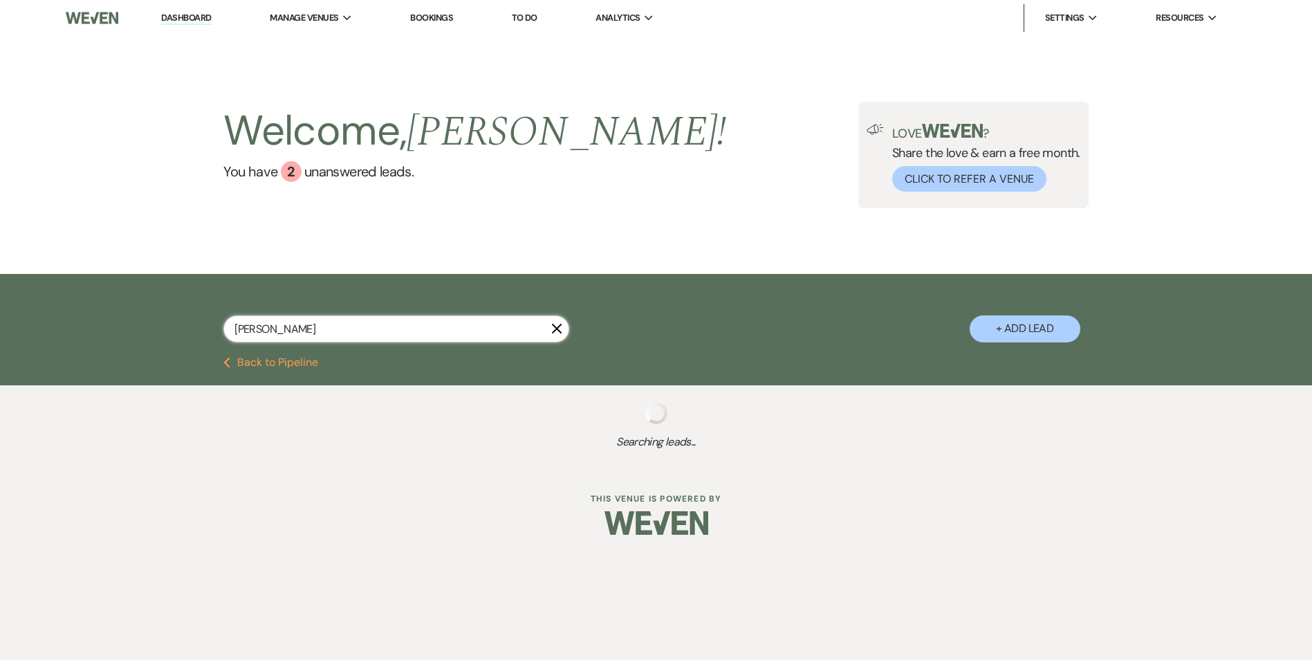
select select "8"
select select "1"
select select "8"
select select "5"
select select "8"
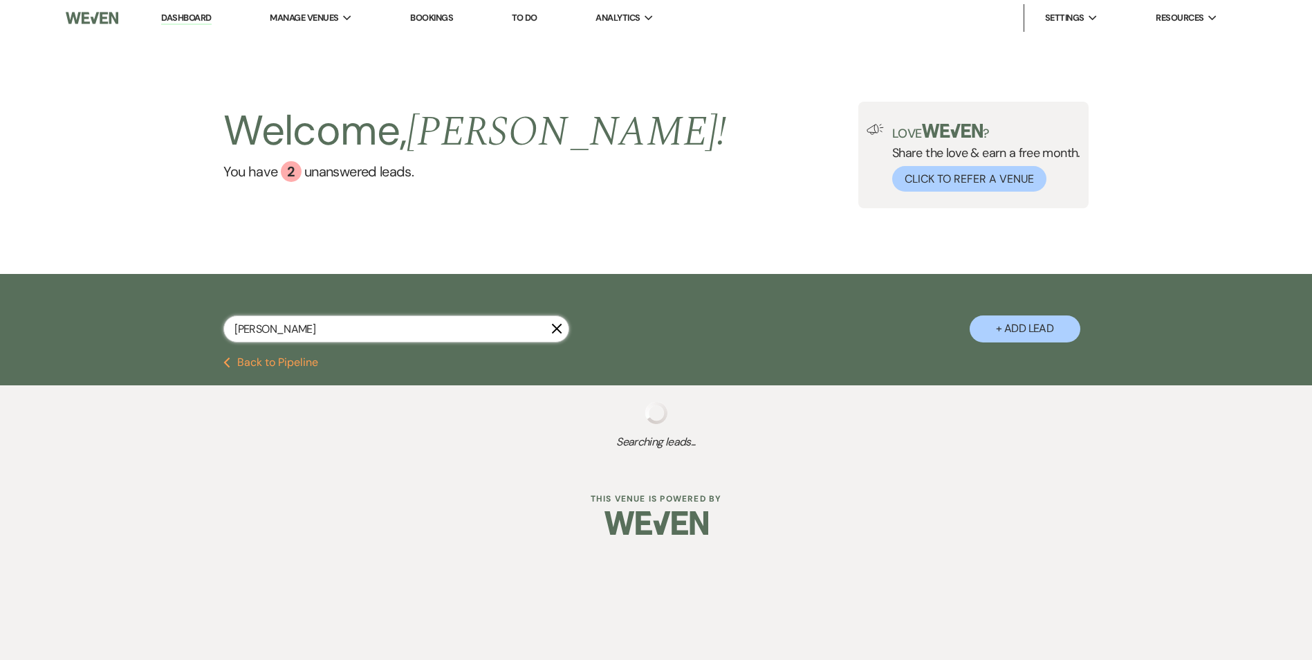
select select "5"
select select "8"
select select "5"
select select "8"
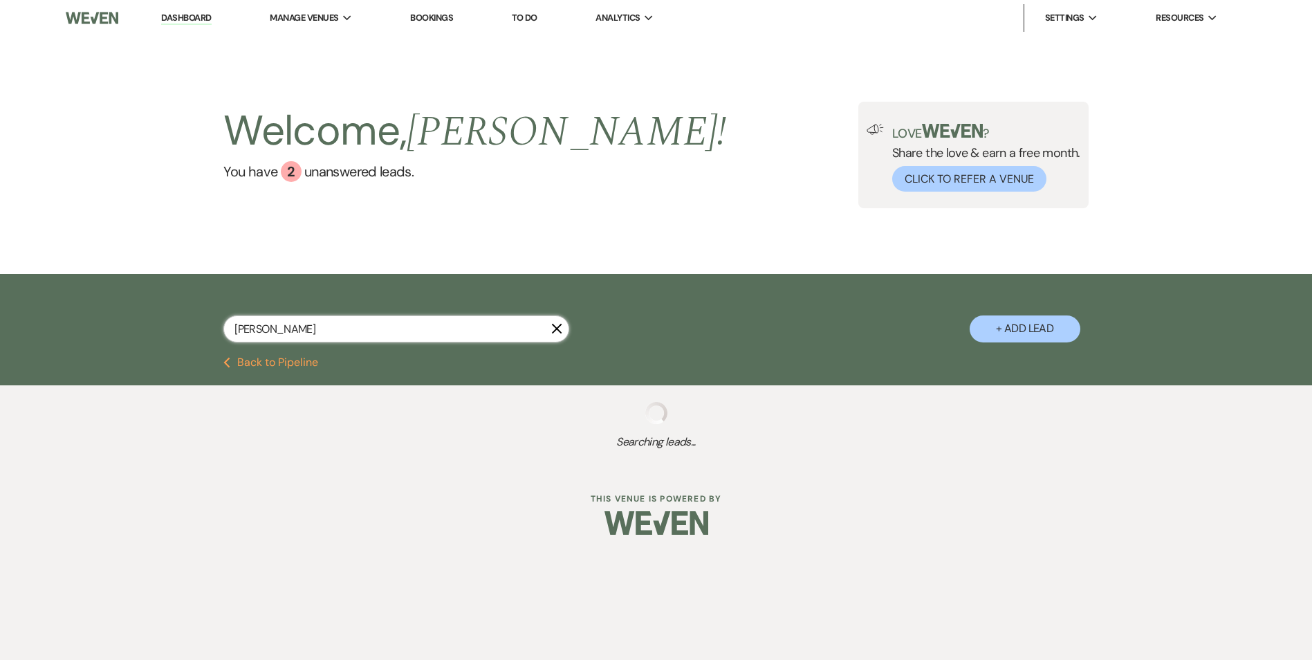
select select "8"
select select "6"
select select "8"
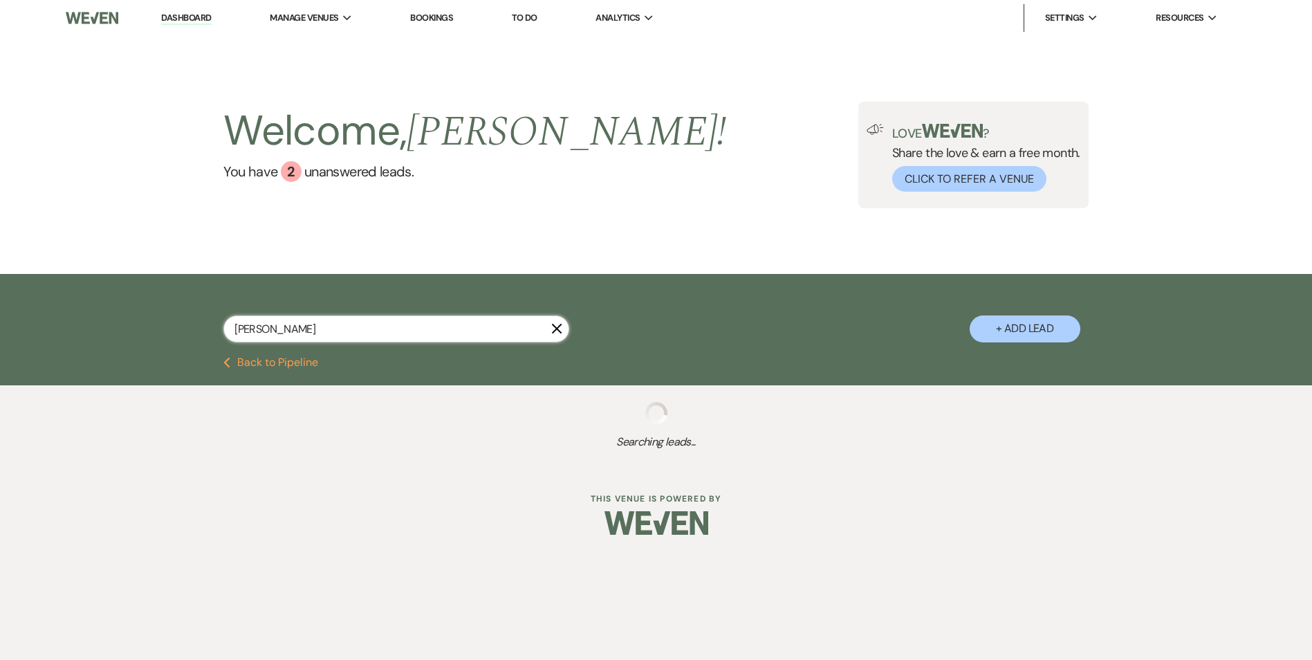
select select "8"
select select "6"
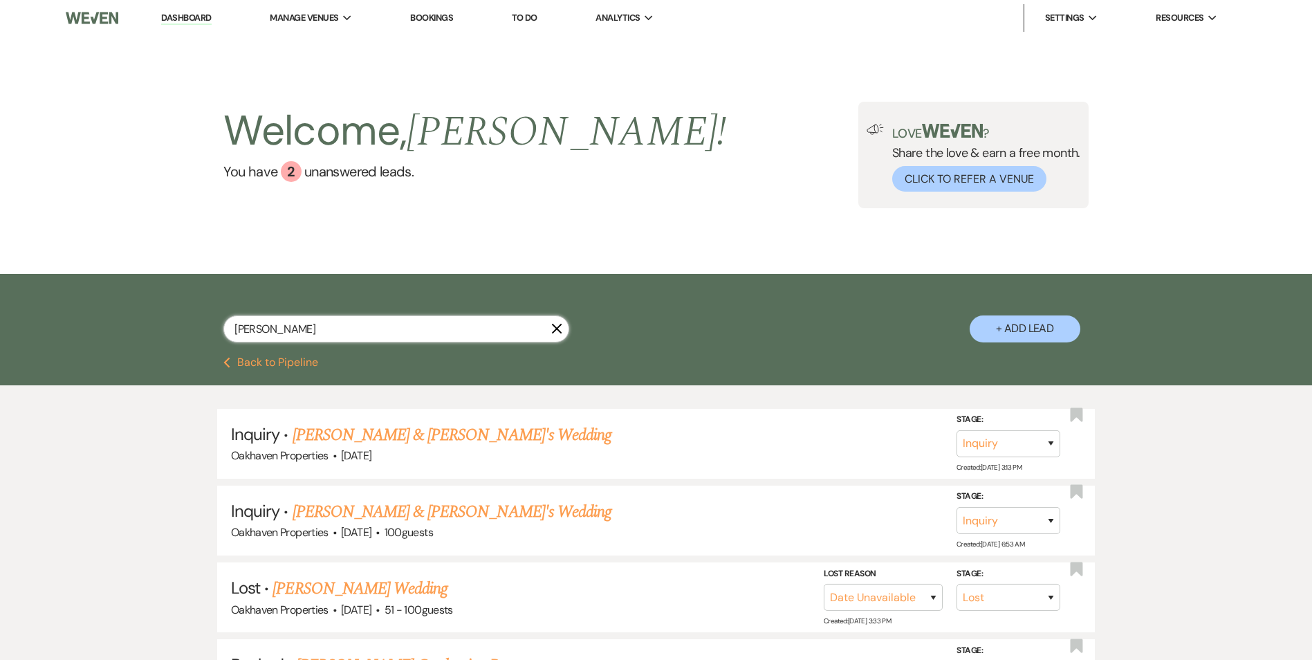
type input "alex smithnos"
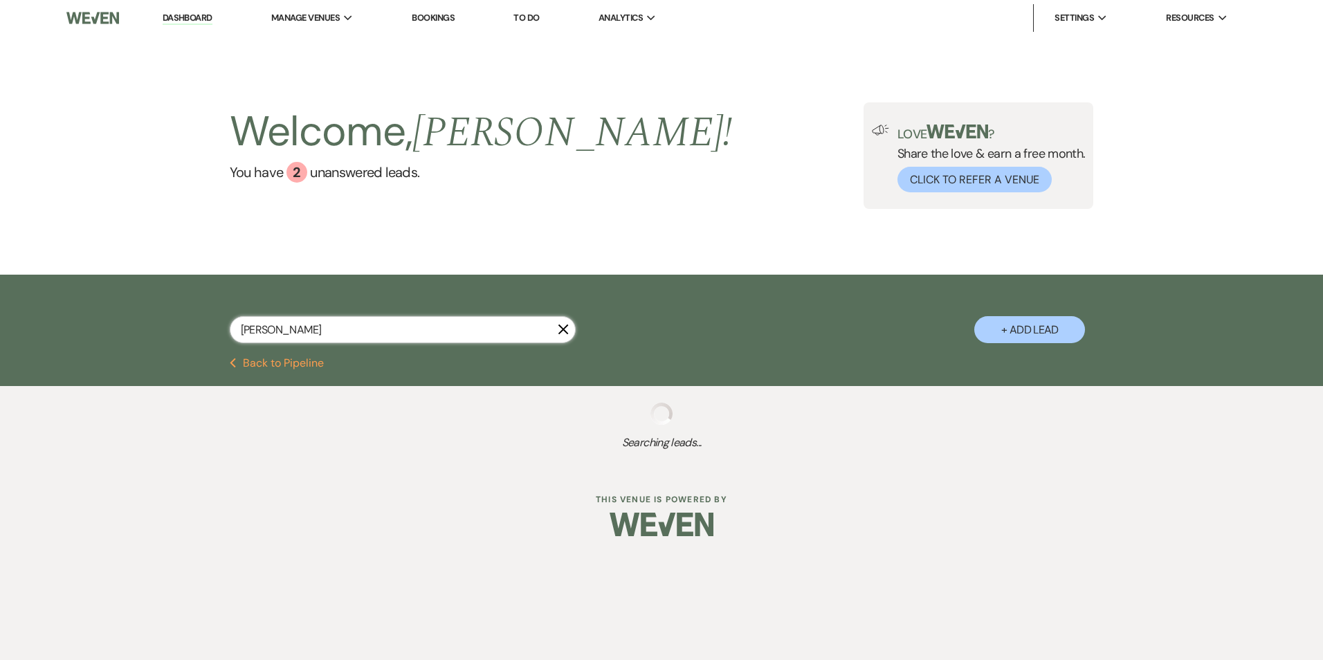
select select "8"
select select "6"
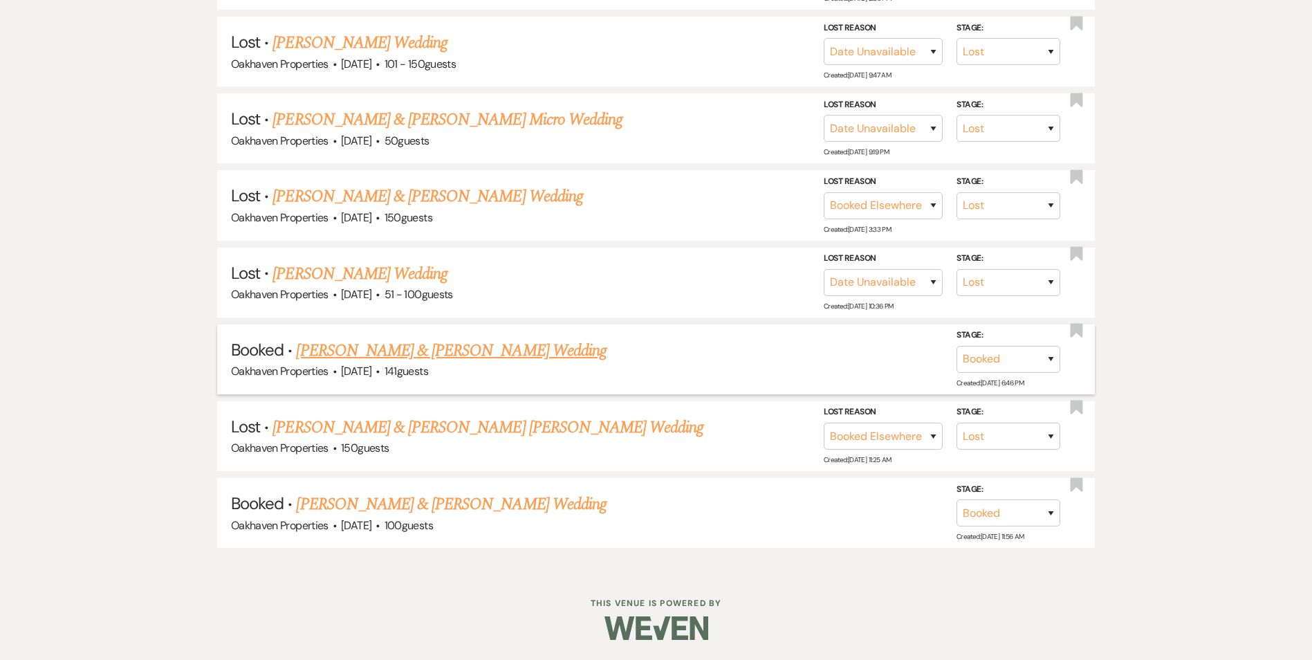
scroll to position [1316, 0]
click at [383, 498] on link "Alex Smithnosky & Justin Shook's Wedding" at bounding box center [451, 503] width 310 height 25
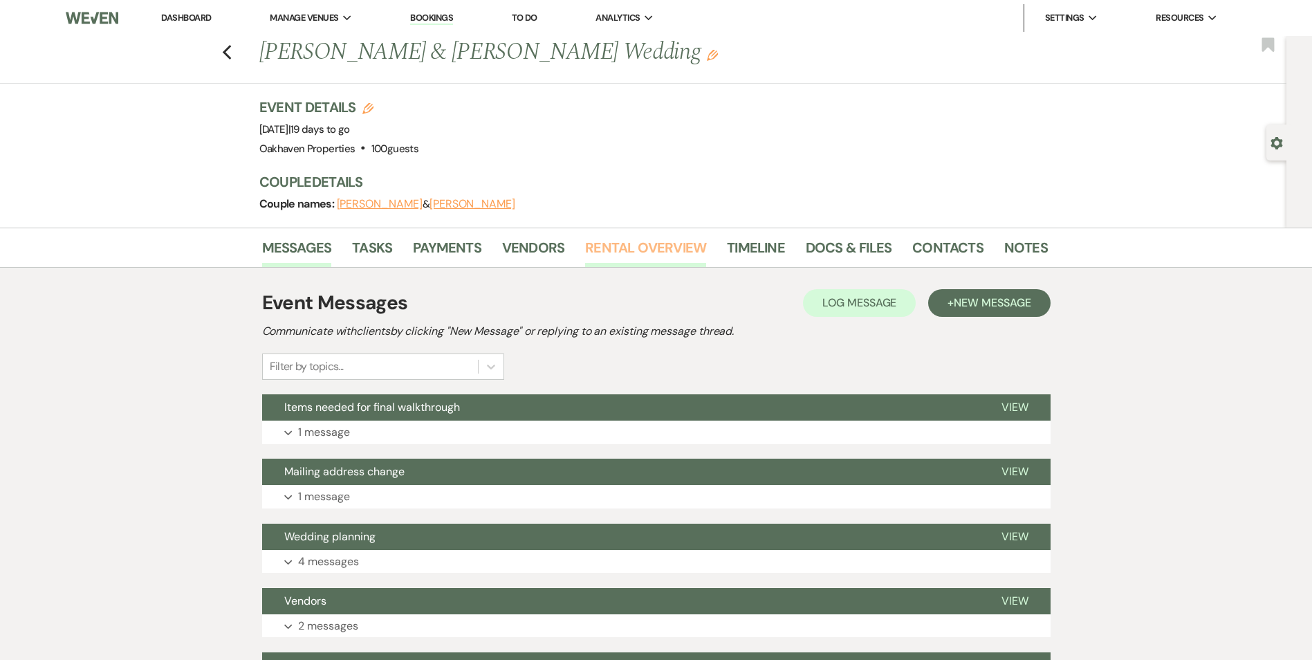
click at [614, 248] on link "Rental Overview" at bounding box center [645, 252] width 121 height 30
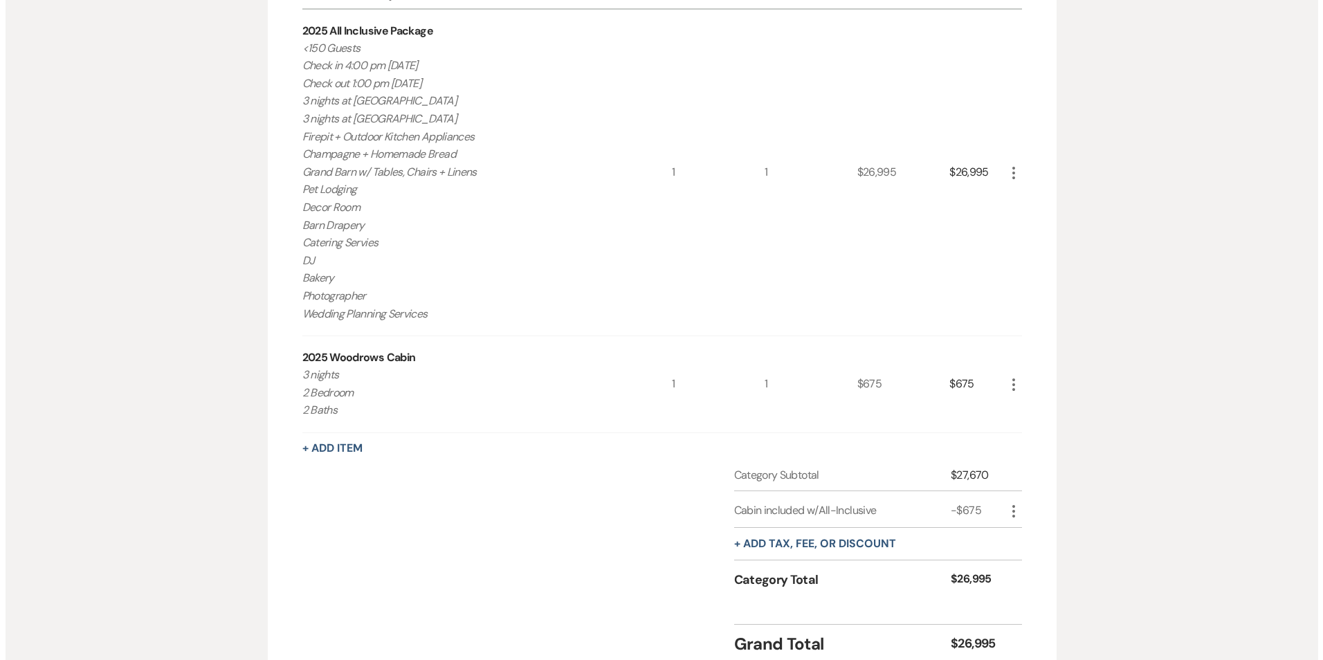
scroll to position [484, 0]
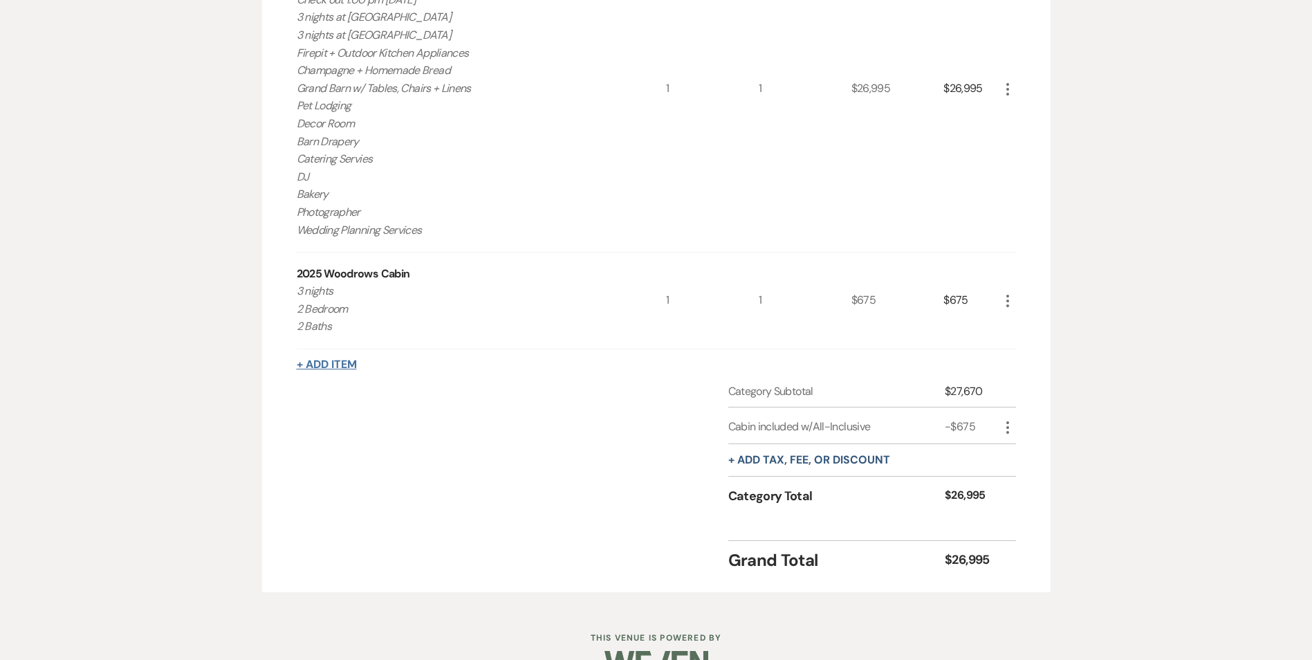
click at [334, 359] on button "+ Add Item" at bounding box center [327, 364] width 60 height 11
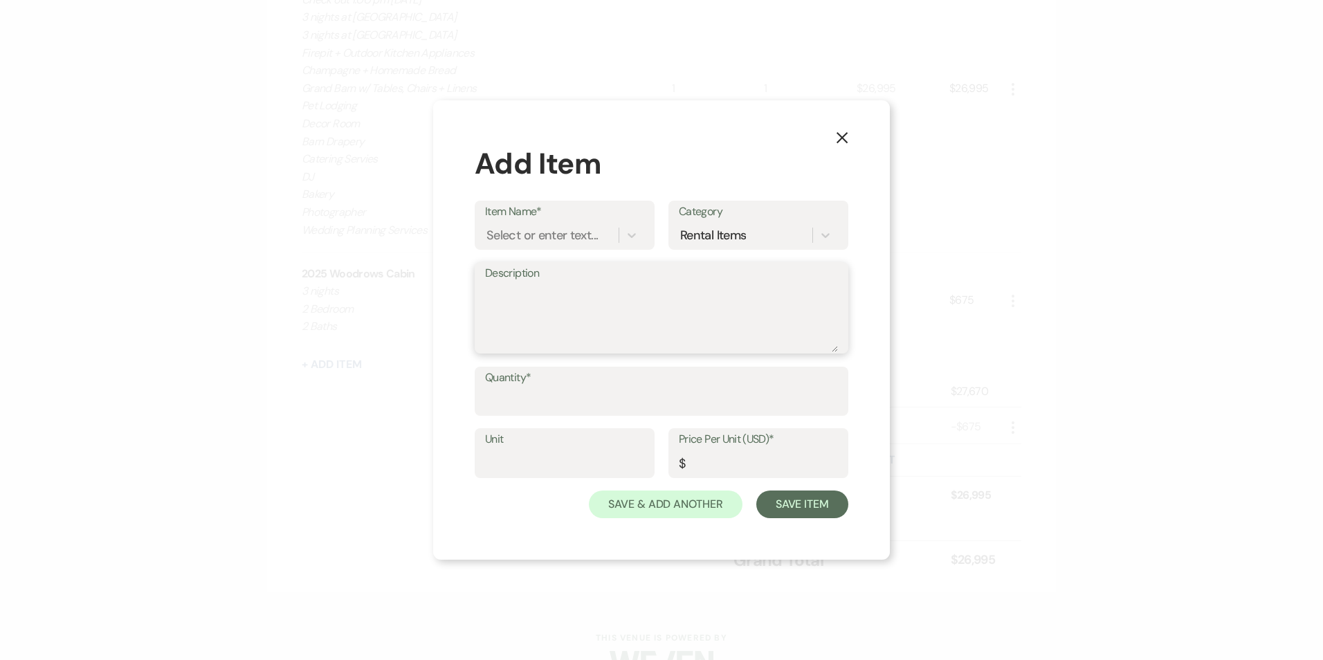
click at [506, 303] on textarea "Description" at bounding box center [661, 317] width 353 height 69
click at [512, 233] on div "Select or enter text..." at bounding box center [541, 235] width 111 height 19
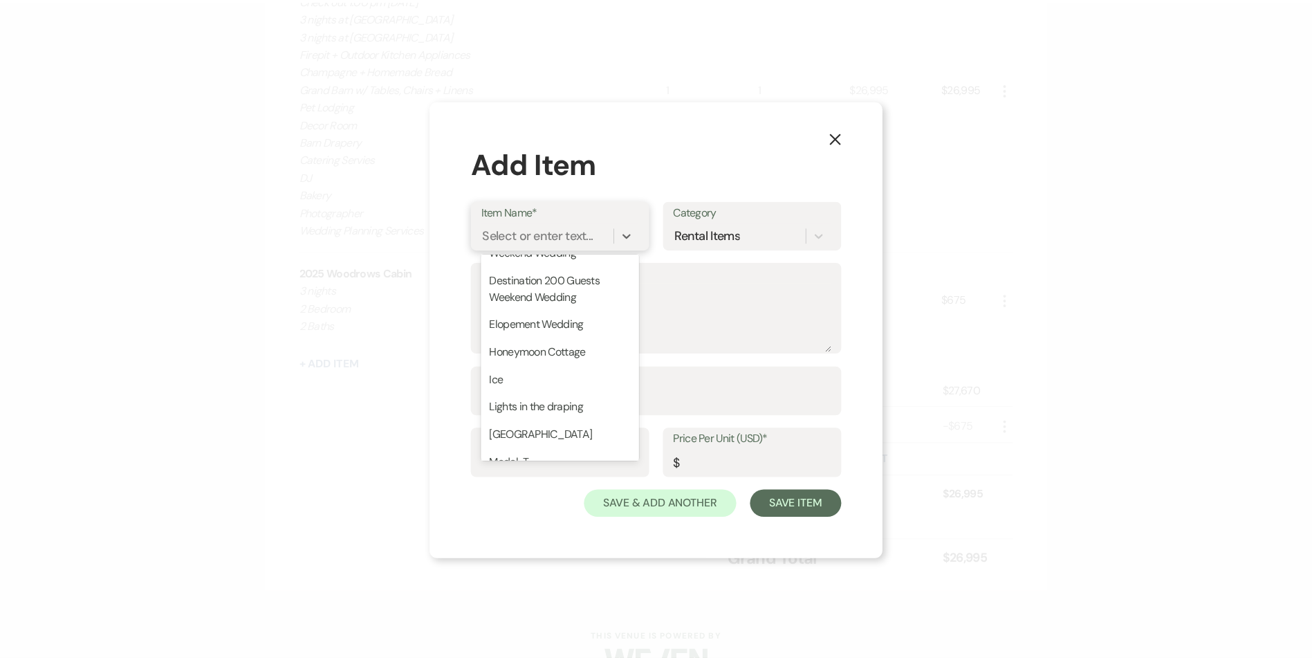
scroll to position [623, 0]
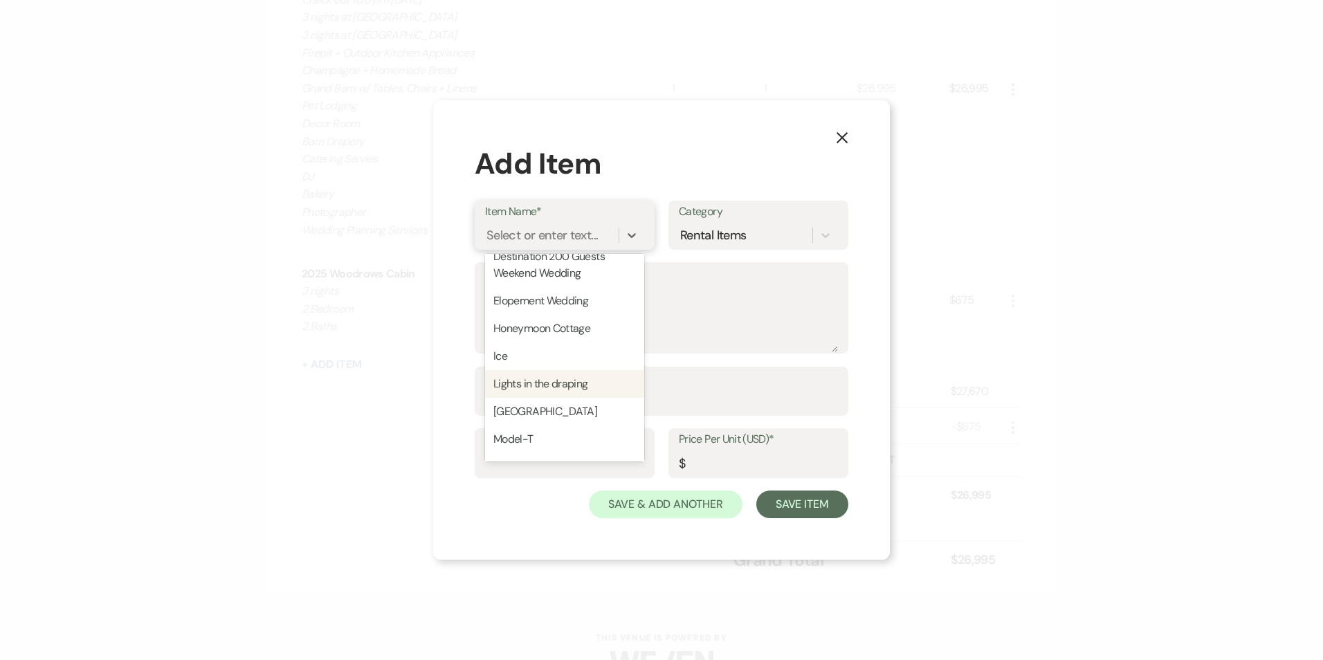
click at [520, 378] on div "Lights in the draping" at bounding box center [564, 384] width 159 height 28
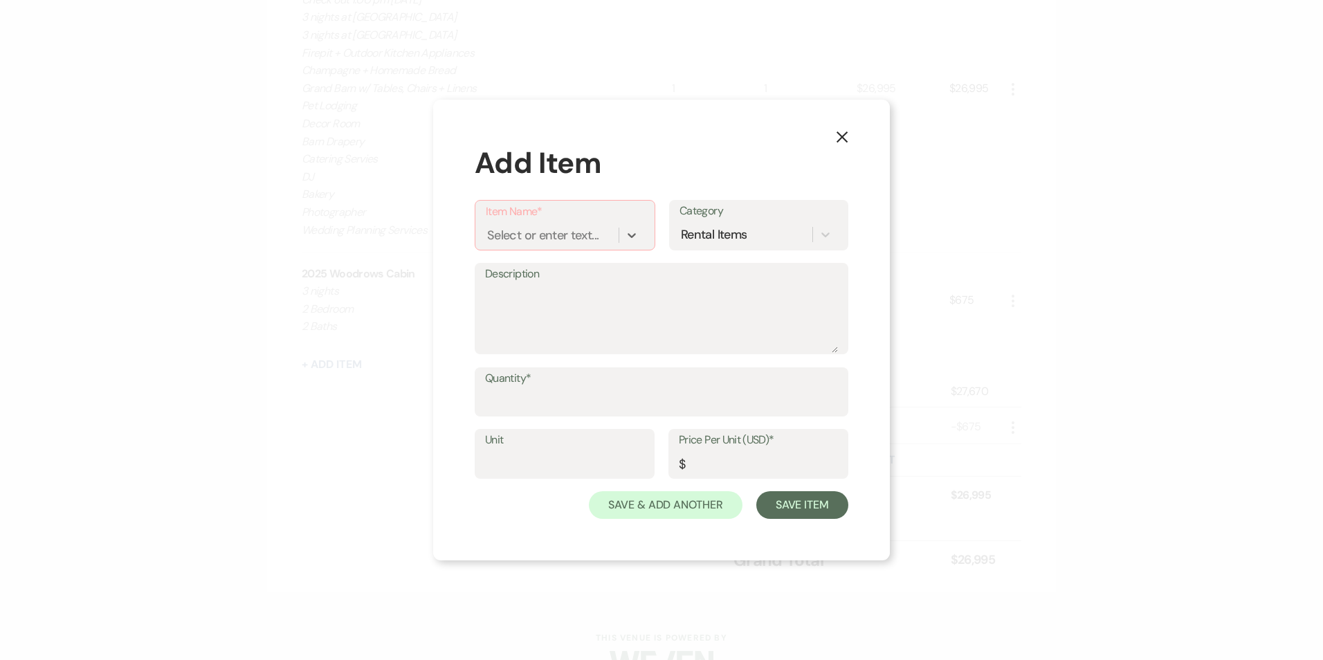
click at [844, 136] on use "button" at bounding box center [841, 136] width 11 height 11
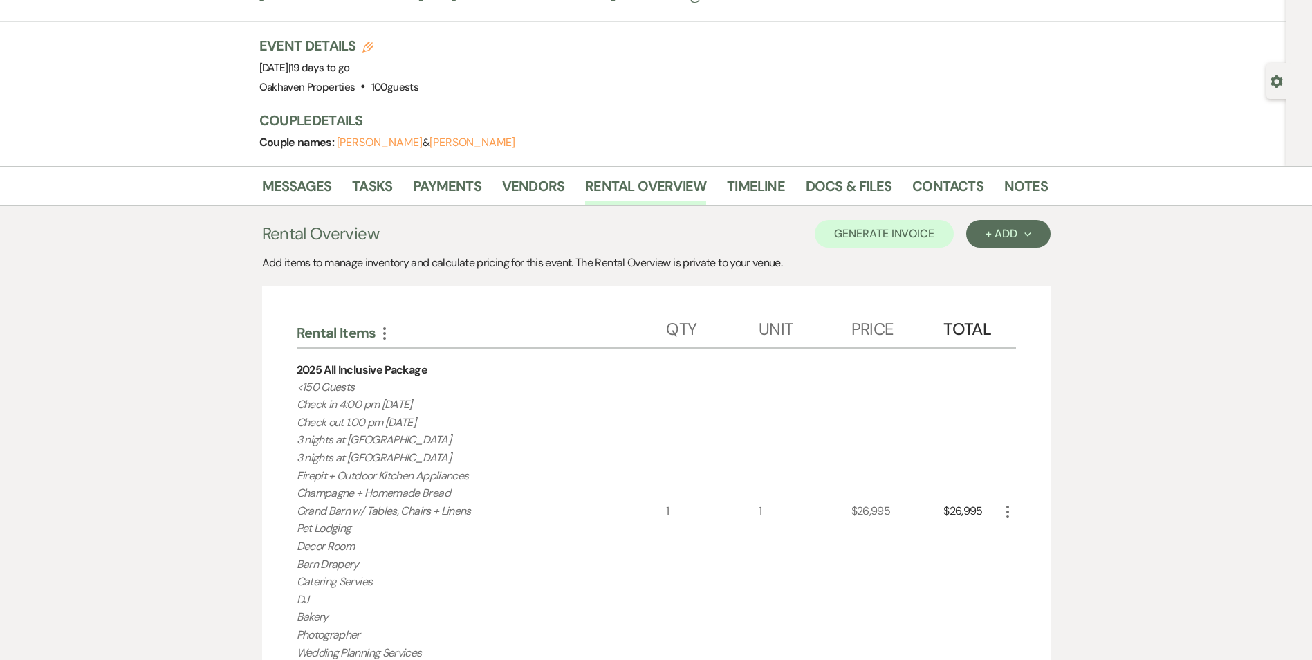
scroll to position [0, 0]
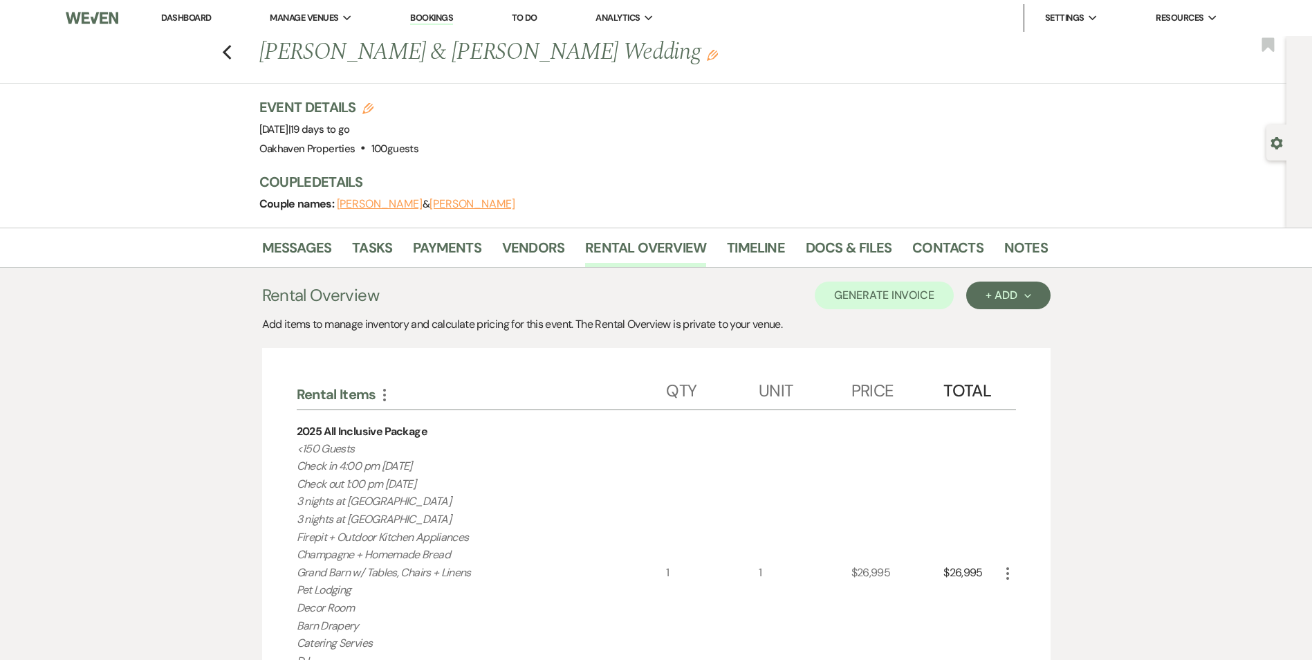
click at [199, 21] on link "Dashboard" at bounding box center [186, 18] width 50 height 12
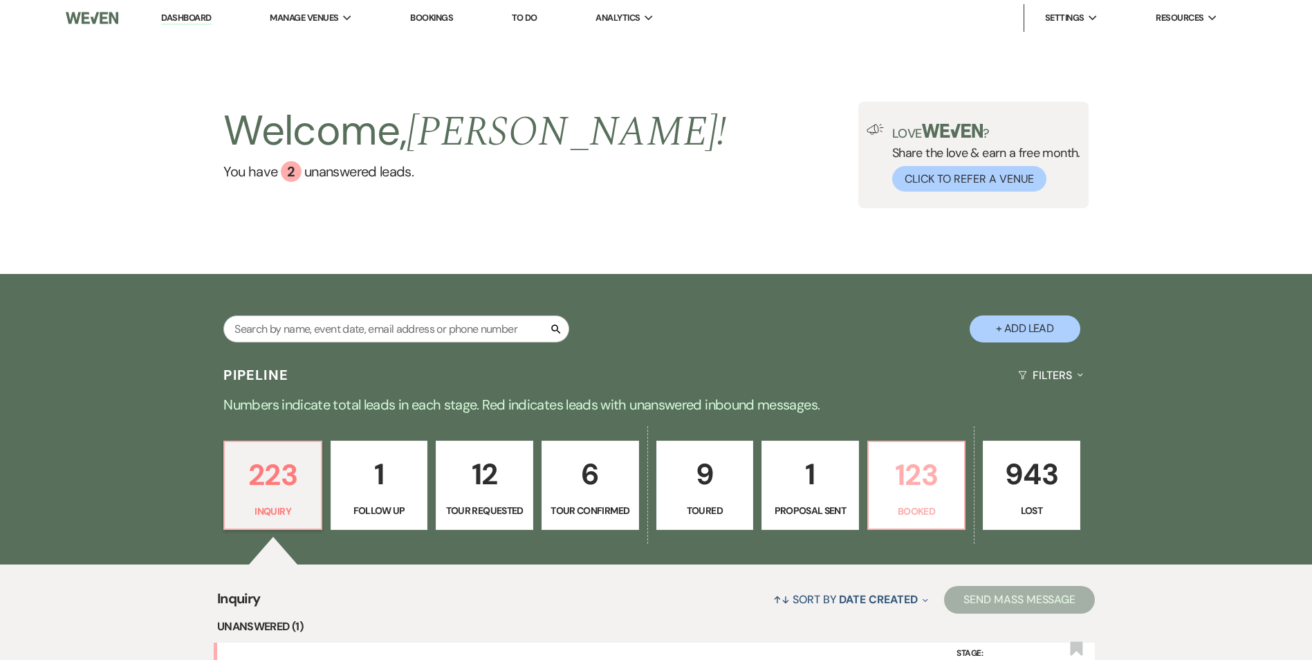
click at [916, 459] on p "123" at bounding box center [917, 475] width 80 height 46
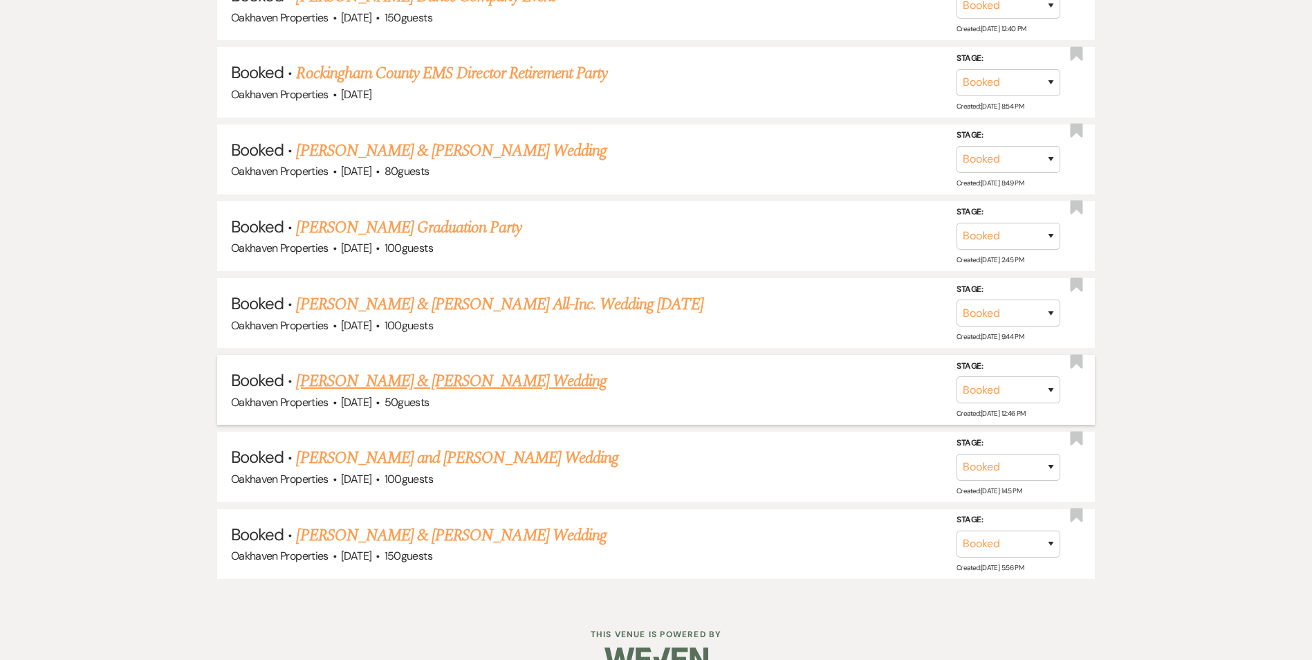
scroll to position [9686, 0]
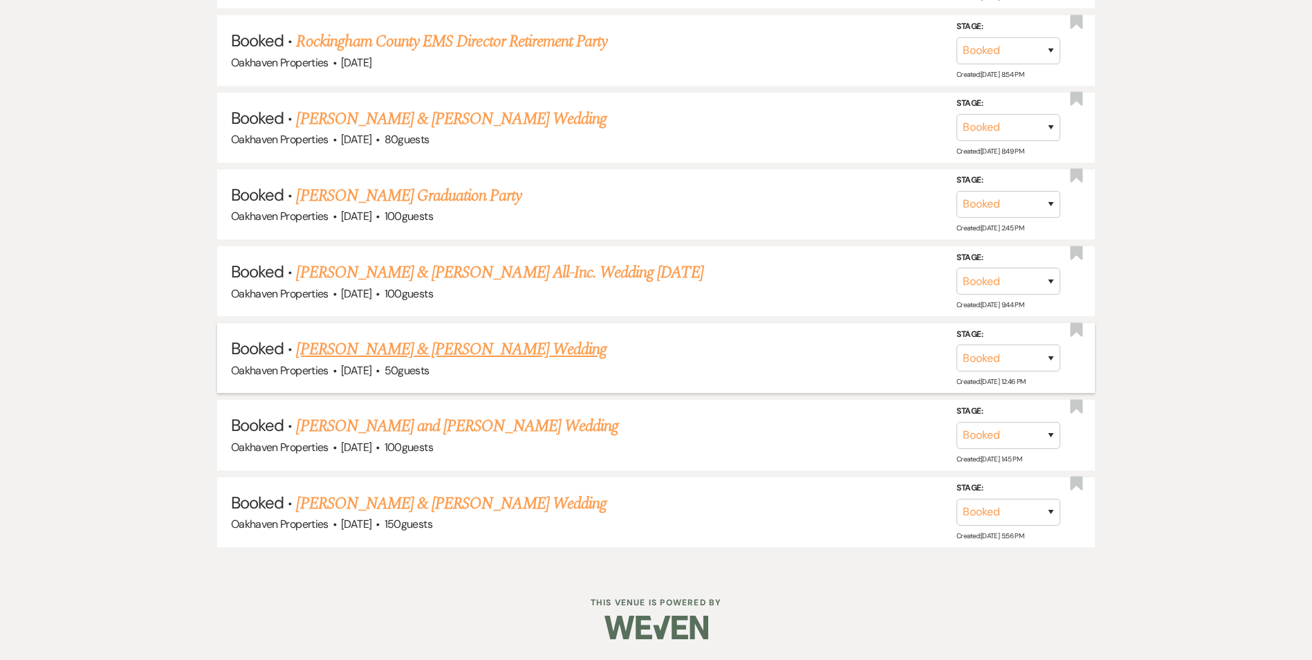
click at [459, 352] on link "Arianna Floyd & Charles Haines's Wedding" at bounding box center [451, 349] width 310 height 25
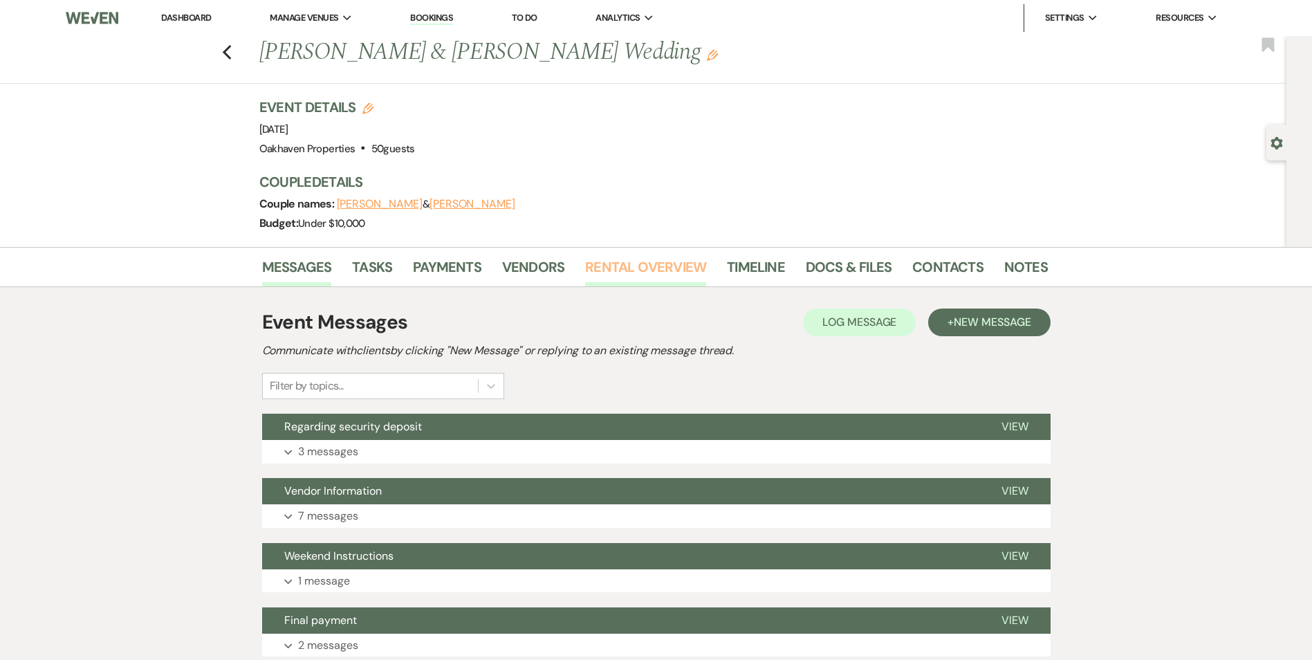
click at [678, 268] on link "Rental Overview" at bounding box center [645, 271] width 121 height 30
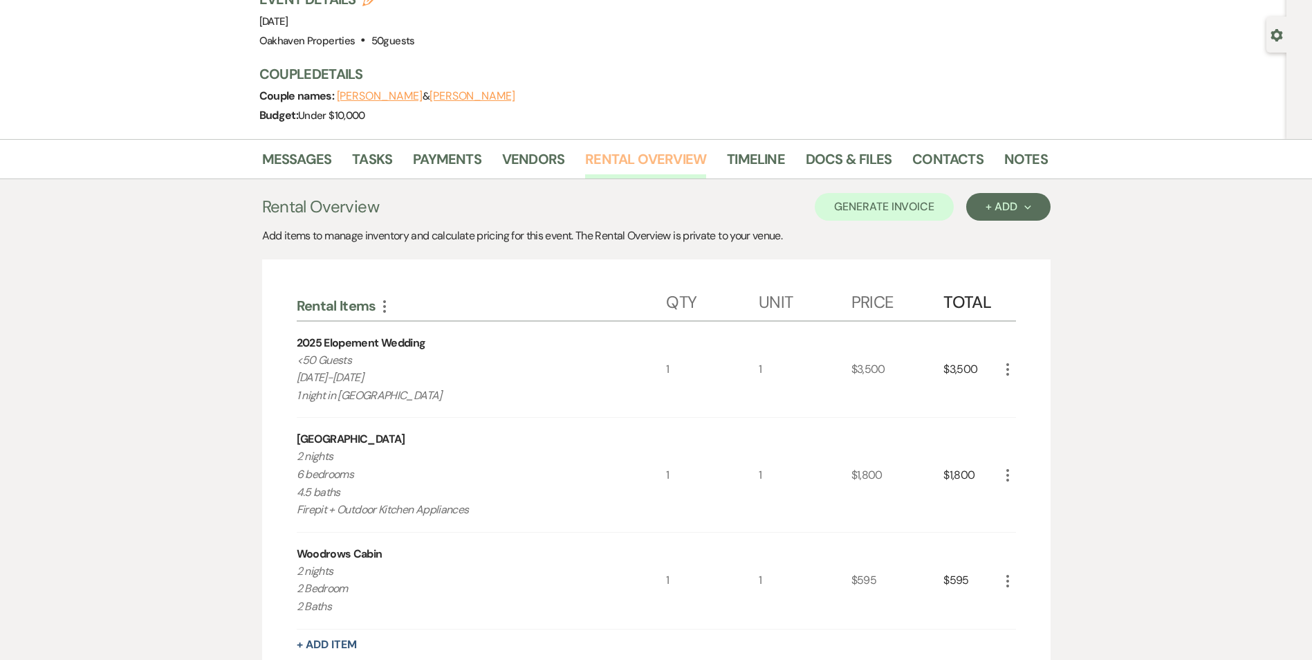
scroll to position [208, 0]
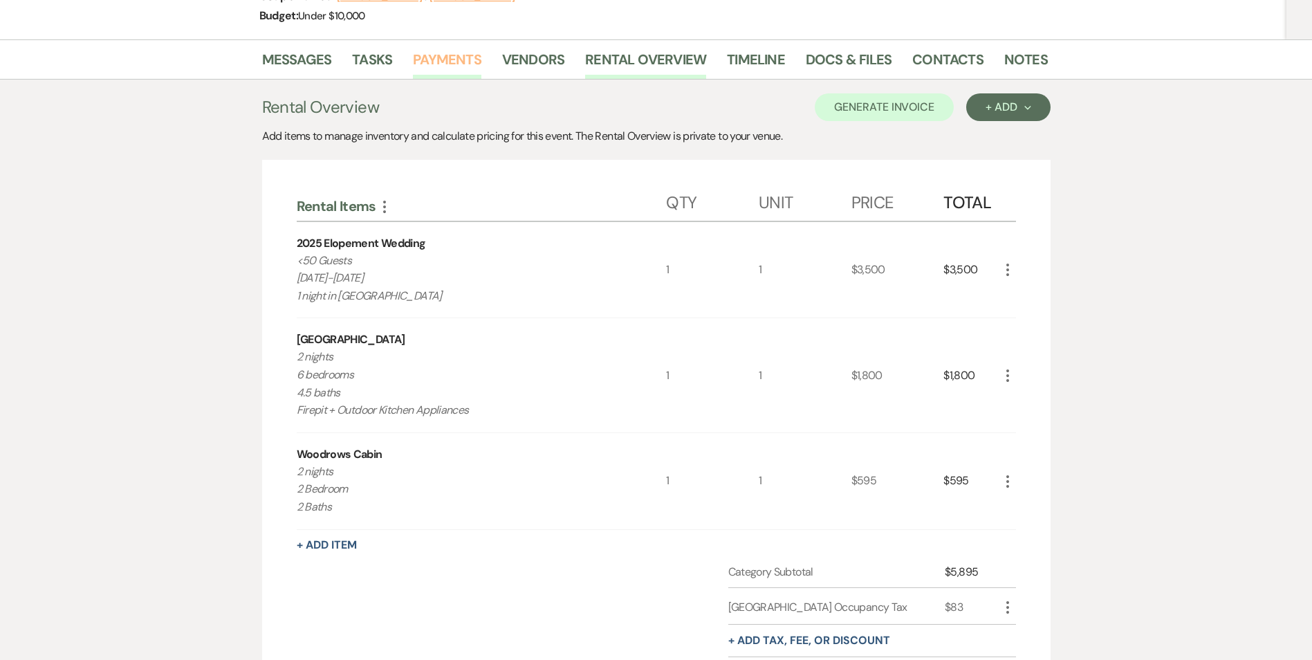
click at [448, 49] on link "Payments" at bounding box center [447, 63] width 68 height 30
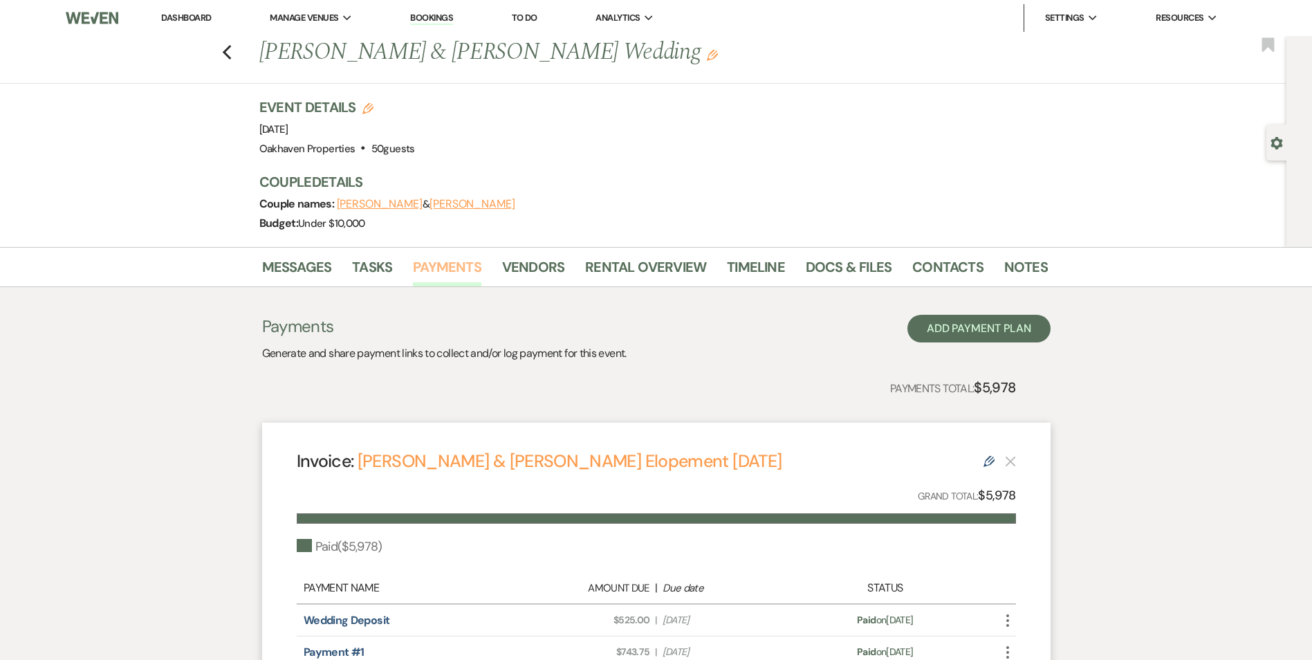
scroll to position [270, 0]
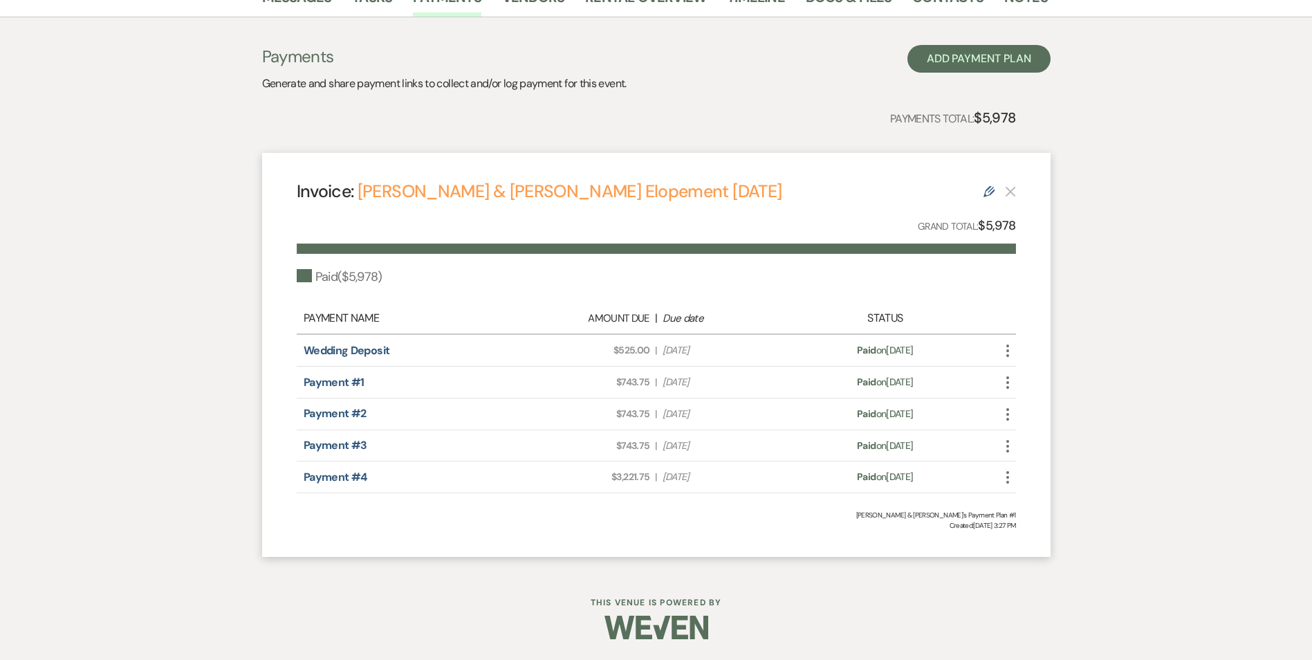
click at [635, 477] on span "Amount Due: $3,221.75" at bounding box center [585, 477] width 127 height 15
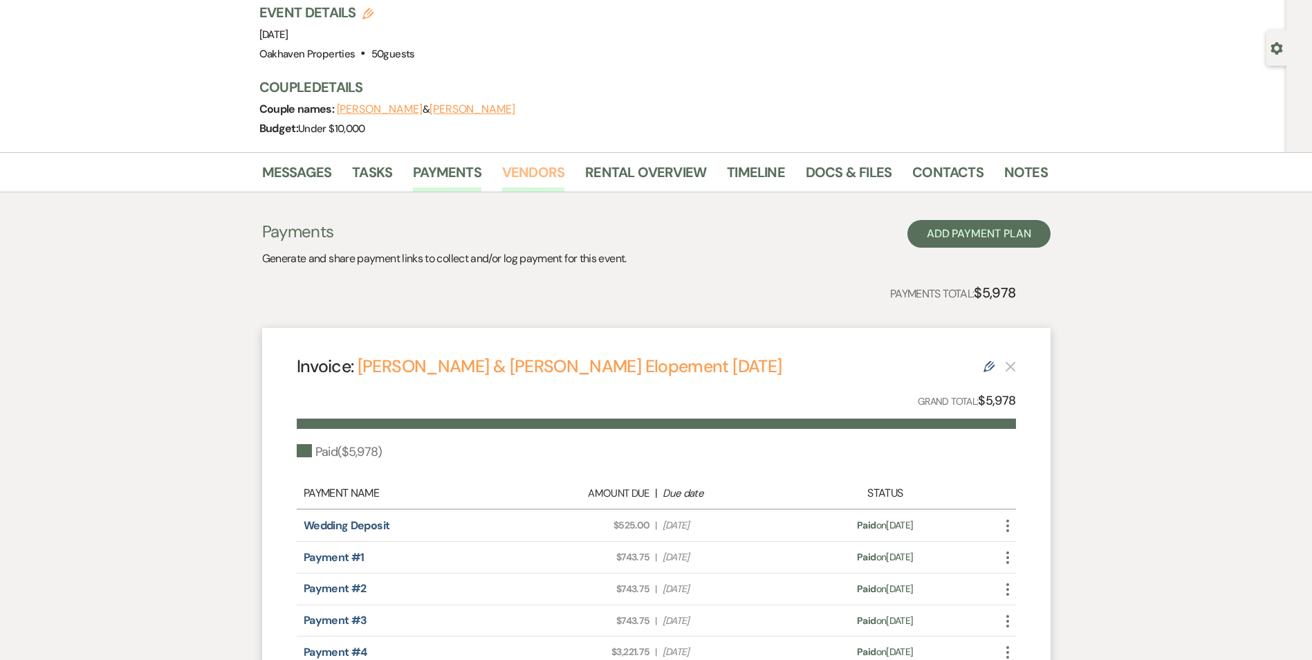
scroll to position [0, 0]
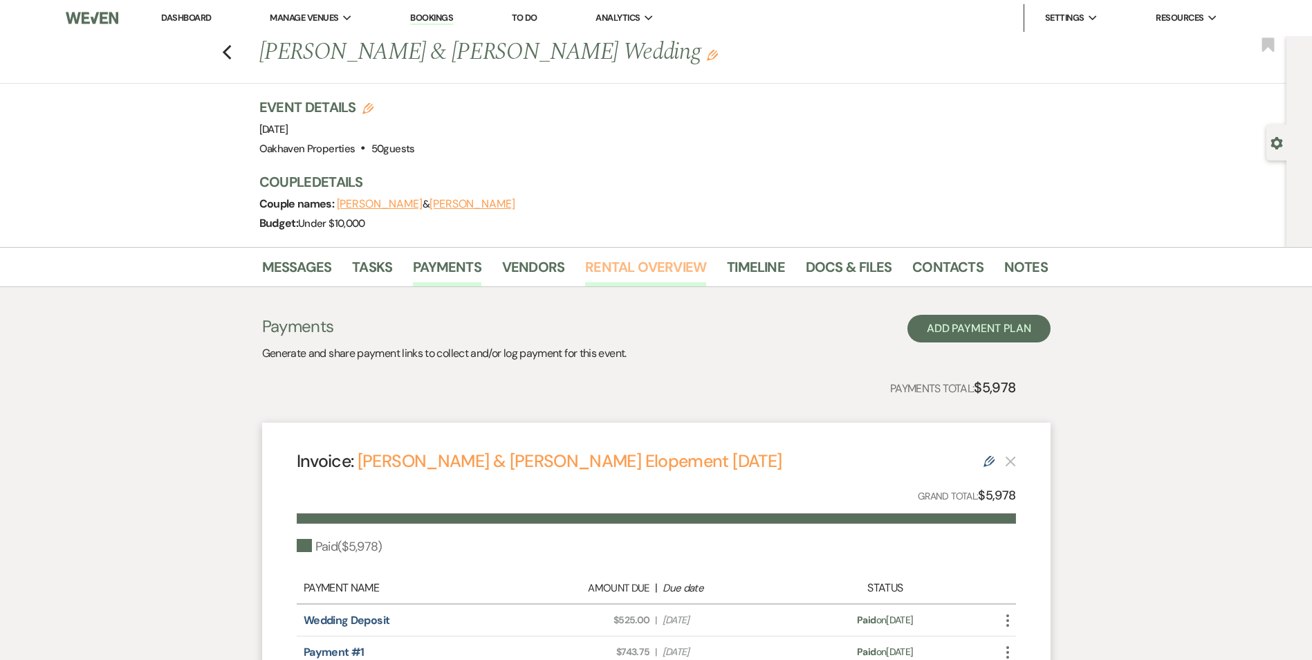
click at [613, 264] on link "Rental Overview" at bounding box center [645, 271] width 121 height 30
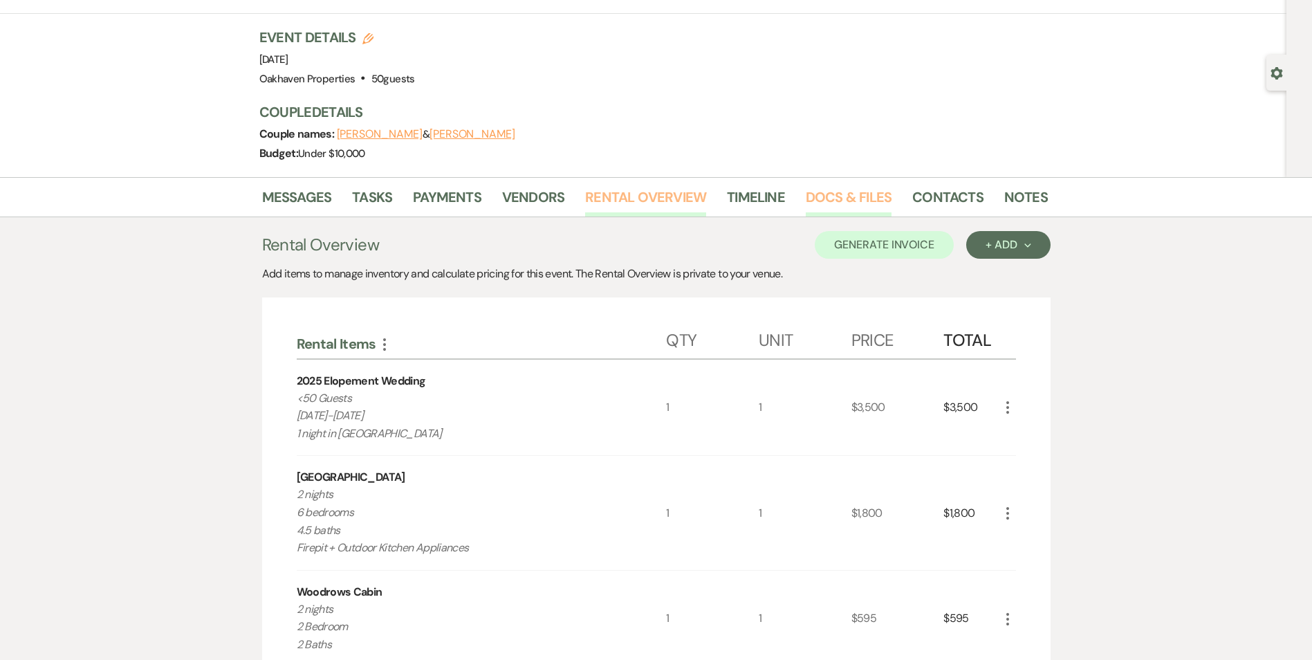
scroll to position [69, 0]
drag, startPoint x: 993, startPoint y: 201, endPoint x: 1002, endPoint y: 202, distance: 9.0
click at [994, 202] on li "Contacts" at bounding box center [959, 200] width 92 height 33
click at [1005, 201] on link "Notes" at bounding box center [1027, 202] width 44 height 30
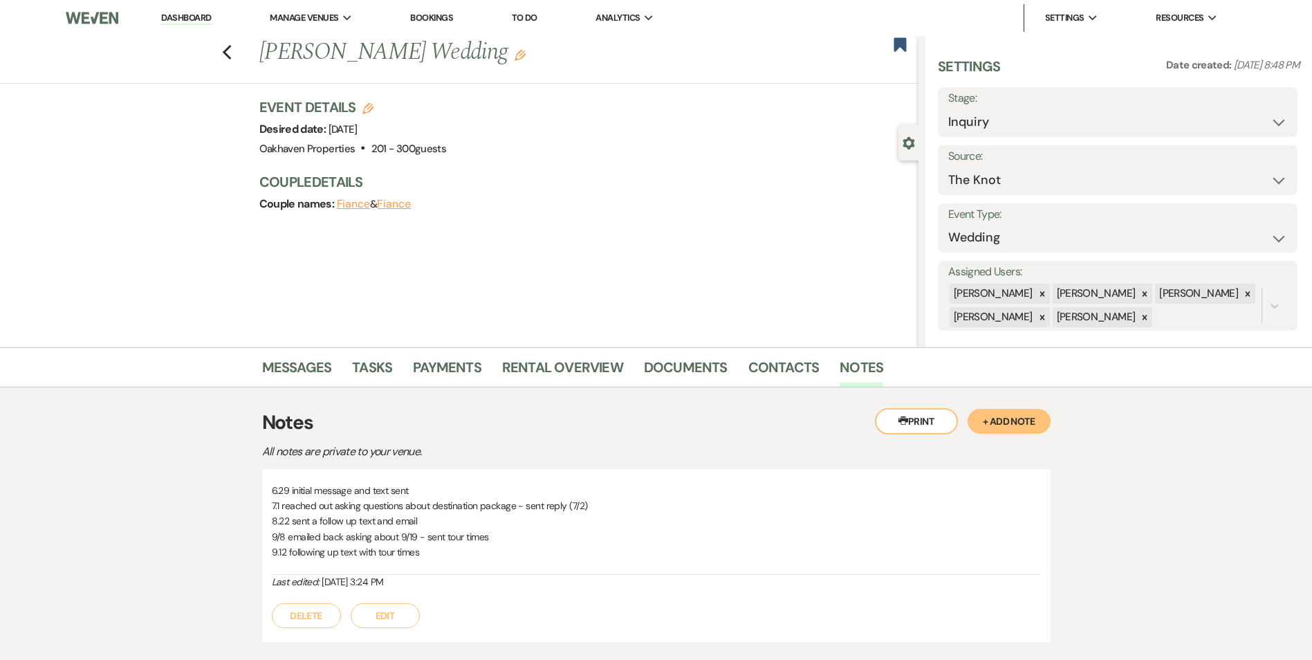
select select "2"
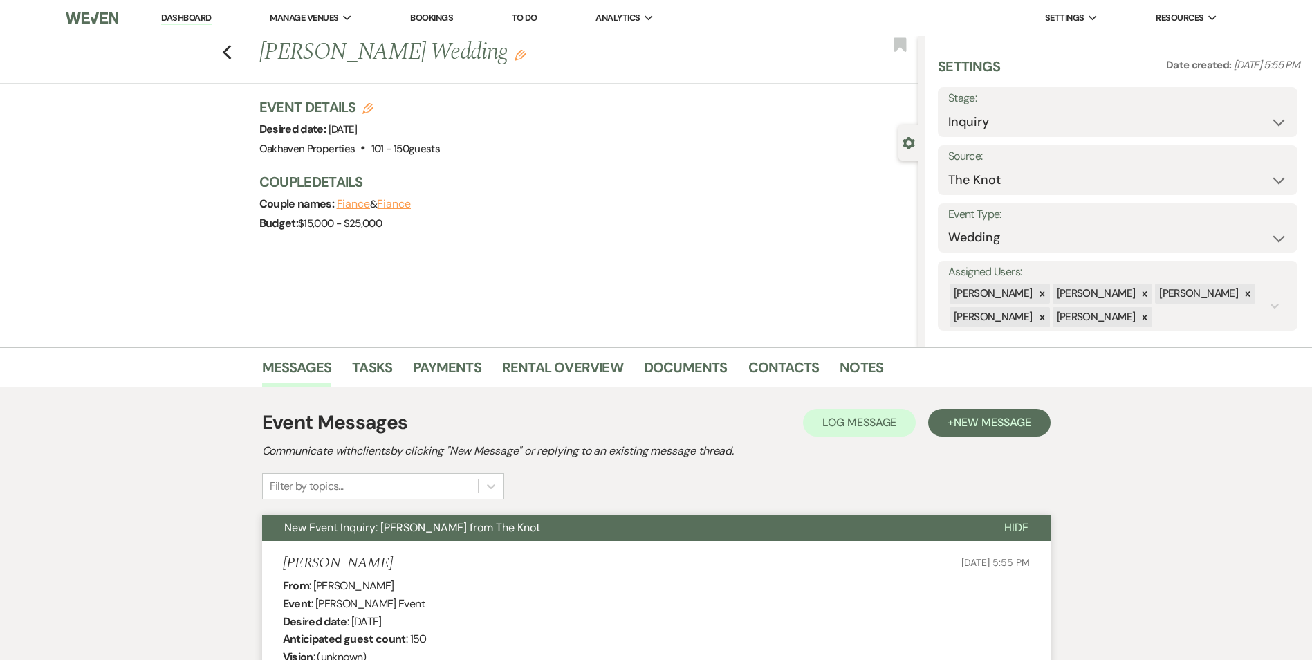
select select "2"
select select "3"
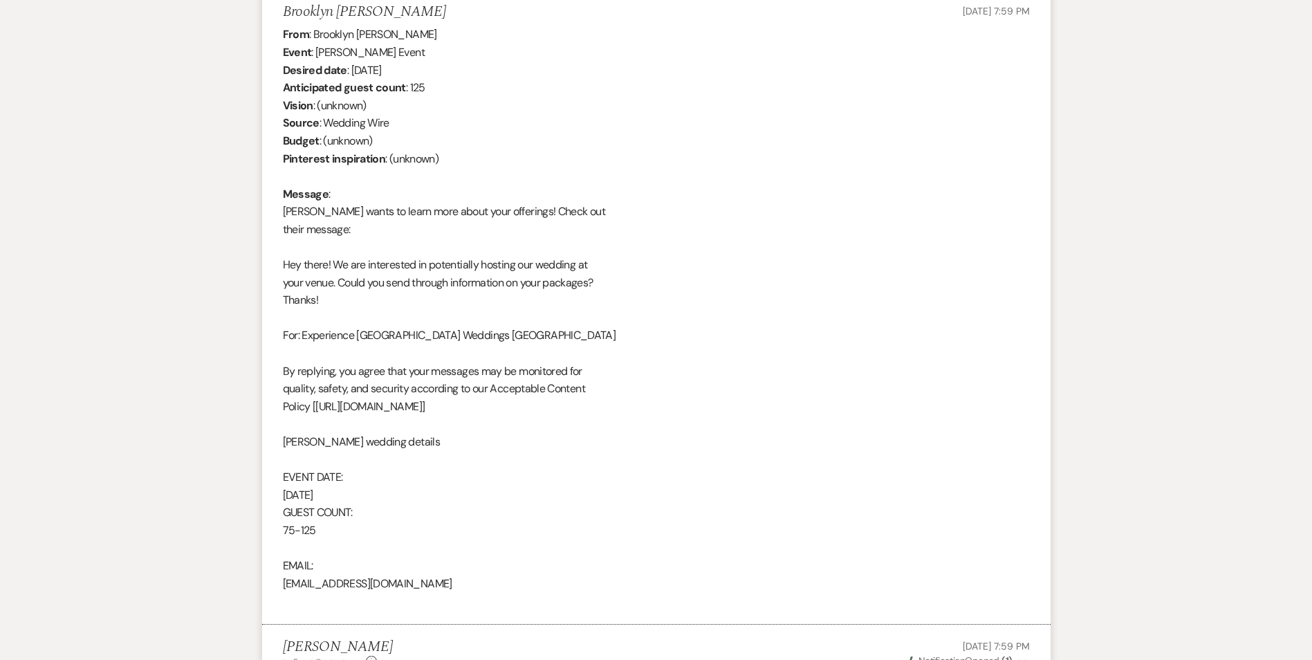
scroll to position [315, 0]
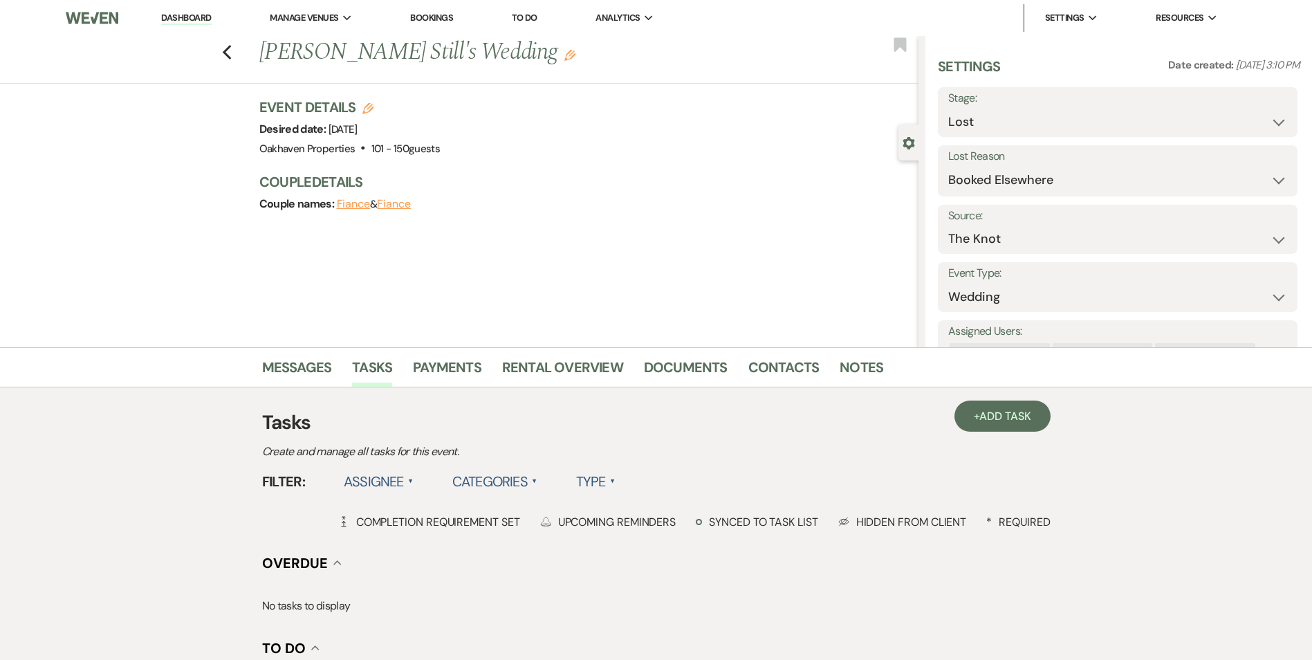
select select "8"
select select "6"
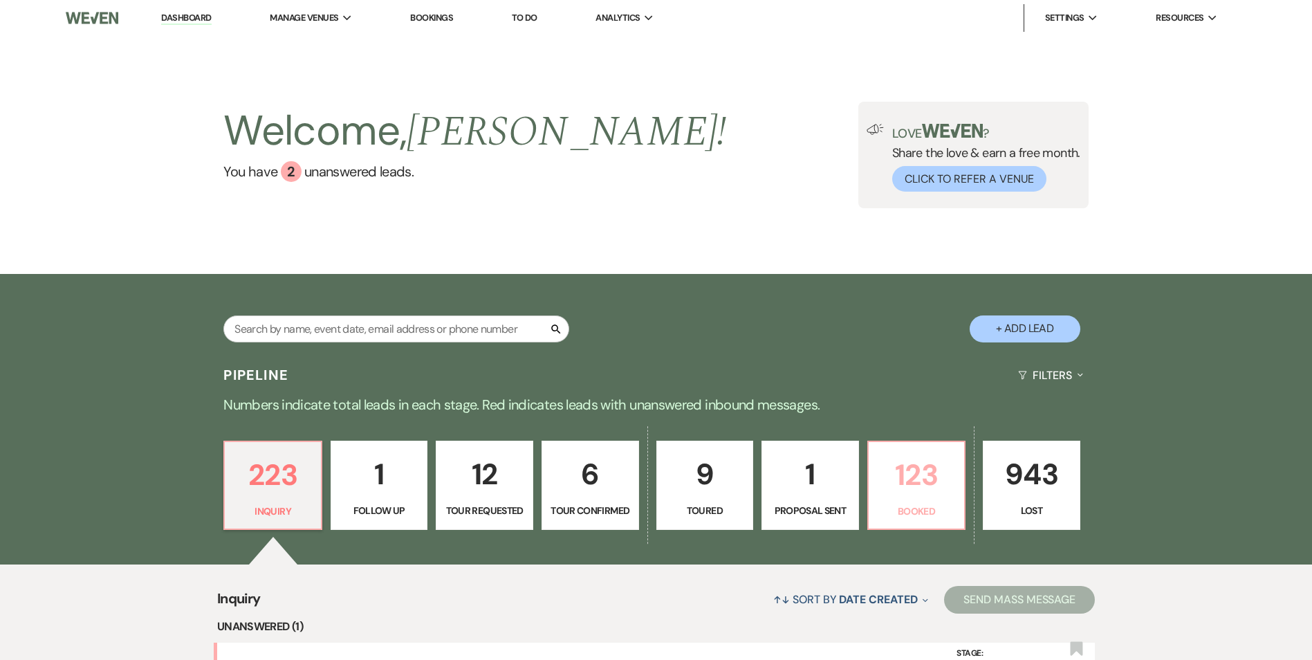
click at [935, 493] on p "123" at bounding box center [917, 475] width 80 height 46
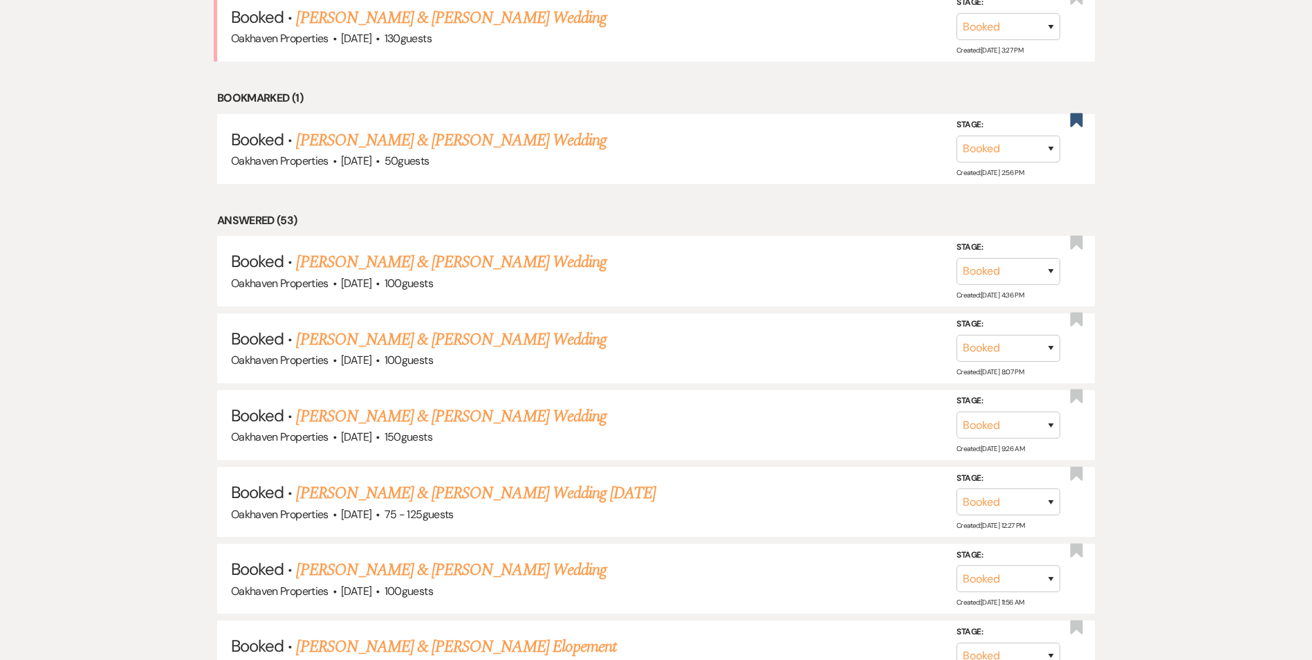
scroll to position [650, 0]
click at [437, 482] on link "Cassandra Sumlin & Juan Johnson's Wedding 10/1/25" at bounding box center [476, 494] width 360 height 25
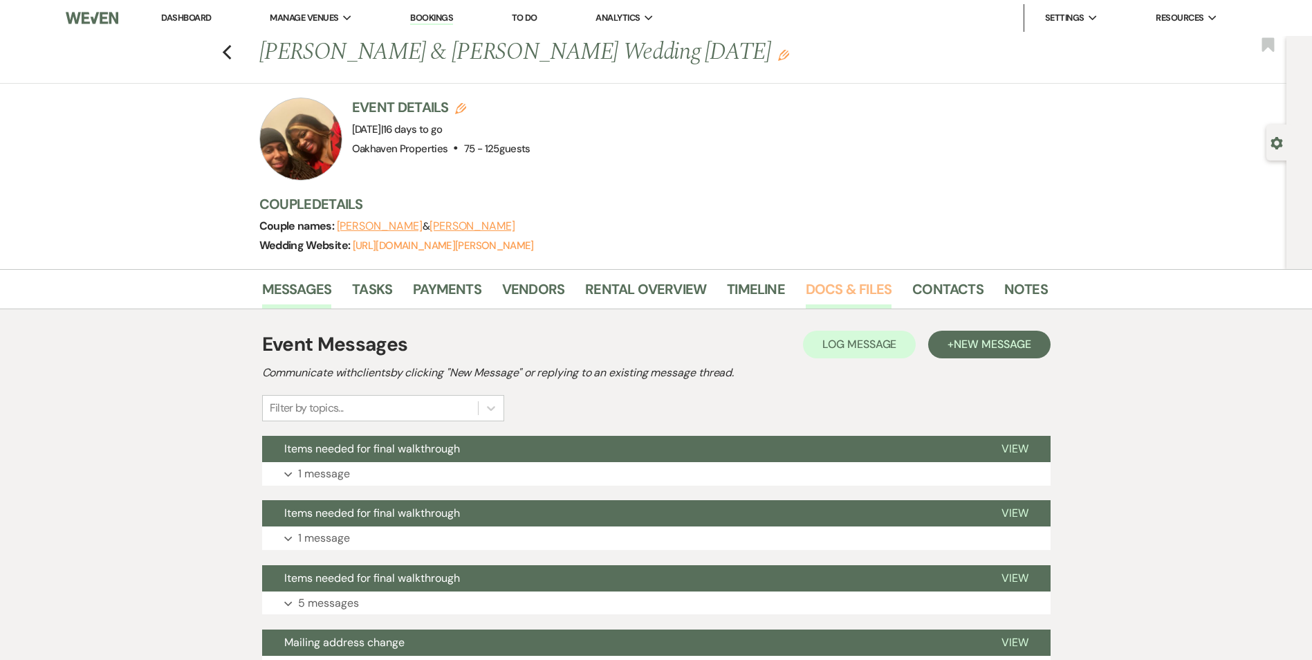
click at [826, 288] on link "Docs & Files" at bounding box center [849, 293] width 86 height 30
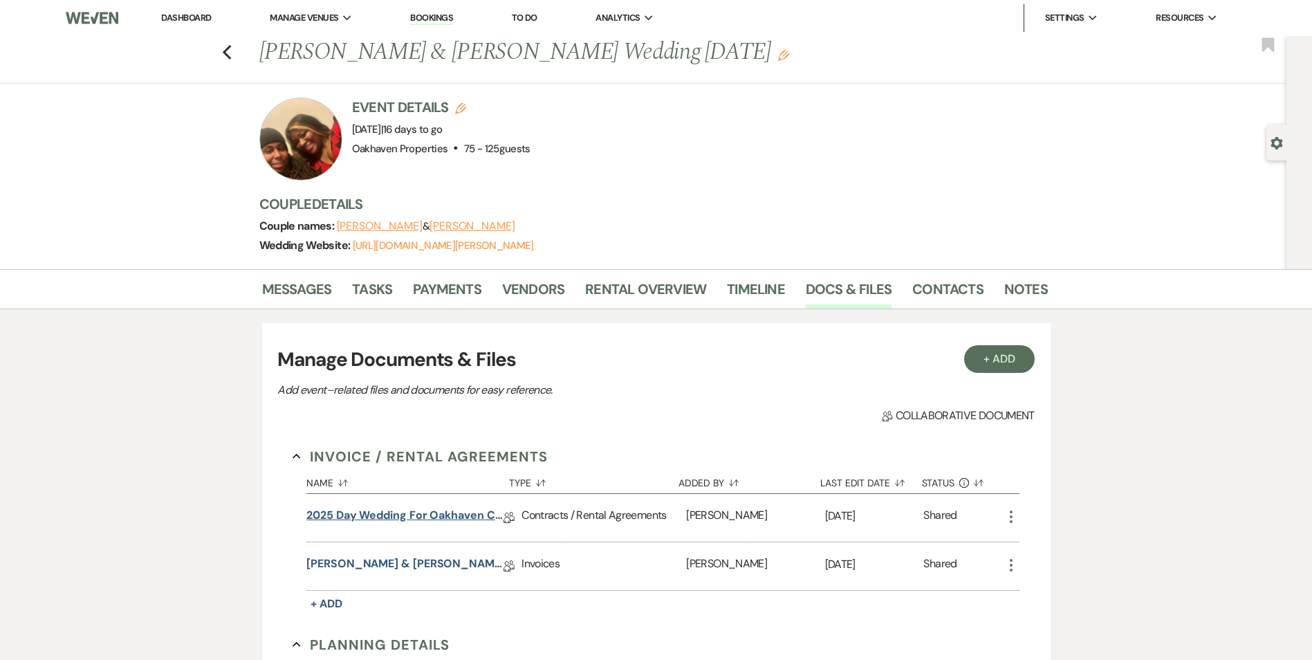
click at [463, 509] on link "2025 Day Wedding for Oakhaven Contract" at bounding box center [404, 517] width 197 height 21
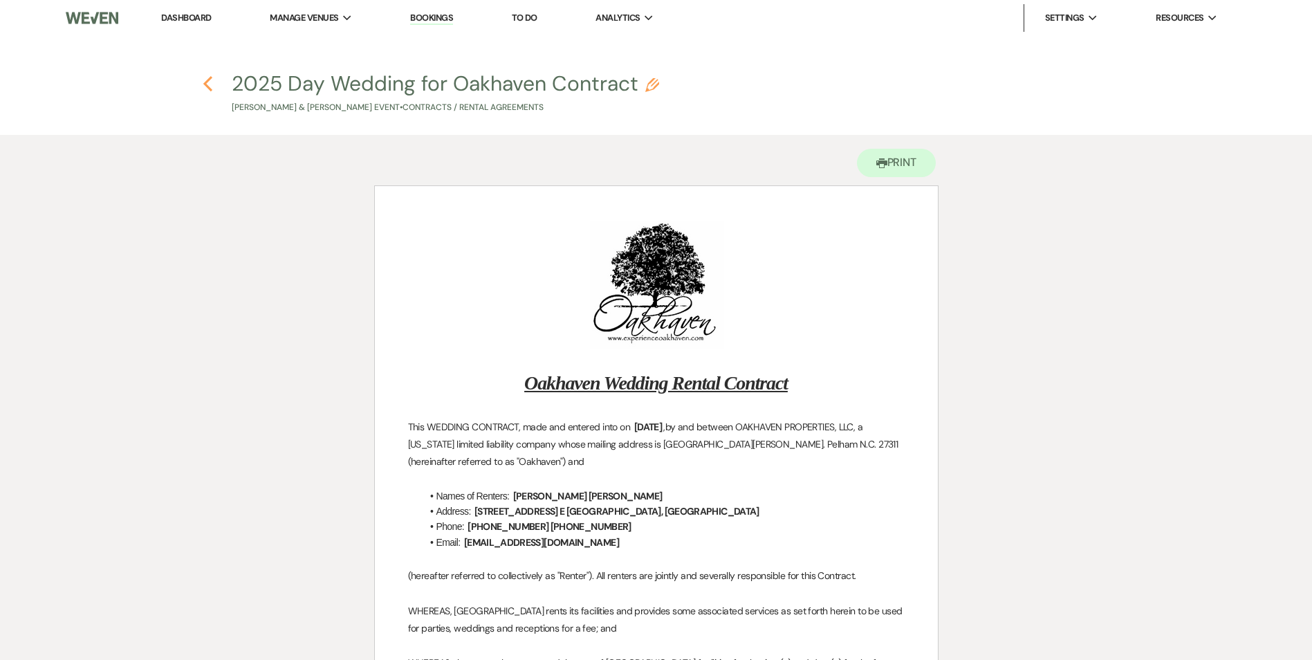
click at [210, 82] on icon "Previous" at bounding box center [208, 83] width 10 height 17
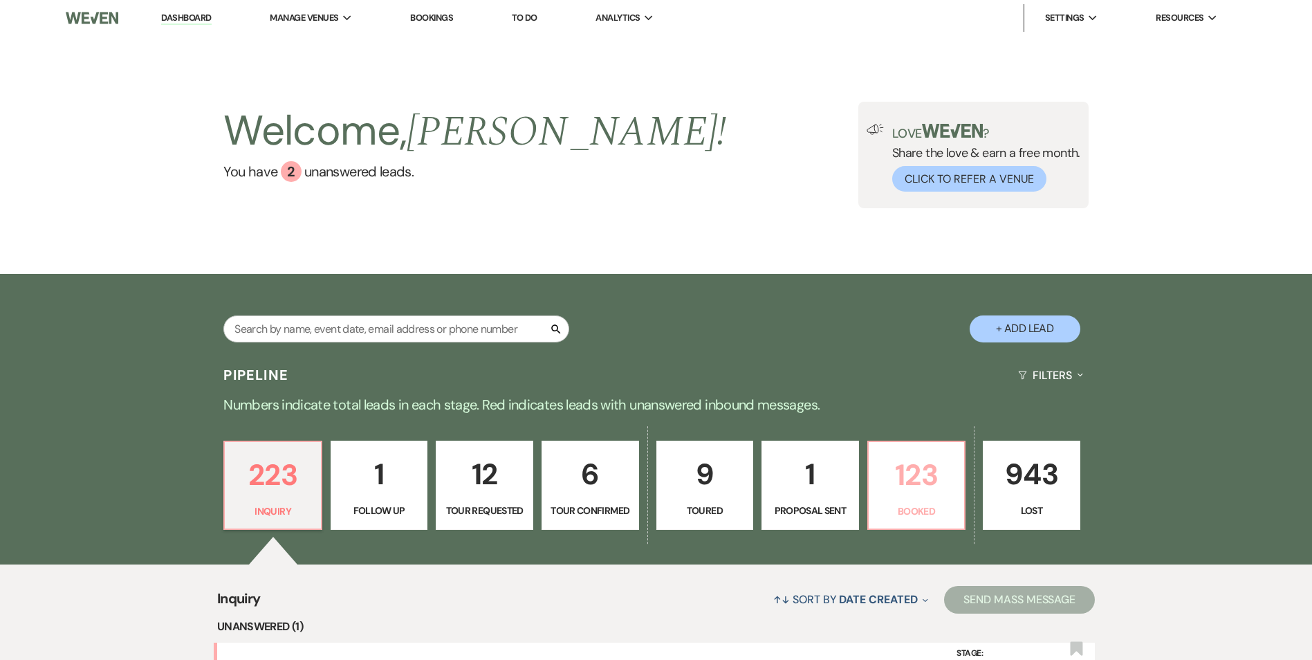
click at [922, 491] on p "123" at bounding box center [917, 475] width 80 height 46
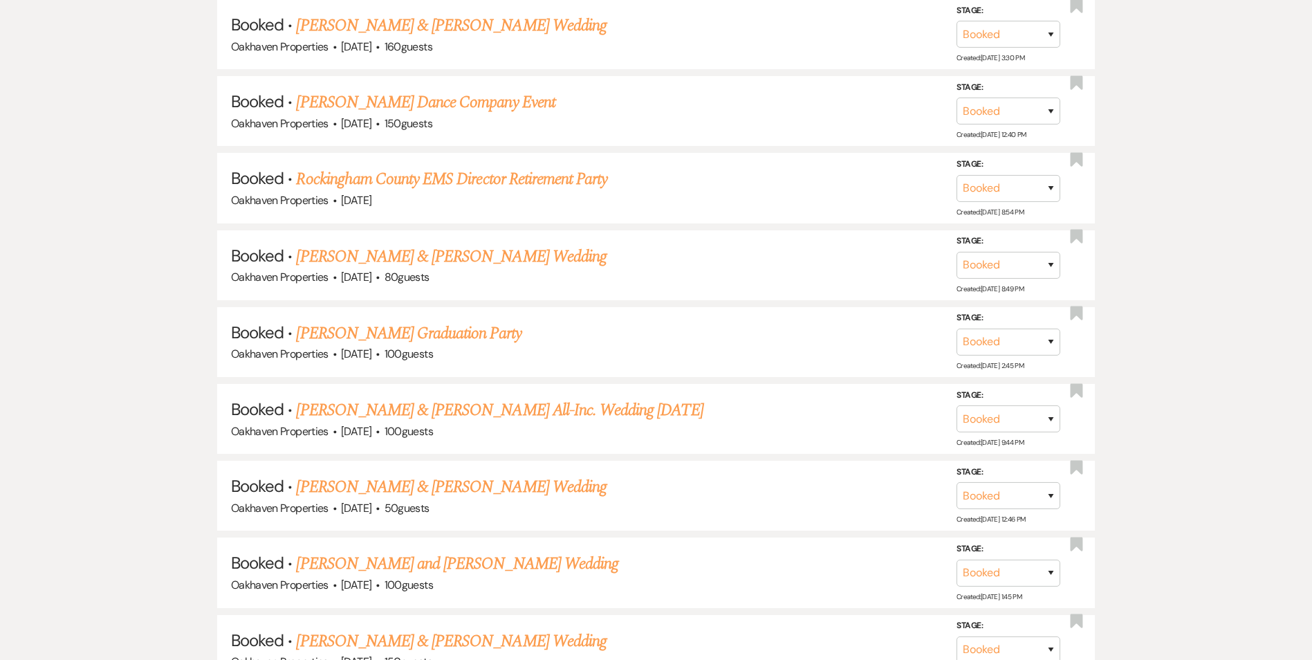
scroll to position [9546, 0]
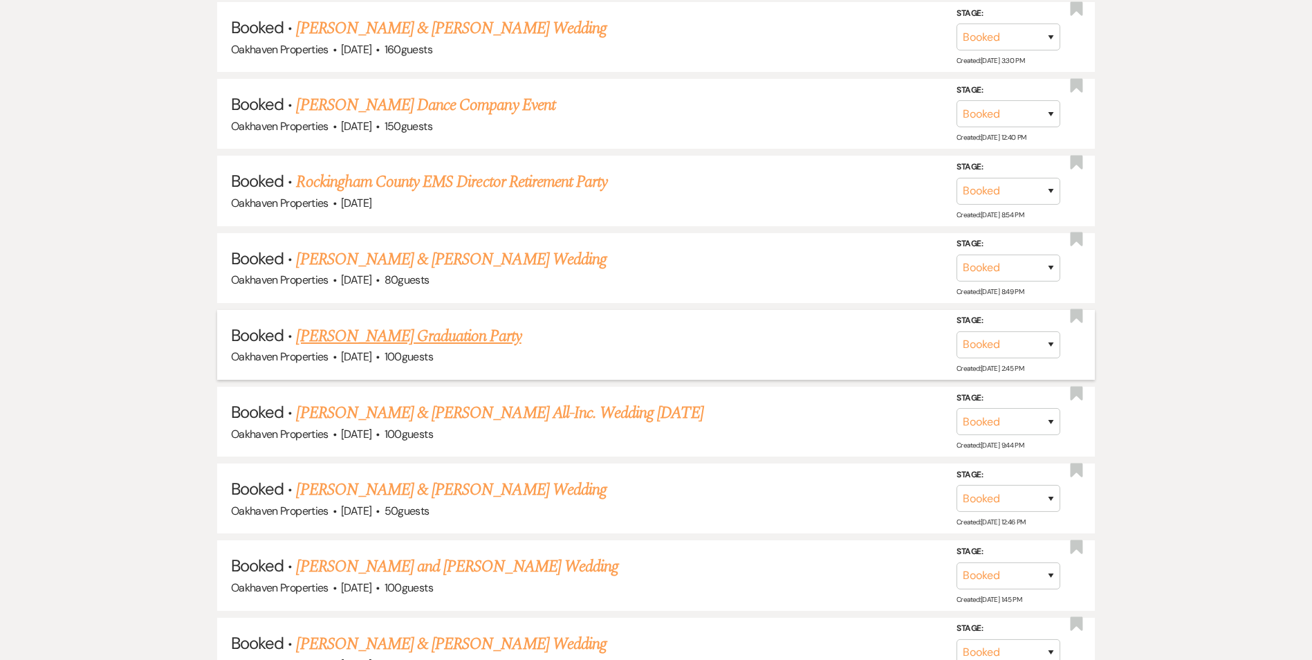
click at [391, 336] on link "Alexa Javier's Graduation Party" at bounding box center [408, 336] width 225 height 25
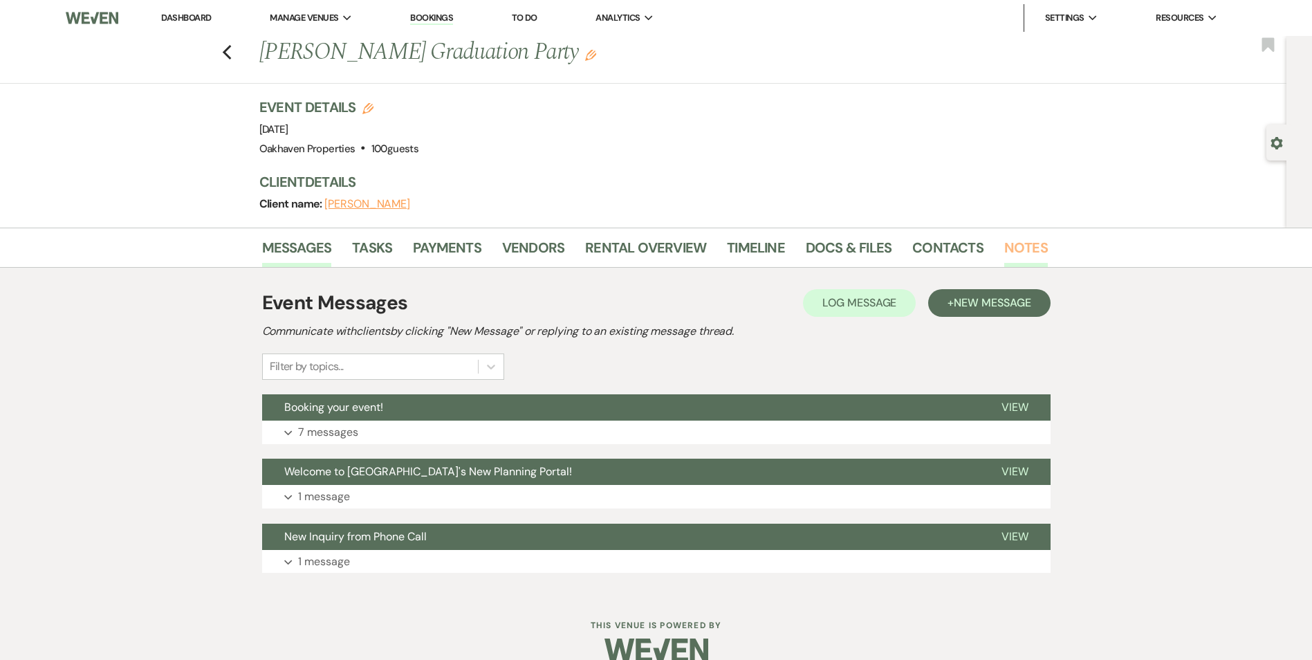
click at [1012, 245] on link "Notes" at bounding box center [1027, 252] width 44 height 30
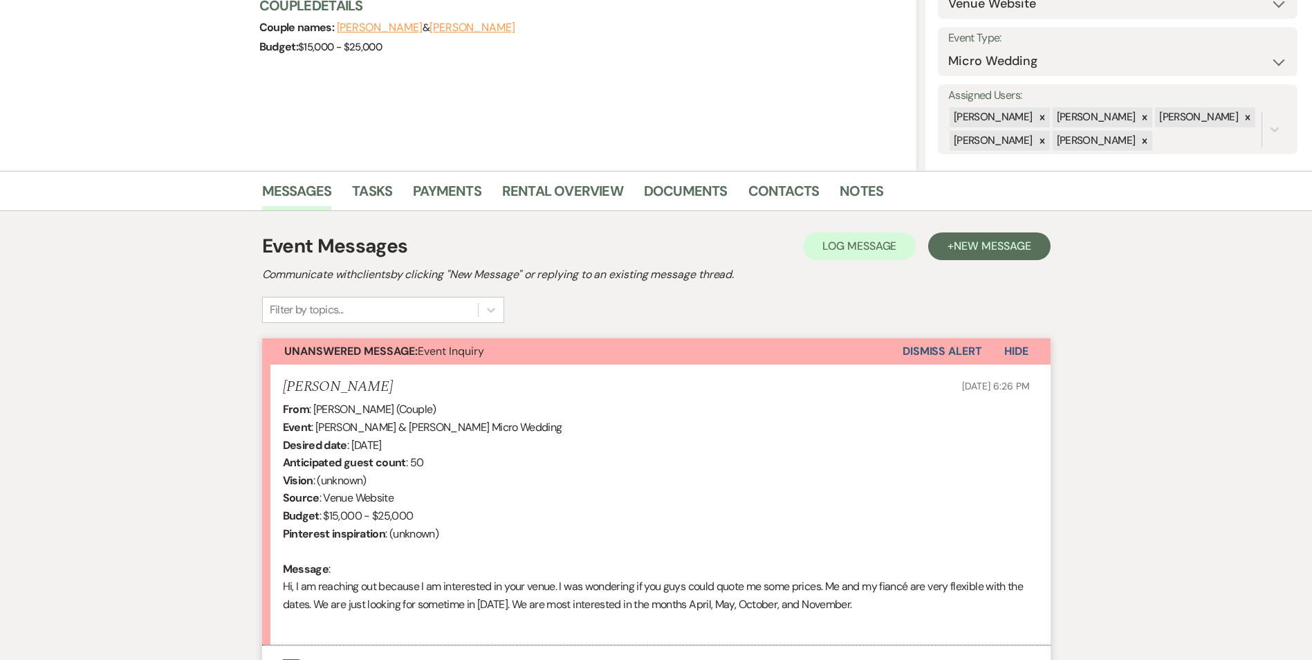
scroll to position [177, 0]
click at [805, 192] on link "Contacts" at bounding box center [784, 194] width 71 height 30
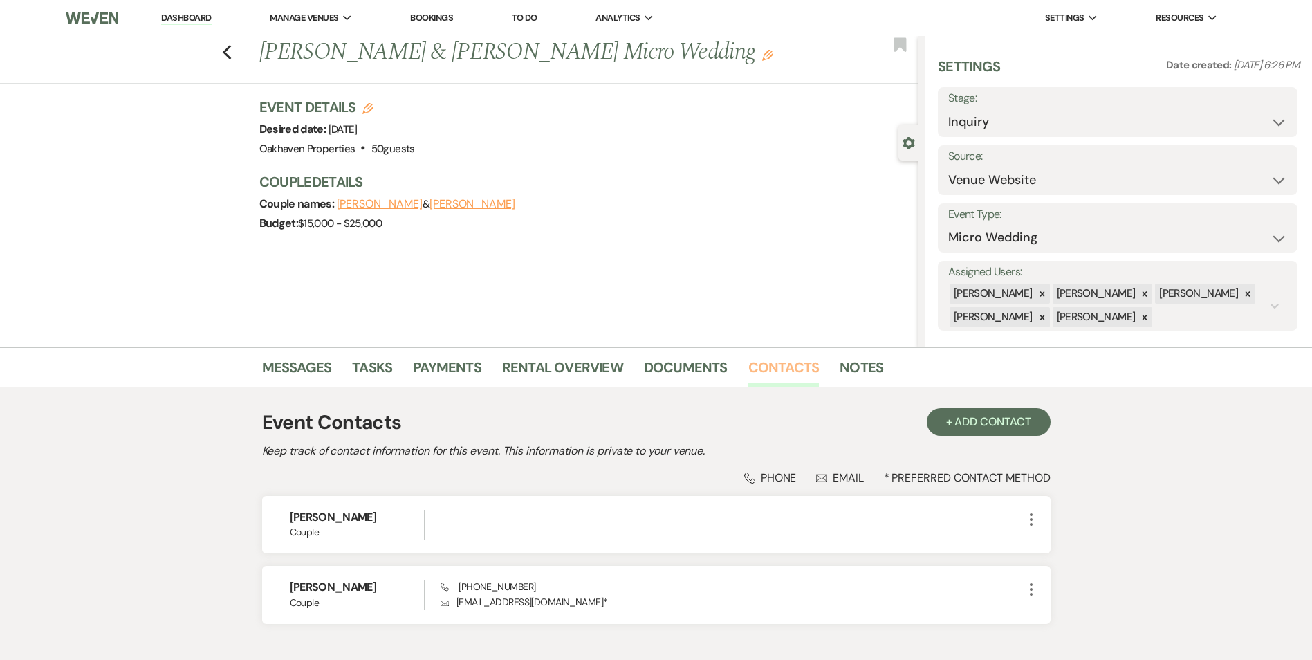
scroll to position [86, 0]
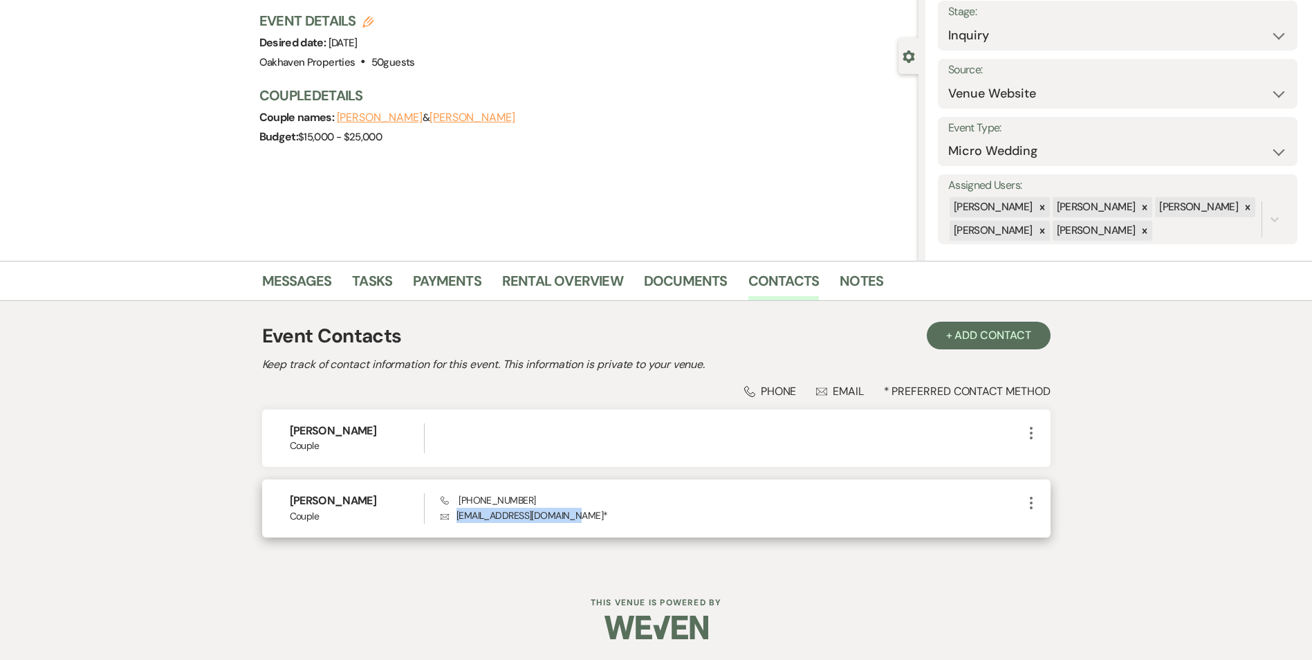
drag, startPoint x: 569, startPoint y: 515, endPoint x: 453, endPoint y: 509, distance: 116.4
click at [453, 509] on p "Envelope [EMAIL_ADDRESS][DOMAIN_NAME] *" at bounding box center [732, 515] width 582 height 15
copy p "[EMAIL_ADDRESS][DOMAIN_NAME]"
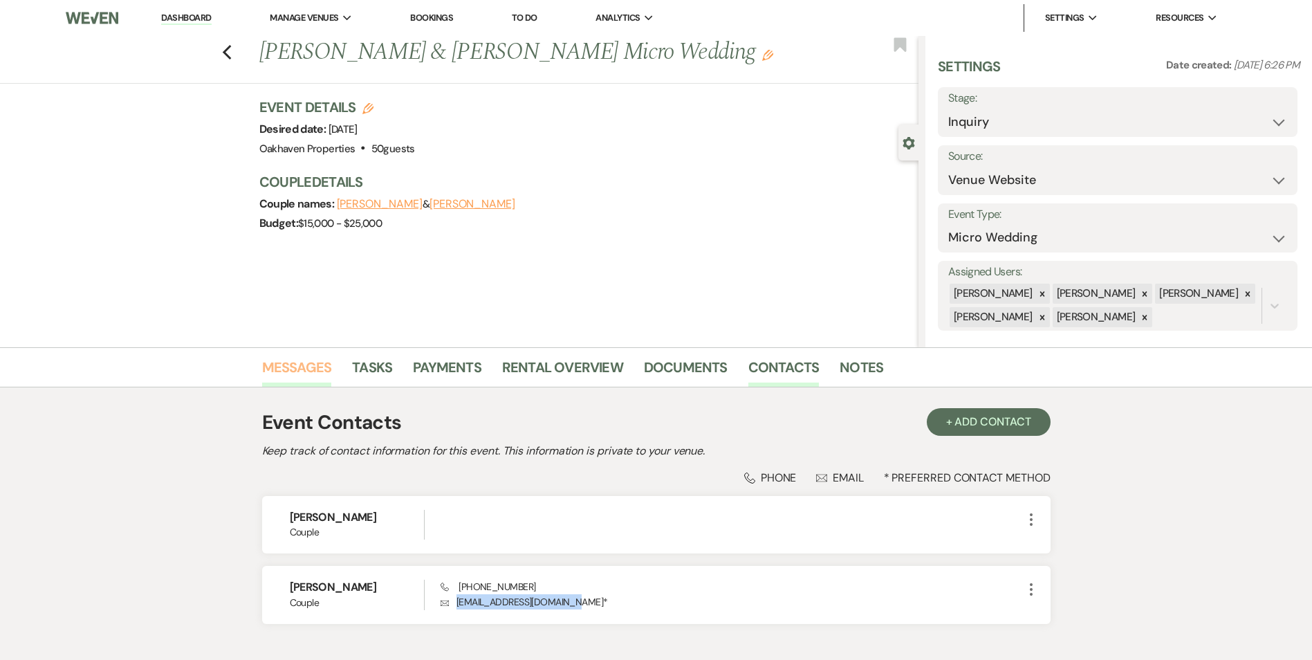
click at [302, 369] on link "Messages" at bounding box center [297, 371] width 70 height 30
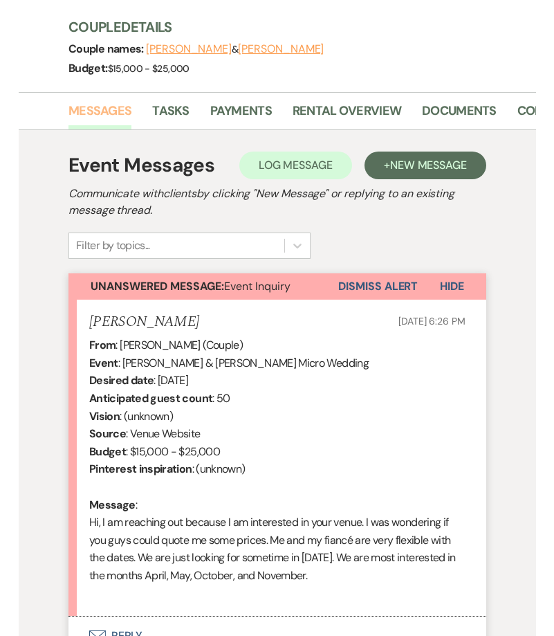
scroll to position [529, 0]
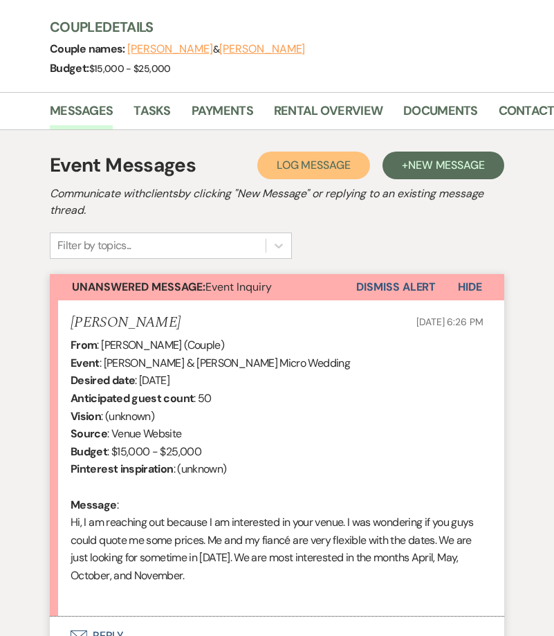
click at [318, 152] on button "Log Log Message" at bounding box center [313, 166] width 113 height 28
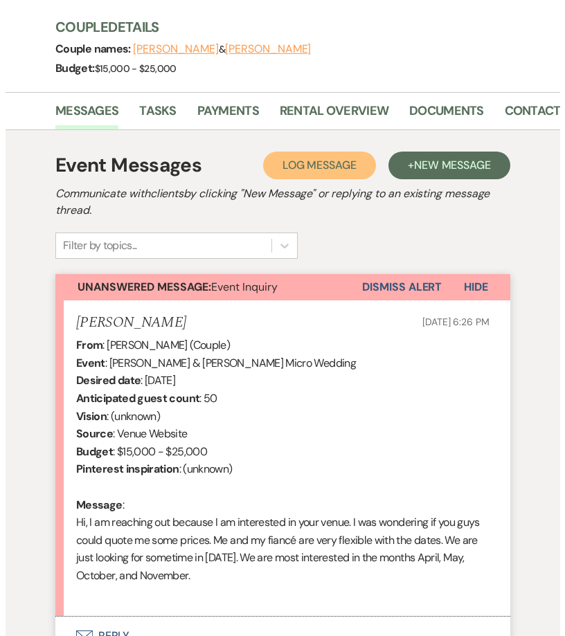
scroll to position [530, 0]
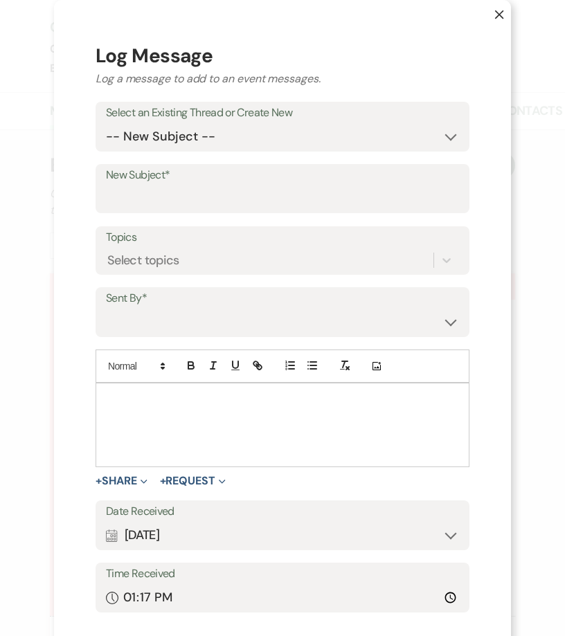
click at [135, 405] on p at bounding box center [282, 399] width 351 height 15
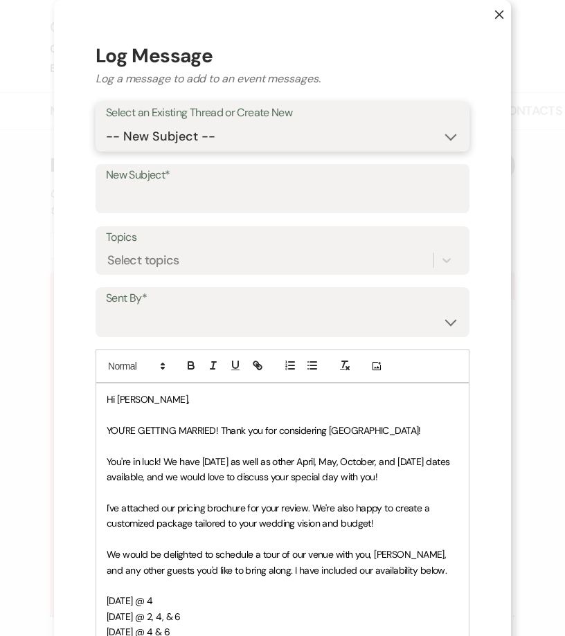
click at [129, 137] on select "-- New Subject -- Event Inquiry" at bounding box center [282, 136] width 353 height 27
select select "460331"
click at [106, 123] on select "-- New Subject -- Event Inquiry" at bounding box center [282, 136] width 353 height 27
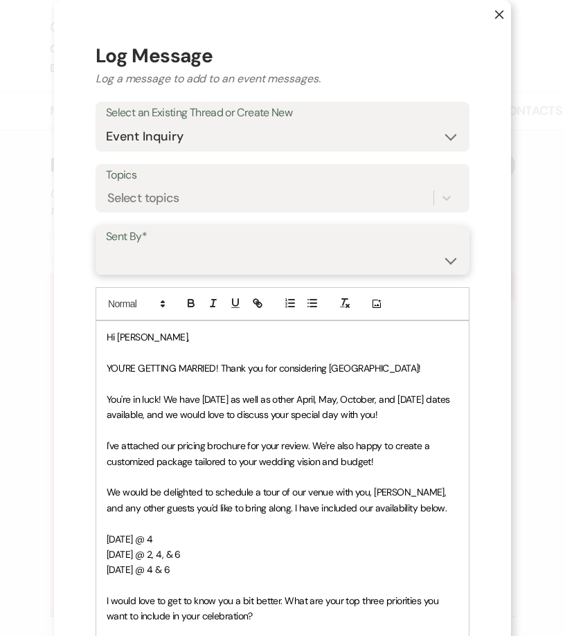
click at [138, 259] on select "Patience Ergish (pdergish@aol.com) Jeanette Wagoner (jeanette@experienceoakhave…" at bounding box center [282, 259] width 353 height 27
select select "user-127923"
click at [106, 246] on select "Patience Ergish (pdergish@aol.com) Jeanette Wagoner (jeanette@experienceoakhave…" at bounding box center [282, 259] width 353 height 27
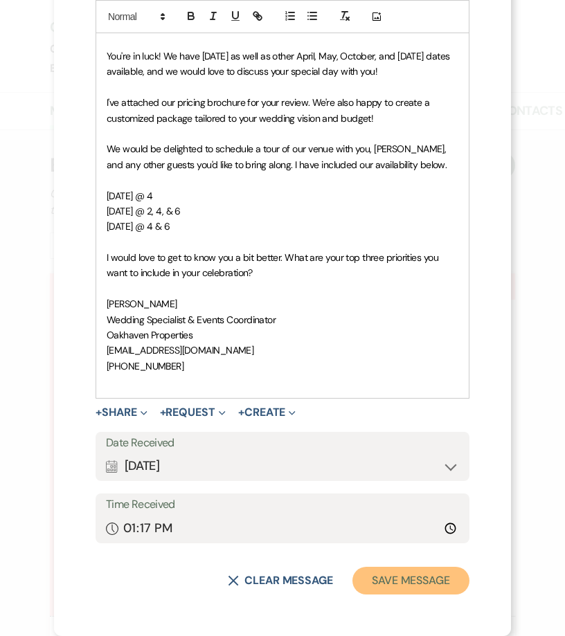
click at [368, 589] on button "Save Message" at bounding box center [410, 581] width 117 height 28
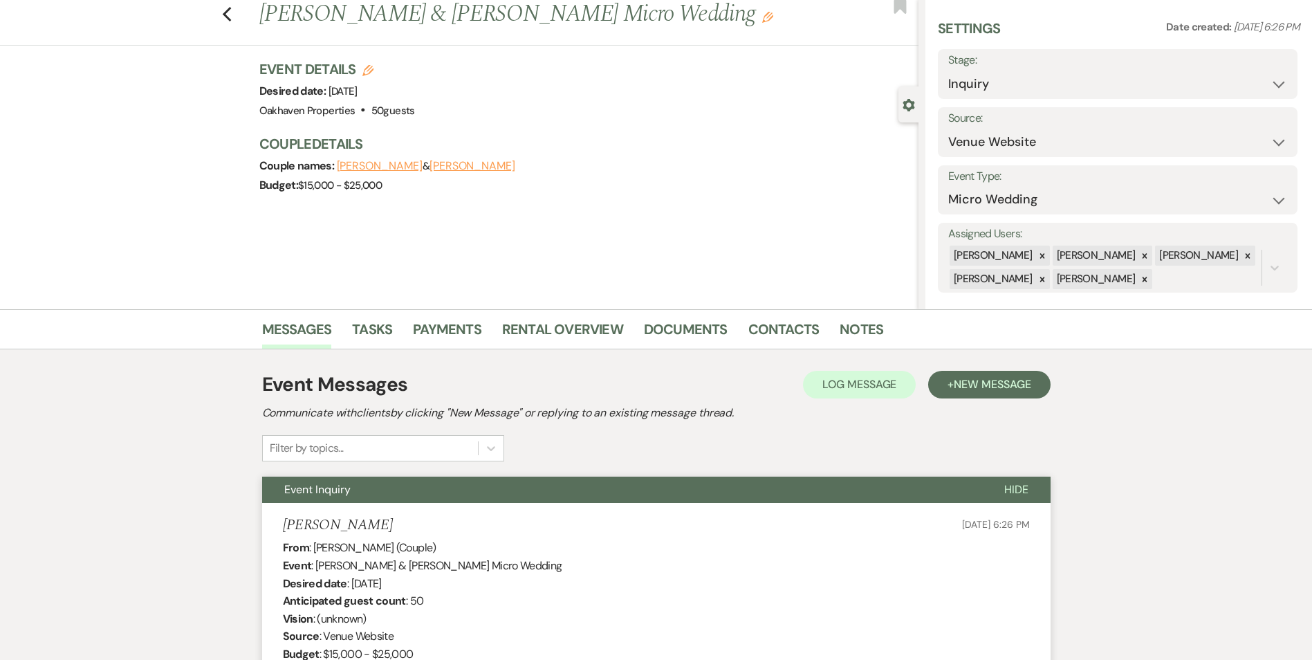
scroll to position [32, 0]
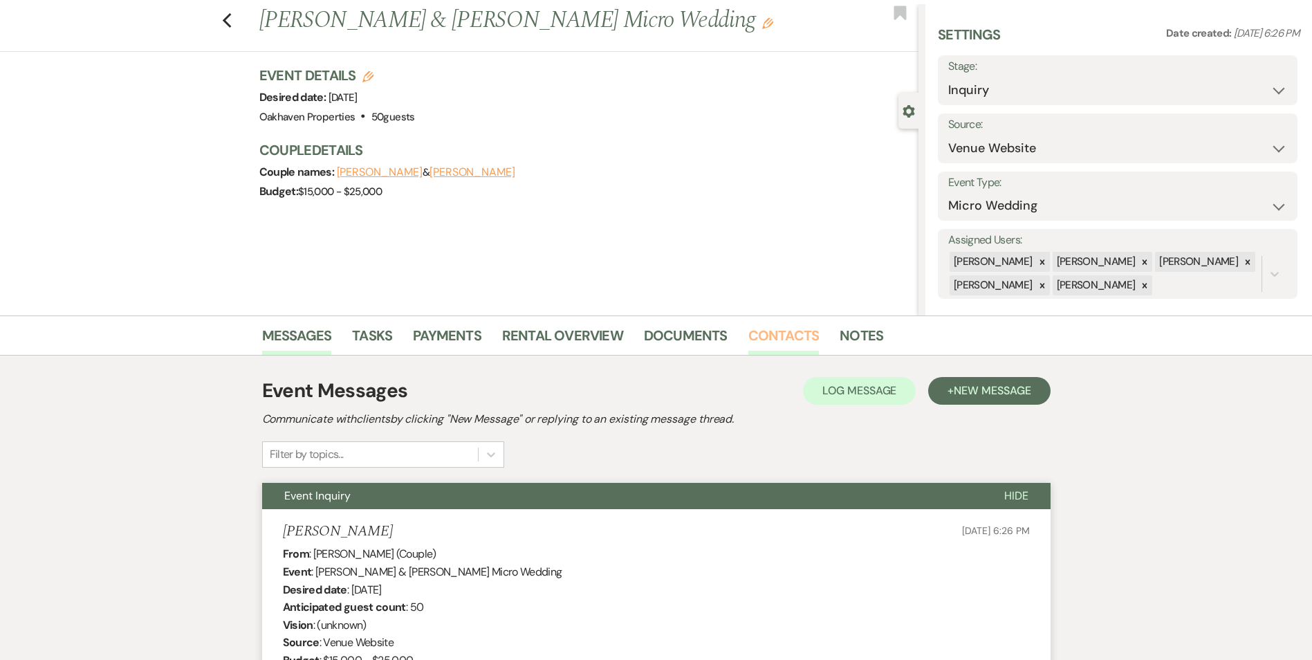
click at [753, 328] on link "Contacts" at bounding box center [784, 339] width 71 height 30
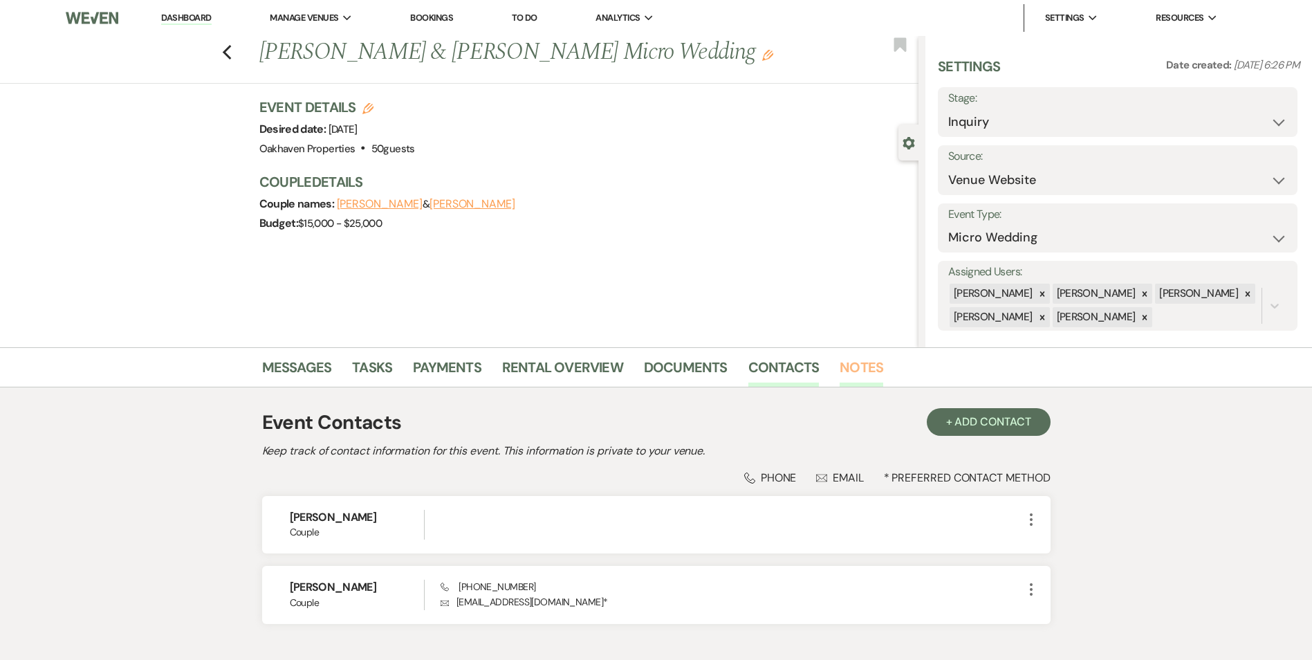
click at [843, 372] on link "Notes" at bounding box center [862, 371] width 44 height 30
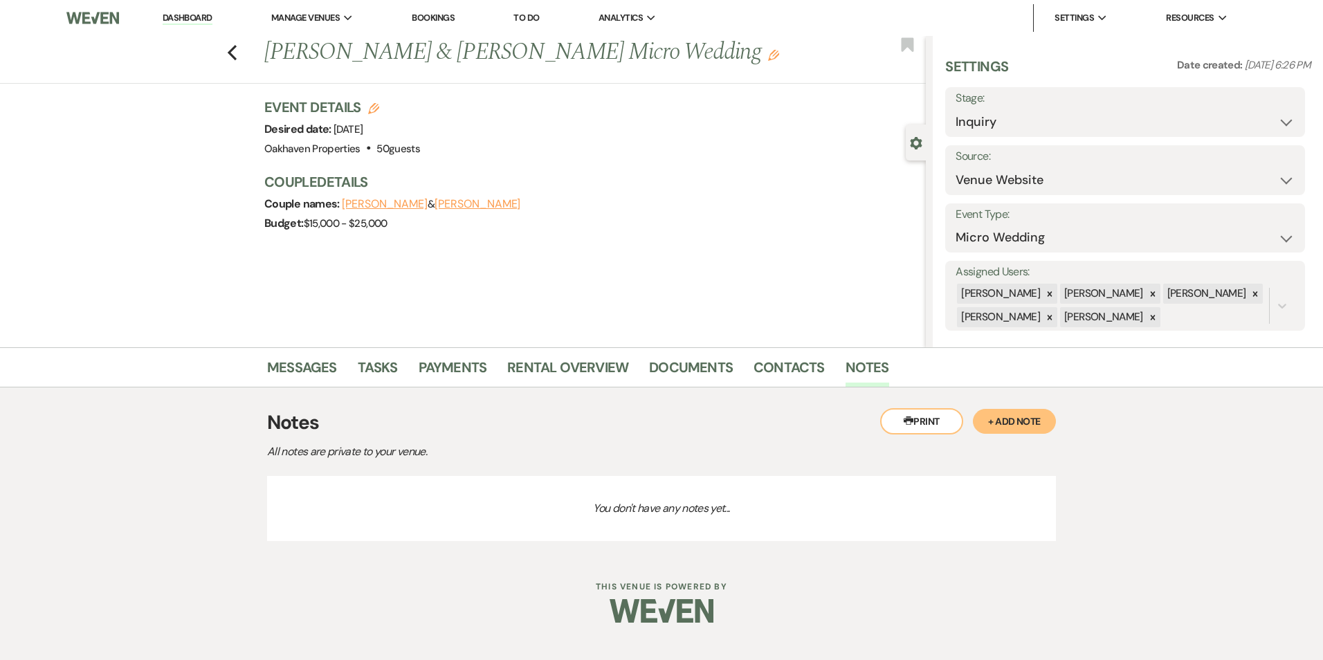
click at [996, 413] on button "+ Add Note" at bounding box center [1014, 421] width 83 height 25
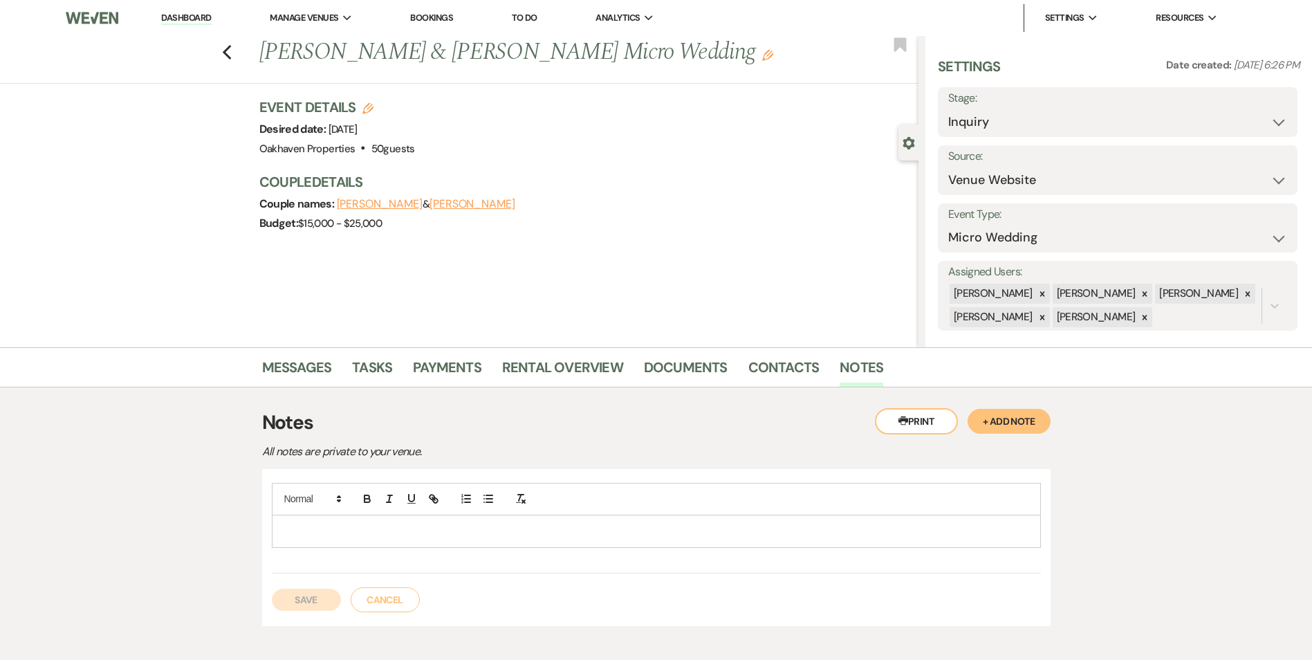
click at [389, 529] on p at bounding box center [656, 531] width 747 height 15
click at [389, 529] on p "9.14" at bounding box center [656, 531] width 747 height 15
click at [295, 601] on button "Save" at bounding box center [306, 600] width 69 height 22
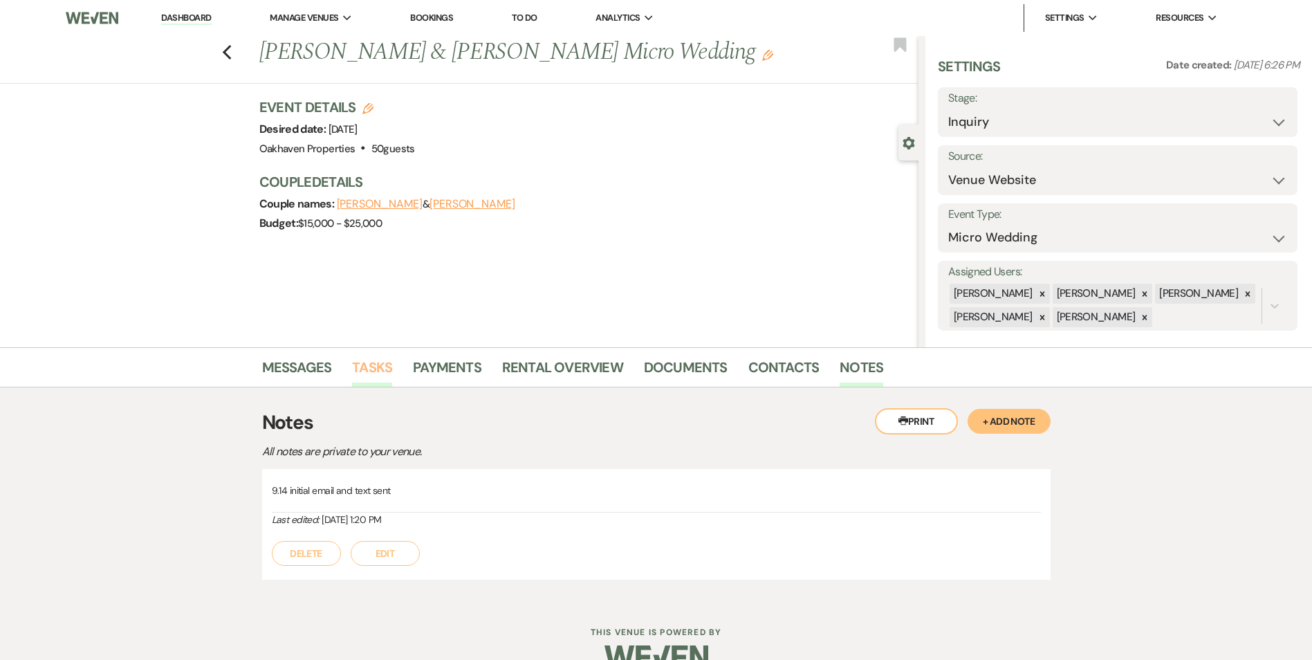
click at [374, 373] on link "Tasks" at bounding box center [372, 371] width 40 height 30
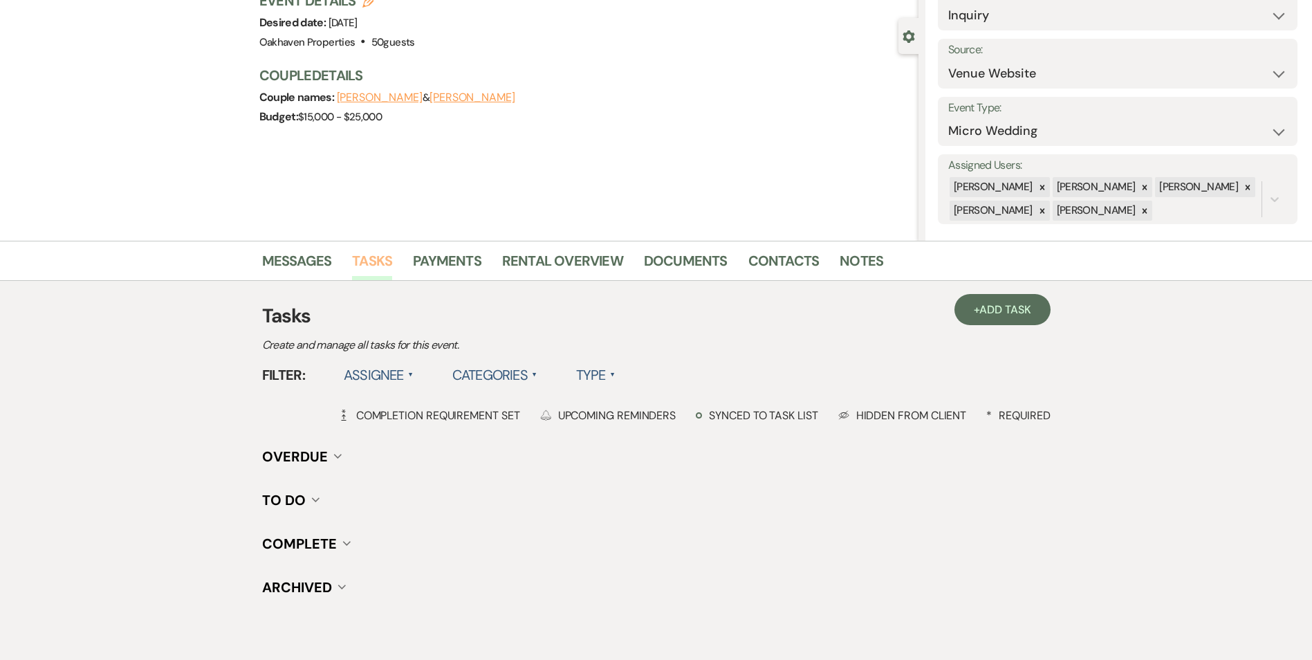
scroll to position [136, 0]
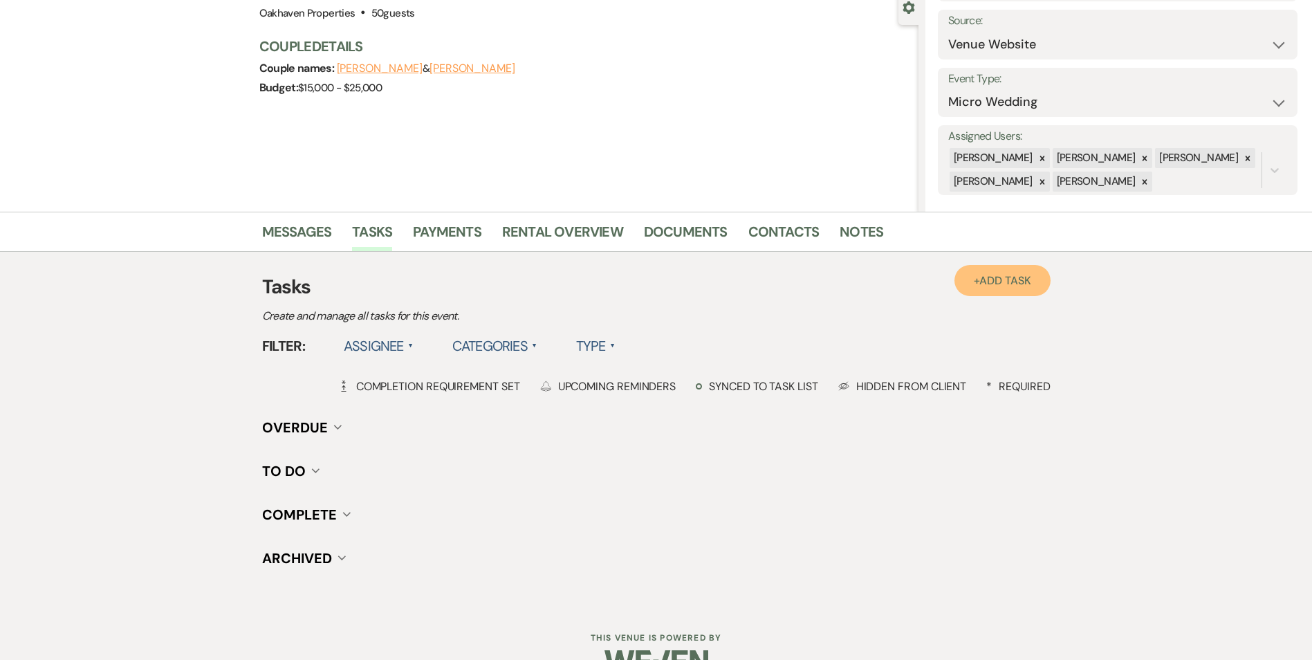
click at [1019, 284] on span "Add Task" at bounding box center [1005, 280] width 51 height 15
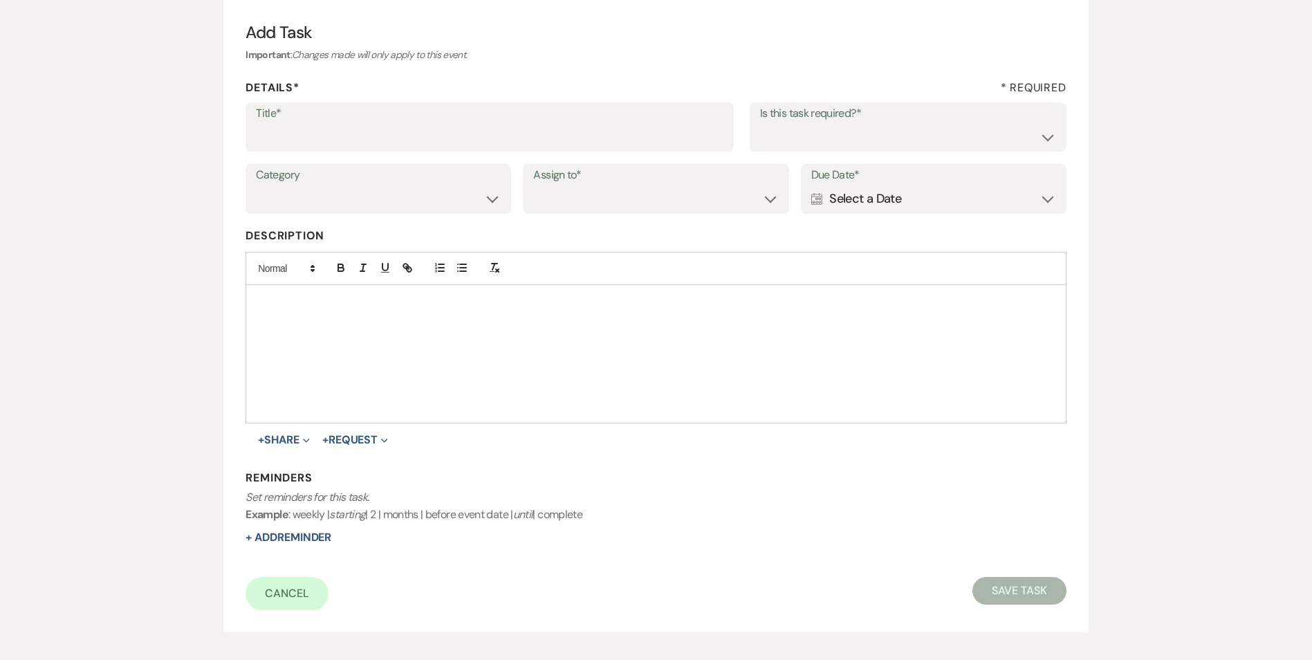
click at [448, 117] on label "Title*" at bounding box center [490, 114] width 468 height 20
click at [448, 123] on input "Title*" at bounding box center [490, 136] width 468 height 27
type input "2"
type input "2nd follow up call and email"
click at [782, 145] on select "Yes No" at bounding box center [908, 136] width 296 height 27
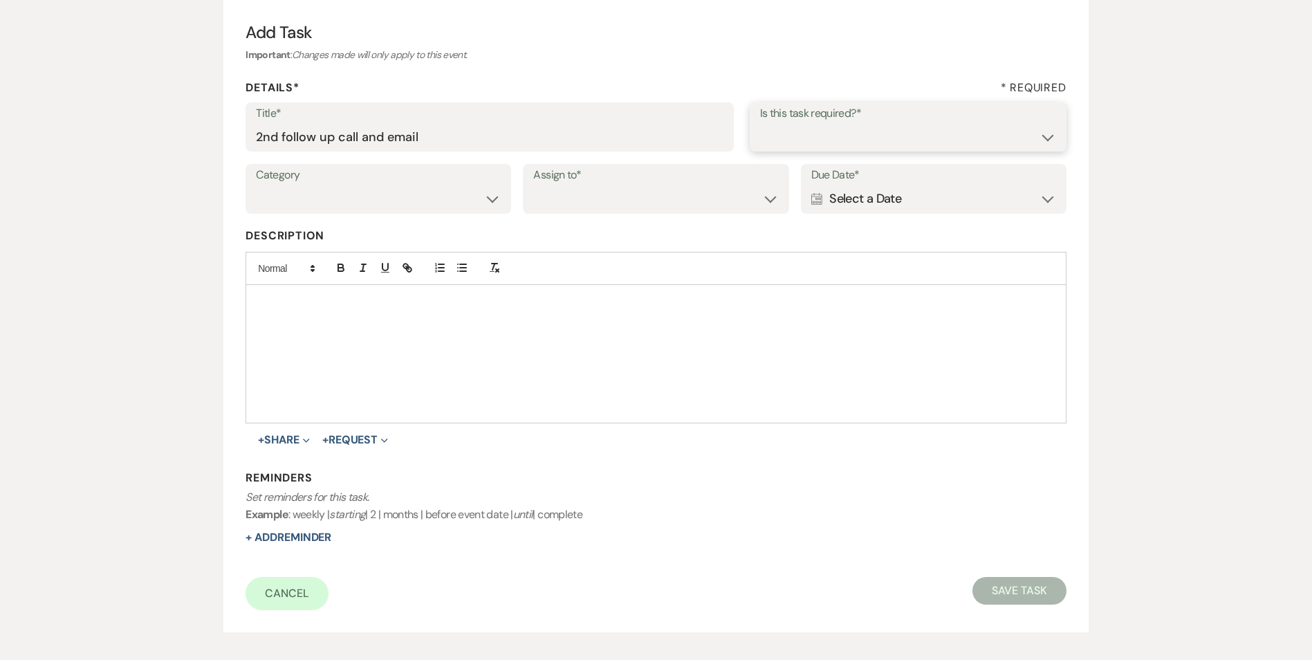
select select "true"
click at [760, 123] on select "Yes No" at bounding box center [908, 136] width 296 height 27
click at [452, 191] on select "Venue Vendors Guests Details Finalize & Share" at bounding box center [378, 198] width 245 height 27
select select "31"
click at [256, 185] on select "Venue Vendors Guests Details Finalize & Share" at bounding box center [378, 198] width 245 height 27
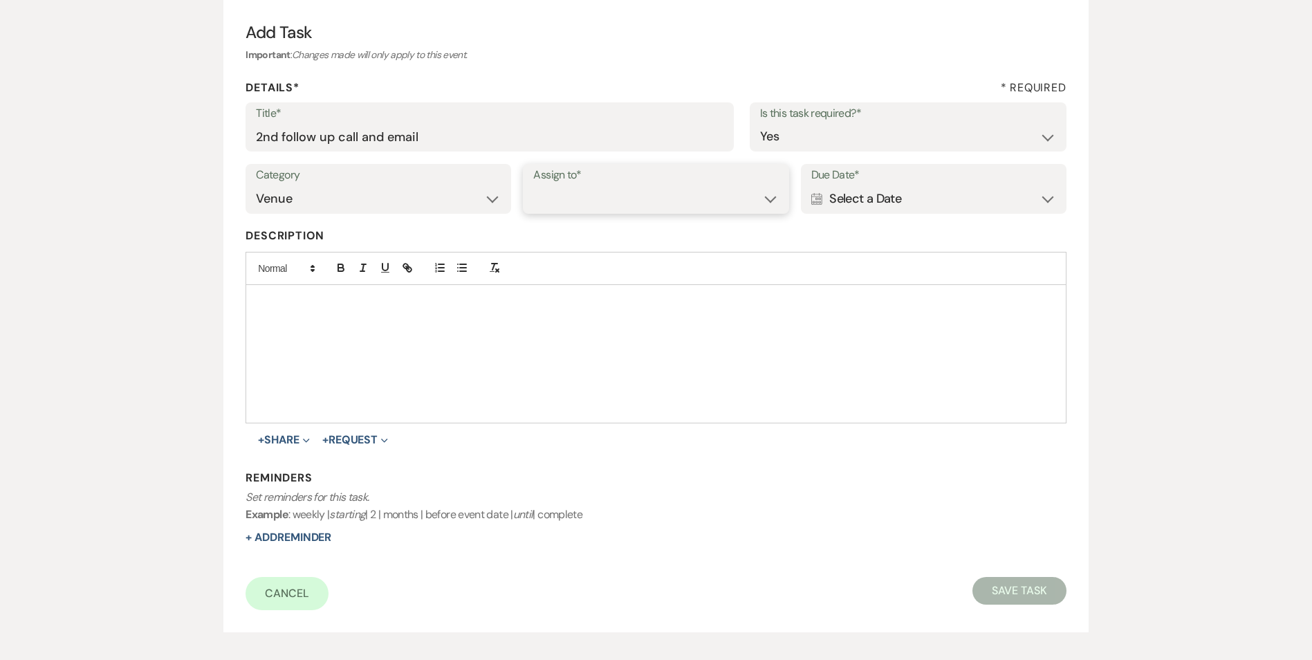
click at [595, 191] on select "Venue Client" at bounding box center [655, 198] width 245 height 27
select select "venueHost"
click at [533, 185] on select "Venue Client" at bounding box center [655, 198] width 245 height 27
click at [849, 210] on div "Calendar Select a Date Expand" at bounding box center [934, 198] width 245 height 27
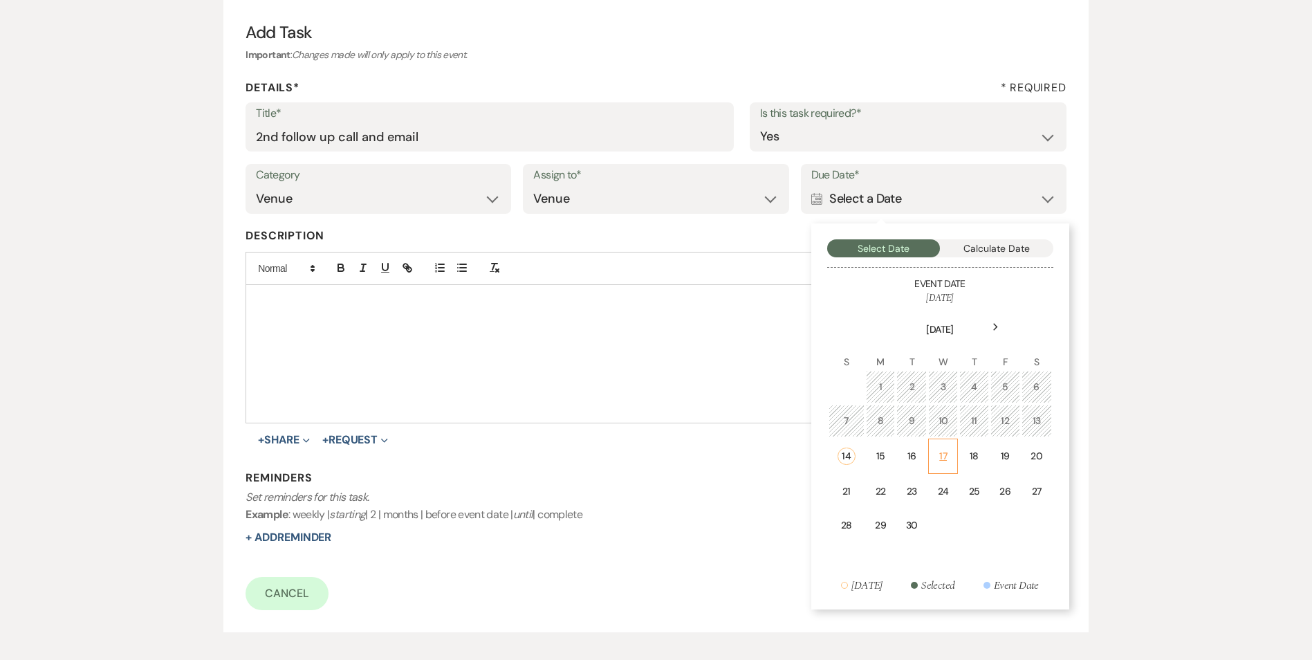
click at [939, 464] on div "17" at bounding box center [943, 456] width 12 height 15
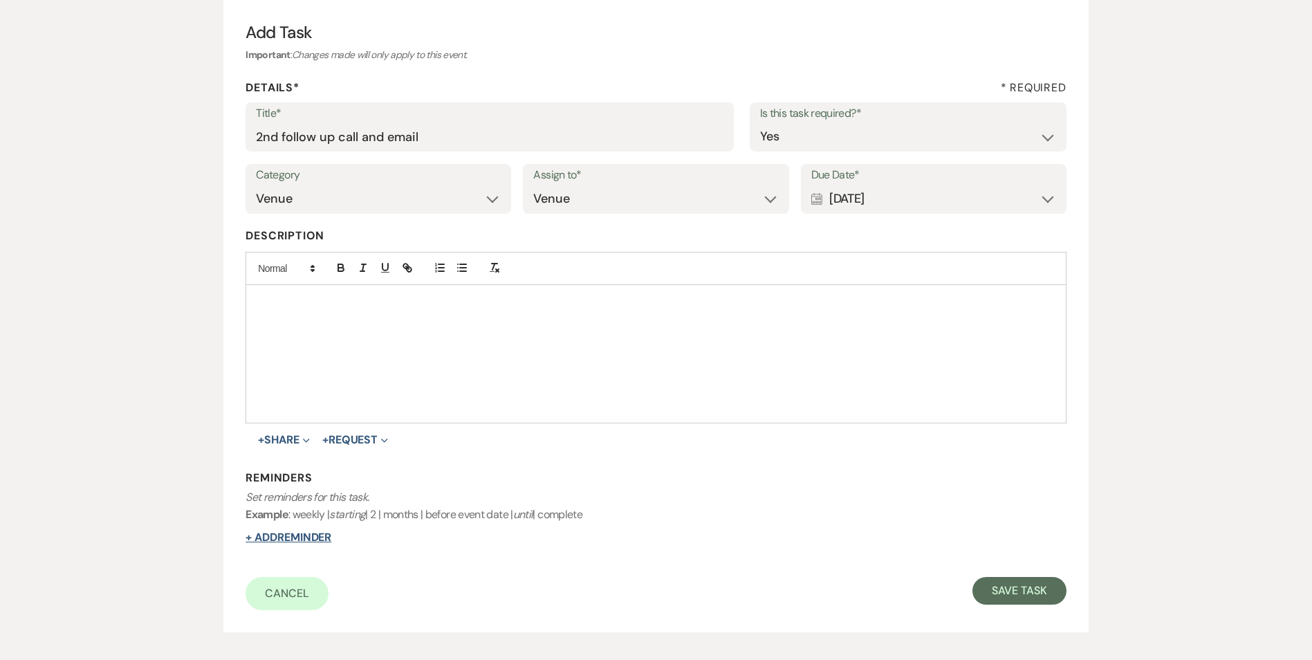
click at [321, 538] on button "+ Add Reminder" at bounding box center [289, 537] width 86 height 11
select select "host"
select select "days"
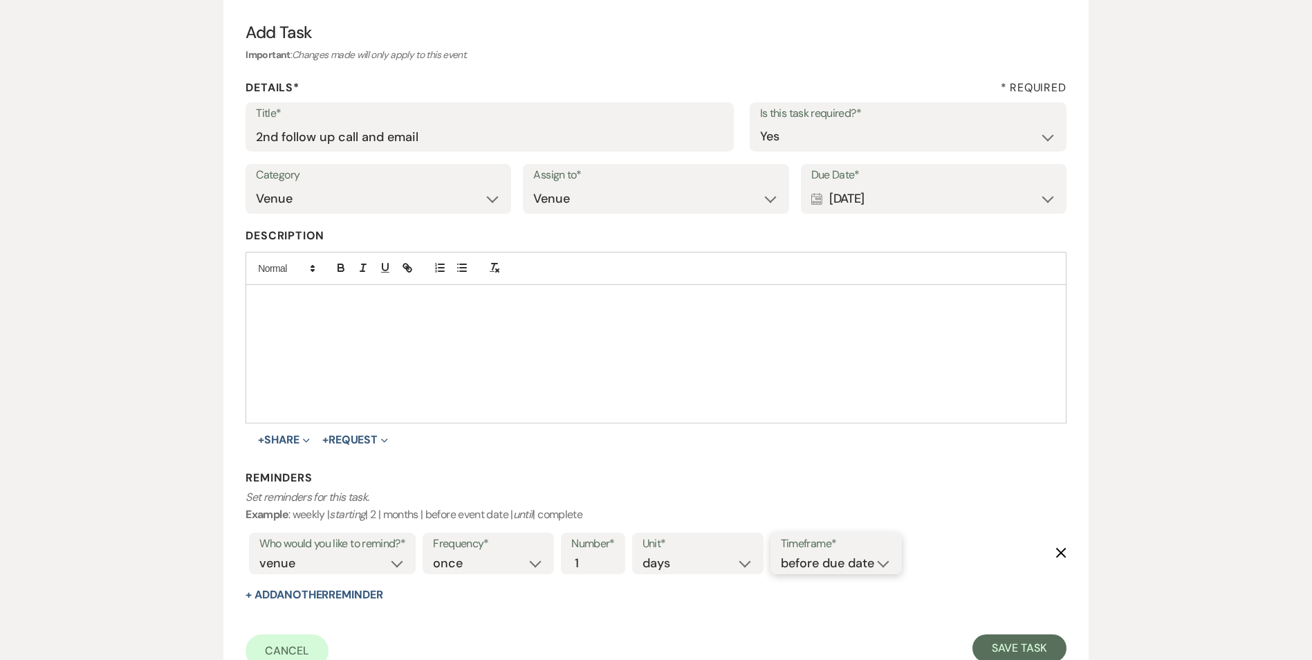
click at [820, 567] on select "before due date after due date on due date on custom date" at bounding box center [836, 563] width 111 height 19
select select "onDueDate"
click at [781, 554] on select "before due date after due date on due date on custom date" at bounding box center [836, 563] width 111 height 19
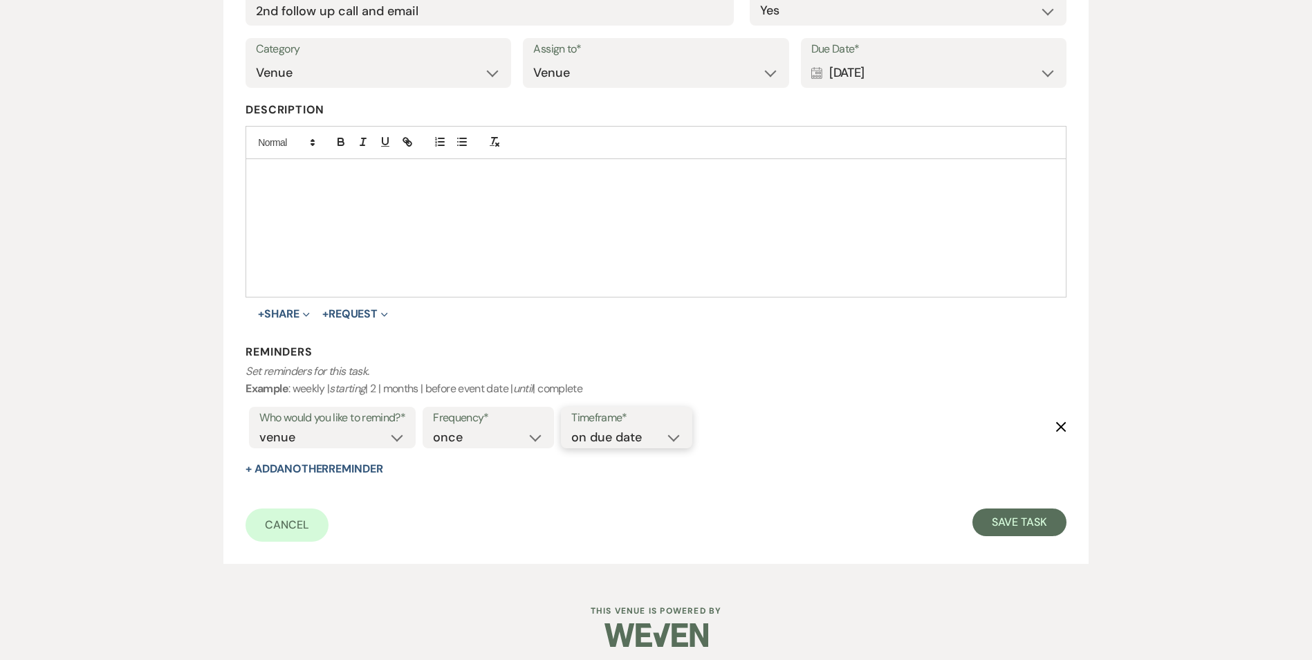
scroll to position [262, 0]
click at [1006, 531] on button "Save Task" at bounding box center [1019, 522] width 93 height 28
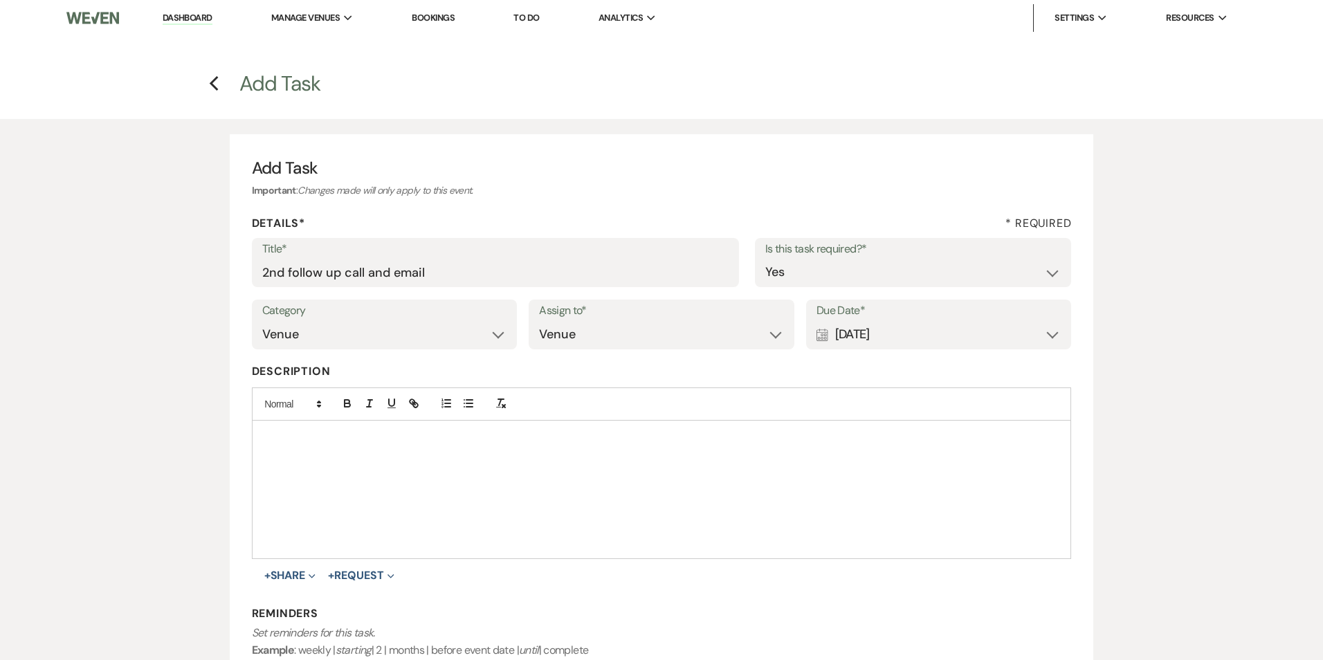
select select "5"
select select "16"
